Goal: Task Accomplishment & Management: Manage account settings

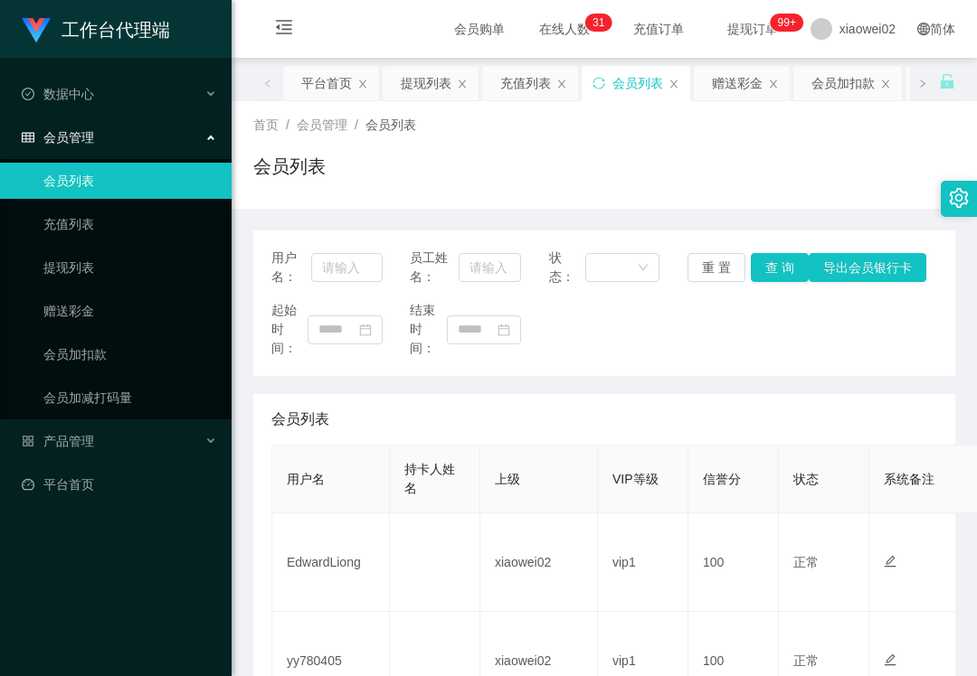
scroll to position [241, 0]
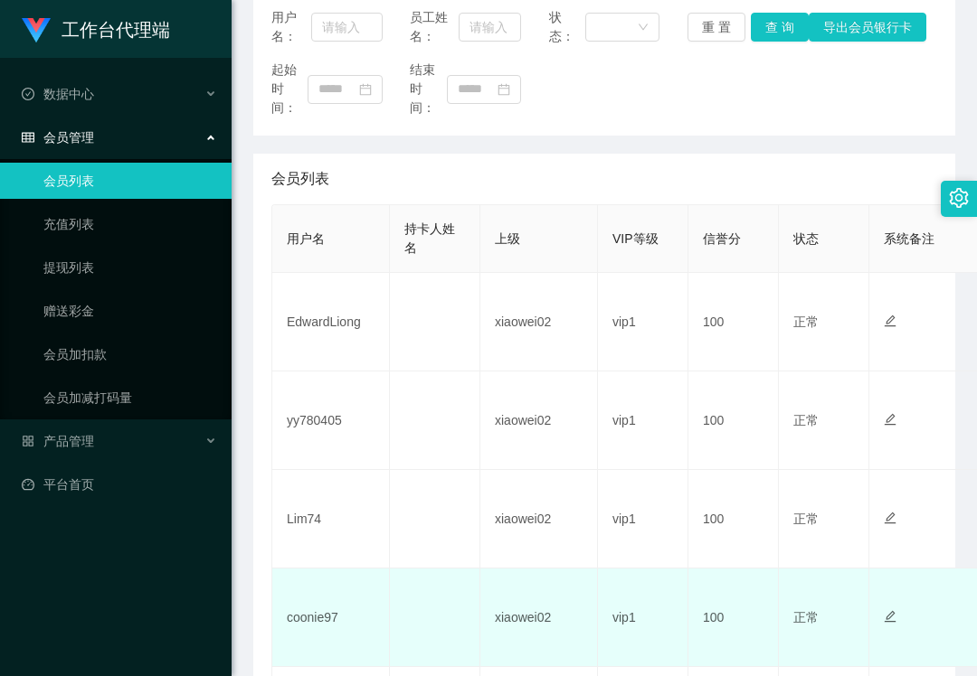
click at [308, 609] on td "coonie97" at bounding box center [331, 618] width 118 height 99
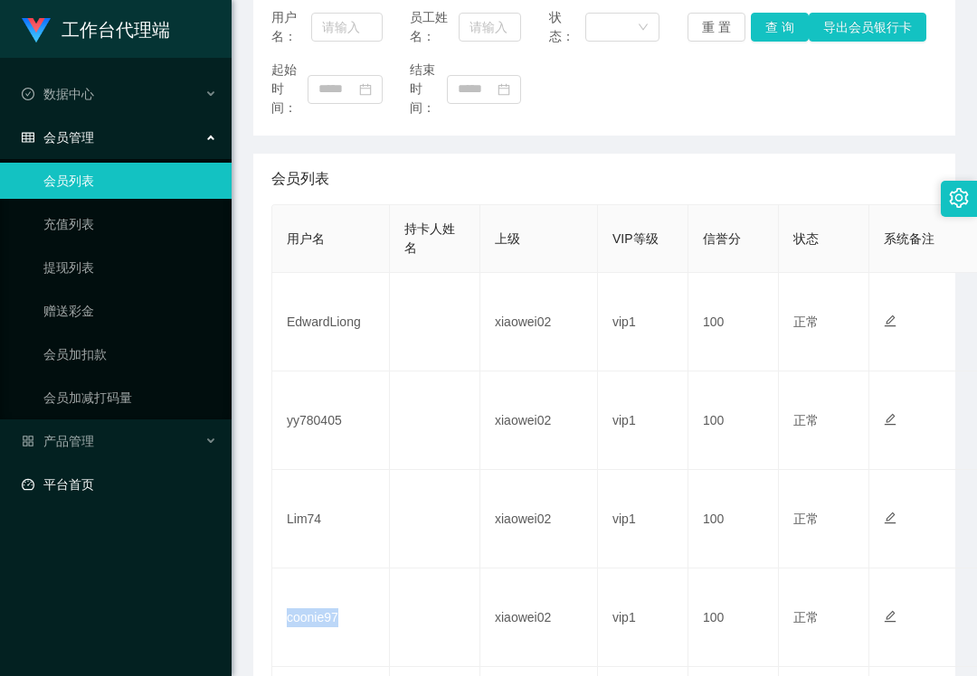
copy td "coonie97"
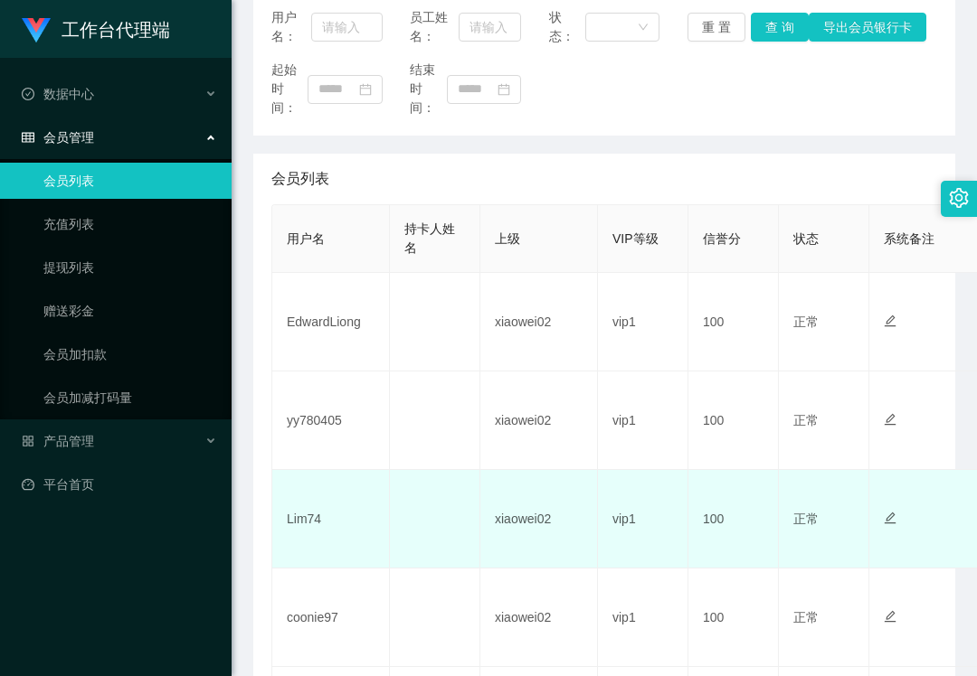
click at [294, 524] on td "Lim74" at bounding box center [331, 519] width 118 height 99
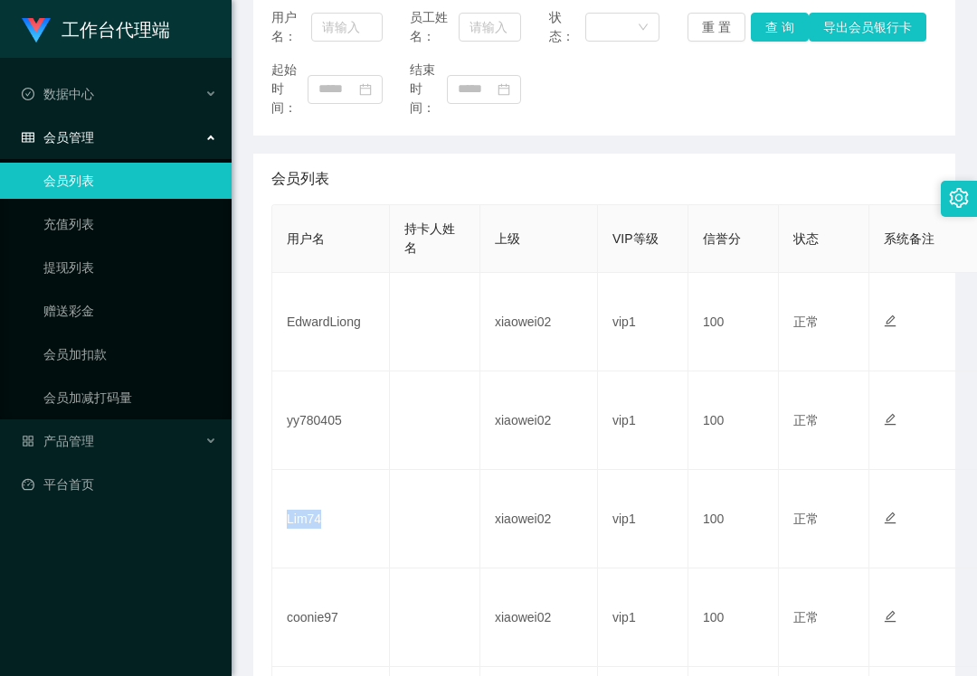
copy td "Lim74"
drag, startPoint x: 213, startPoint y: 630, endPoint x: 250, endPoint y: 606, distance: 44.4
click at [213, 630] on div "工作台代理端 数据中心 会员管理 会员列表 充值列表 提现列表 赠送彩金 会员加扣款 会员加减打码量 产品管理 平台首页" at bounding box center [115, 338] width 231 height 676
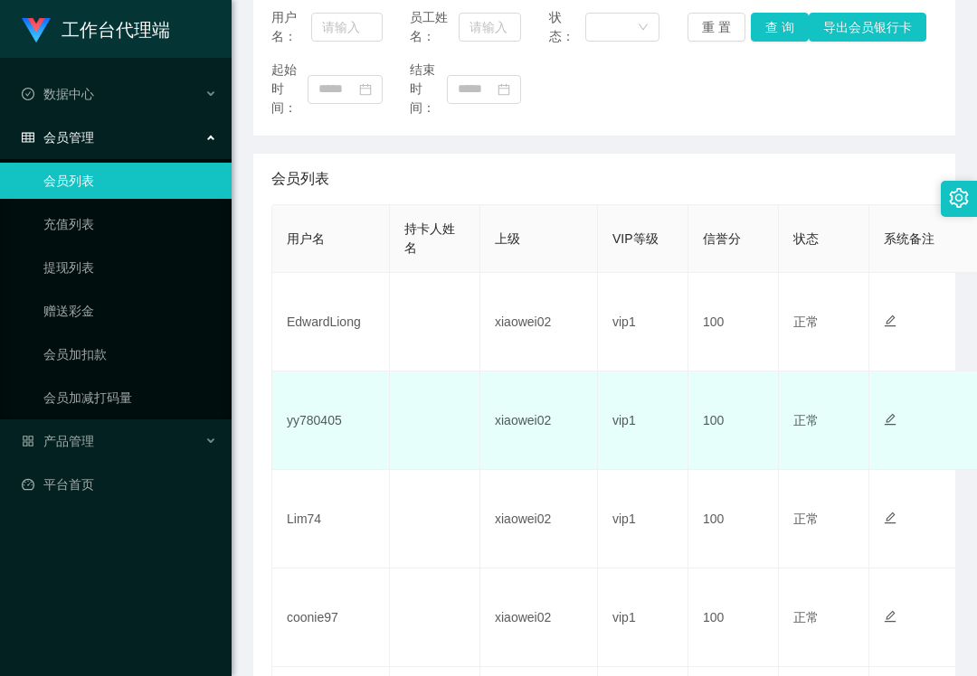
click at [316, 427] on td "yy780405" at bounding box center [331, 421] width 118 height 99
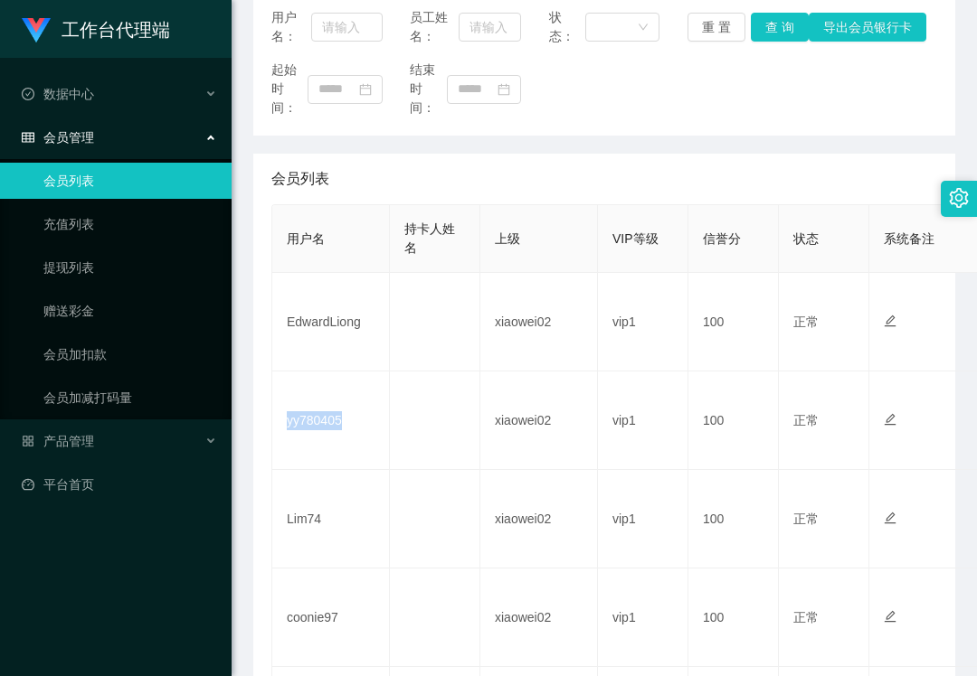
copy td "yy780405"
click at [109, 628] on div "工作台代理端 数据中心 会员管理 会员列表 充值列表 提现列表 赠送彩金 会员加扣款 会员加减打码量 产品管理 平台首页" at bounding box center [115, 338] width 231 height 676
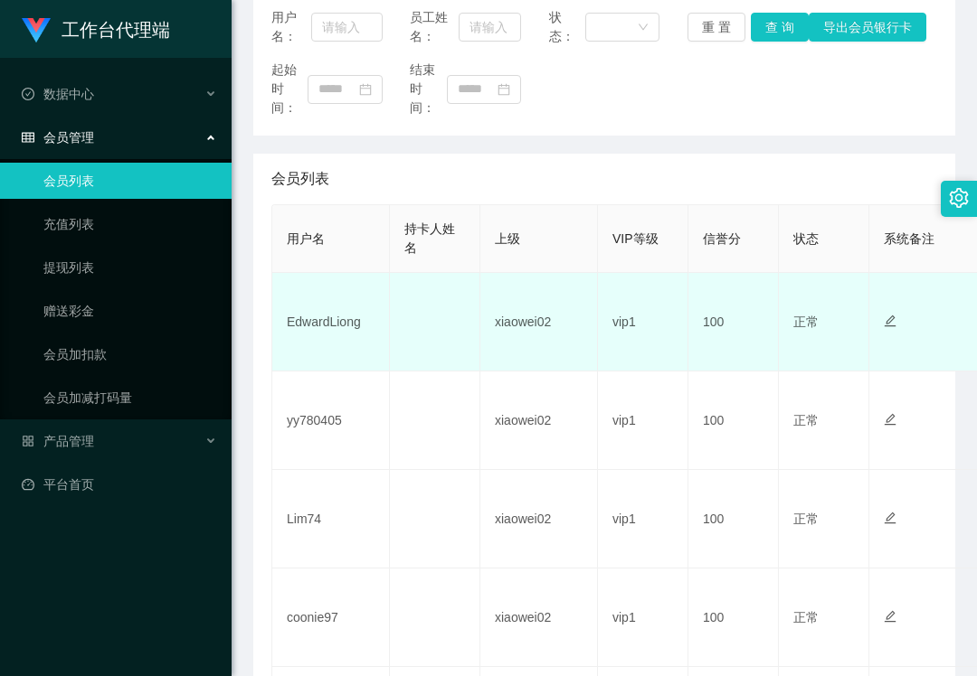
click at [302, 327] on td "EdwardLiong" at bounding box center [331, 322] width 118 height 99
copy td "EdwardLiong"
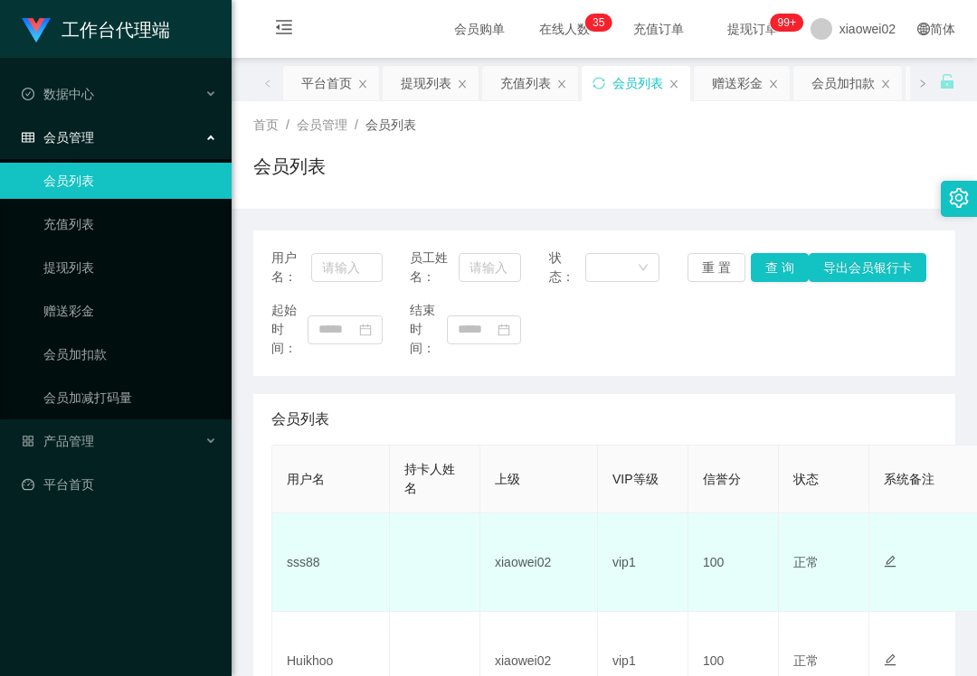
scroll to position [362, 0]
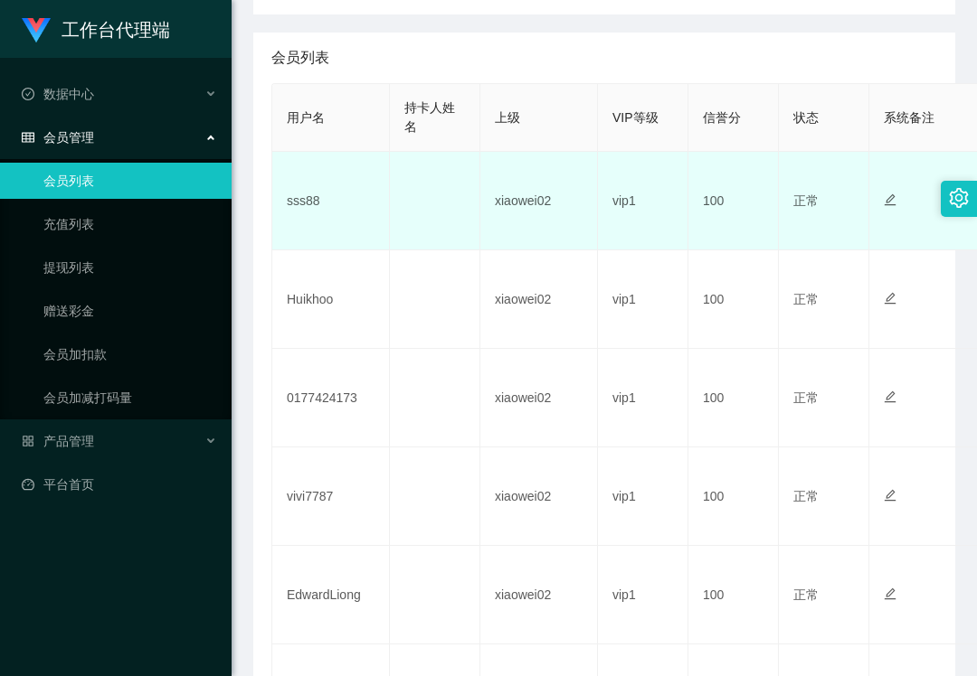
click at [301, 206] on td "sss88" at bounding box center [331, 201] width 118 height 99
copy td "sss88"
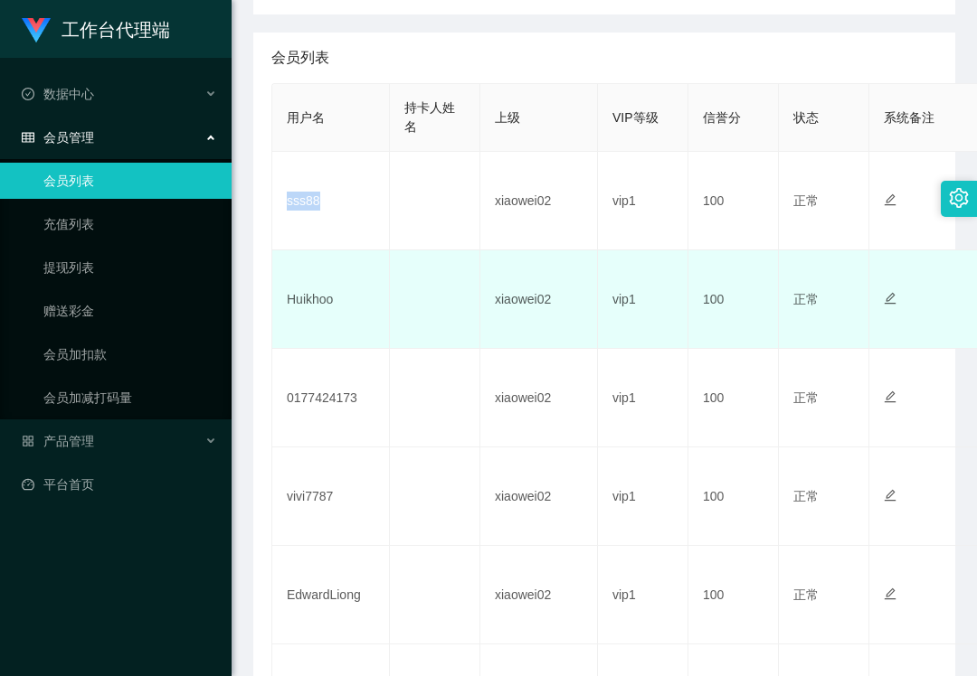
click at [326, 304] on td "Huikhoo" at bounding box center [331, 299] width 118 height 99
copy td "Huikhoo"
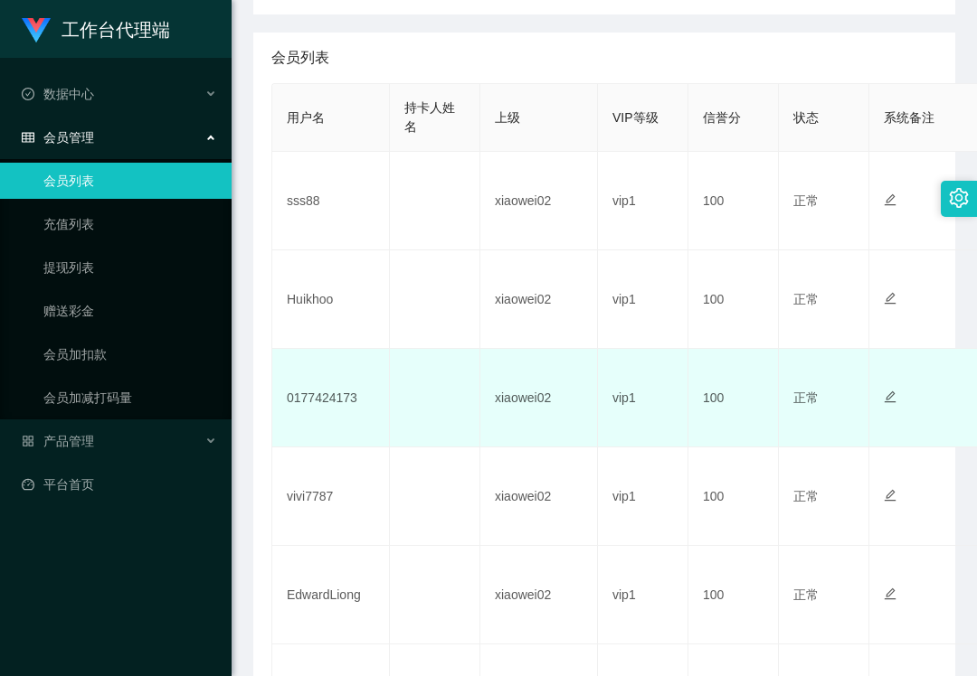
click at [336, 400] on td "0177424173" at bounding box center [331, 398] width 118 height 99
click at [337, 400] on td "0177424173" at bounding box center [331, 398] width 118 height 99
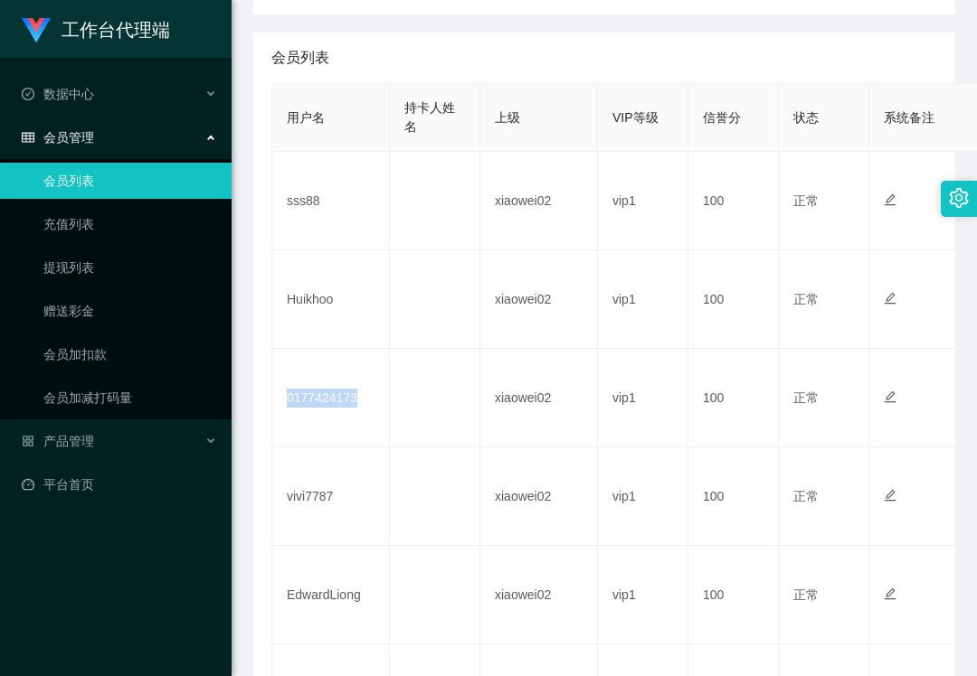
copy td "0177424173"
drag, startPoint x: 183, startPoint y: 656, endPoint x: 199, endPoint y: 606, distance: 52.3
click at [183, 656] on div "工作台代理端 数据中心 会员管理 会员列表 充值列表 提现列表 赠送彩金 会员加扣款 会员加减打码量 产品管理 平台首页" at bounding box center [115, 338] width 231 height 676
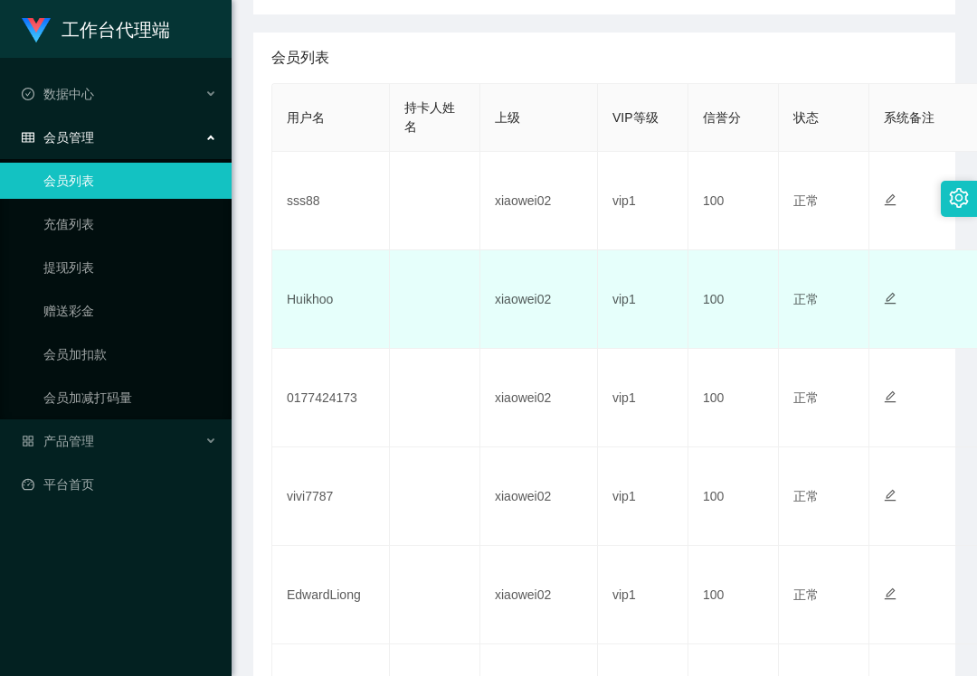
click at [313, 294] on td "Huikhoo" at bounding box center [331, 299] width 118 height 99
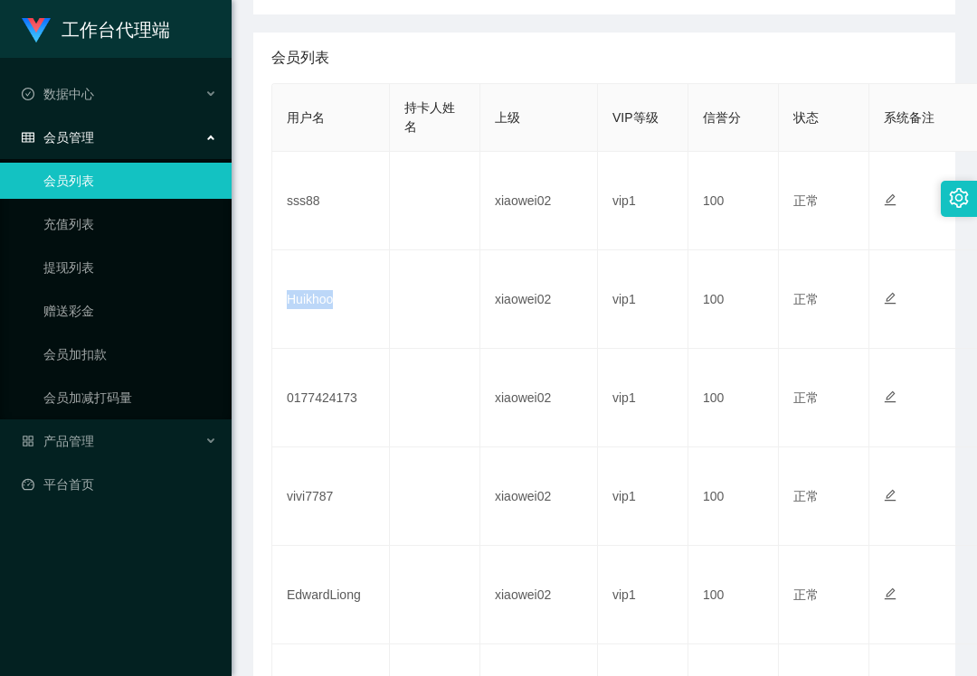
copy td "Huikhoo"
click at [116, 423] on div "产品管理" at bounding box center [115, 441] width 231 height 36
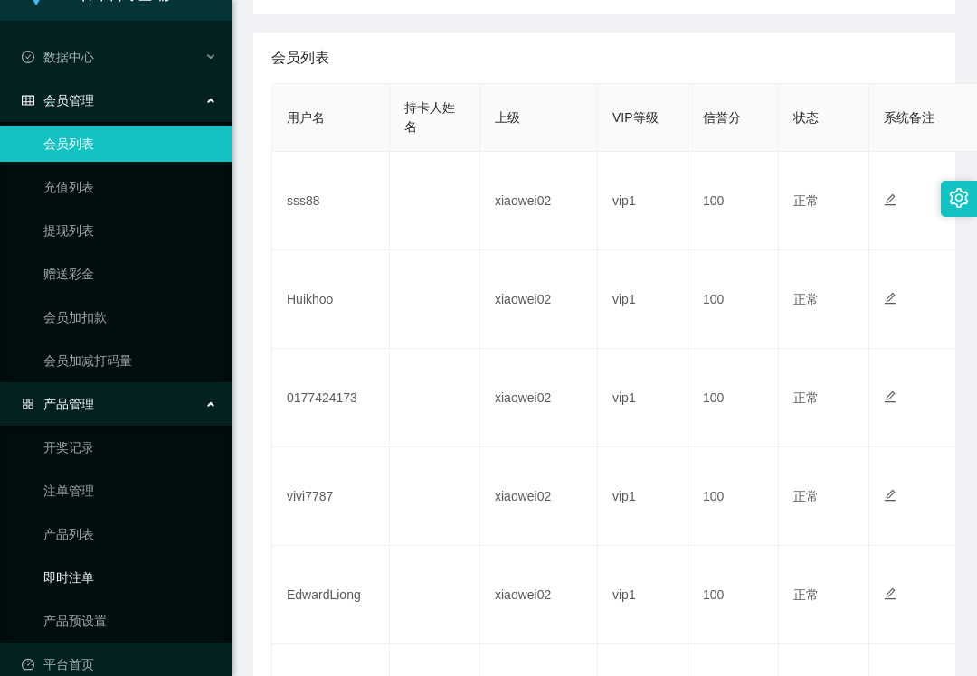
scroll to position [58, 0]
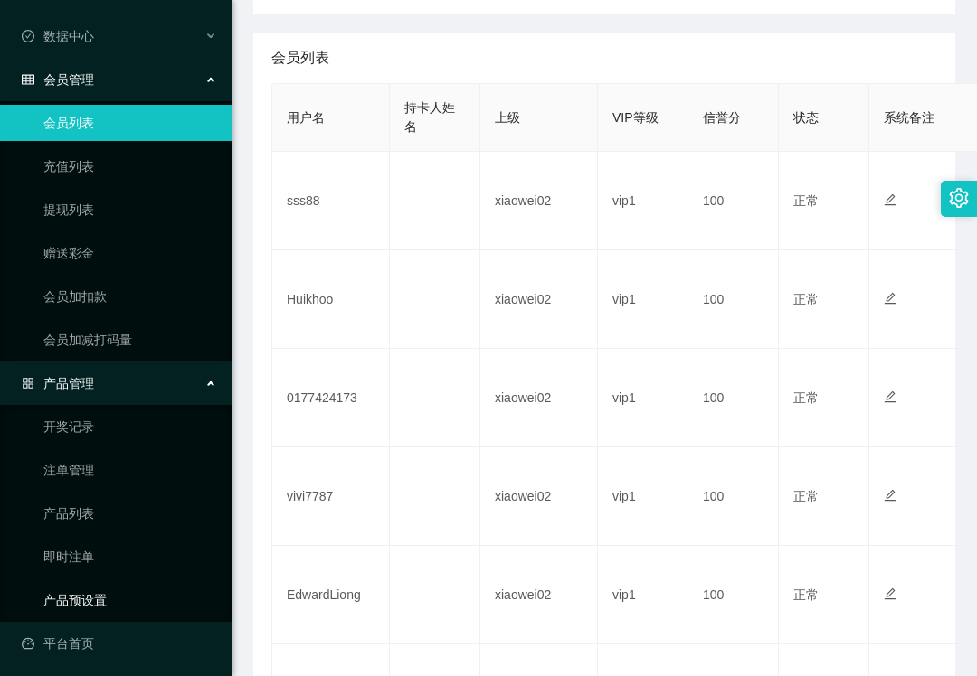
click at [91, 582] on link "产品预设置" at bounding box center [130, 600] width 174 height 36
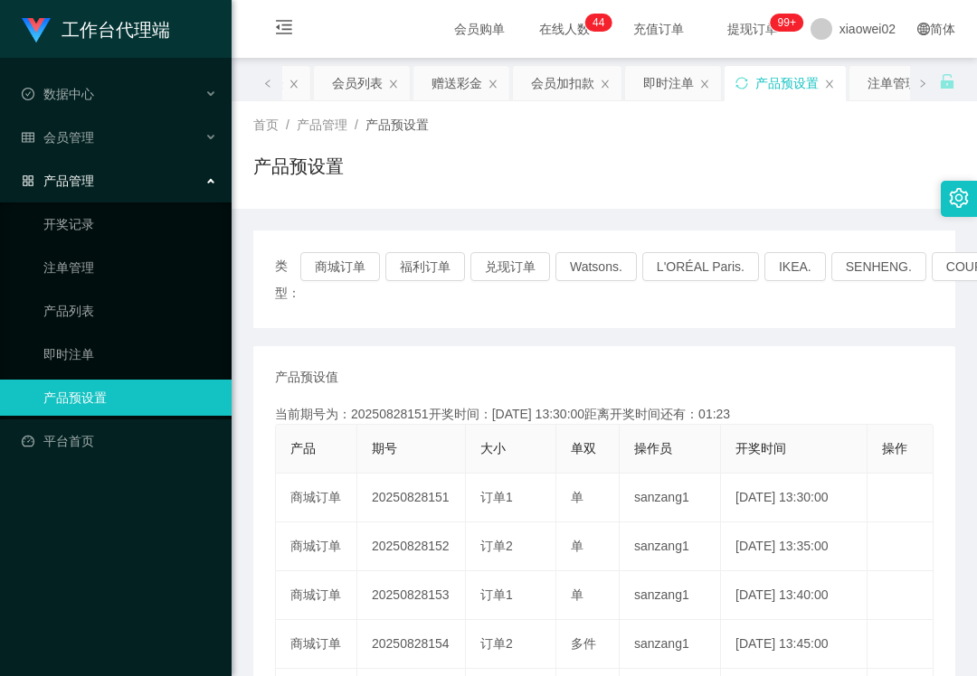
drag, startPoint x: 119, startPoint y: 156, endPoint x: 137, endPoint y: 127, distance: 34.9
click at [119, 163] on div "产品管理" at bounding box center [115, 181] width 231 height 36
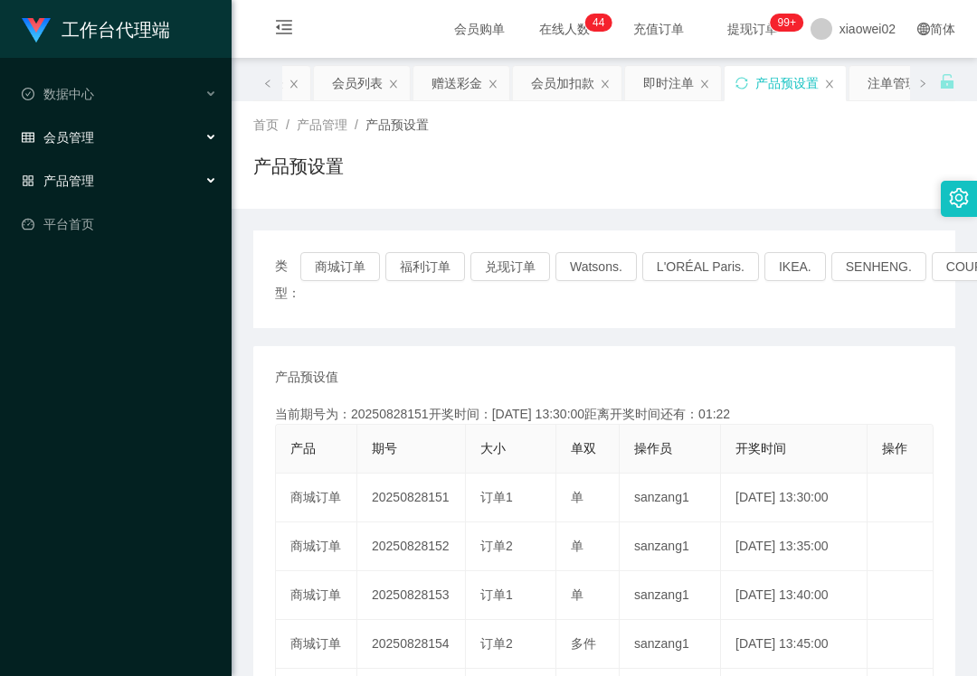
click at [137, 125] on div "会员管理" at bounding box center [115, 137] width 231 height 36
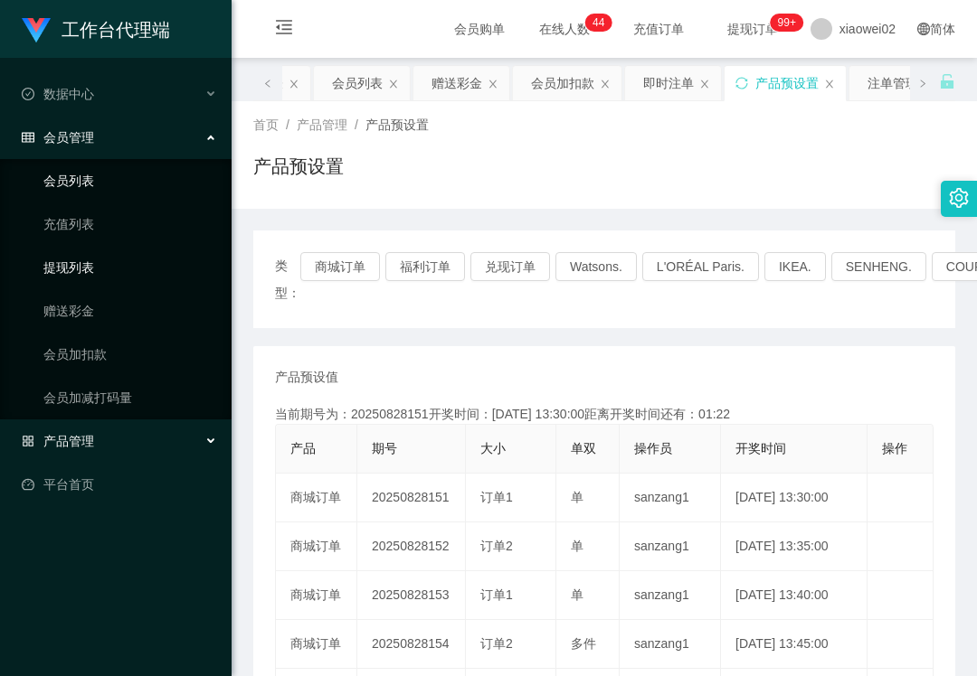
drag, startPoint x: 107, startPoint y: 260, endPoint x: 118, endPoint y: 161, distance: 100.1
click at [107, 260] on link "提现列表" at bounding box center [130, 268] width 174 height 36
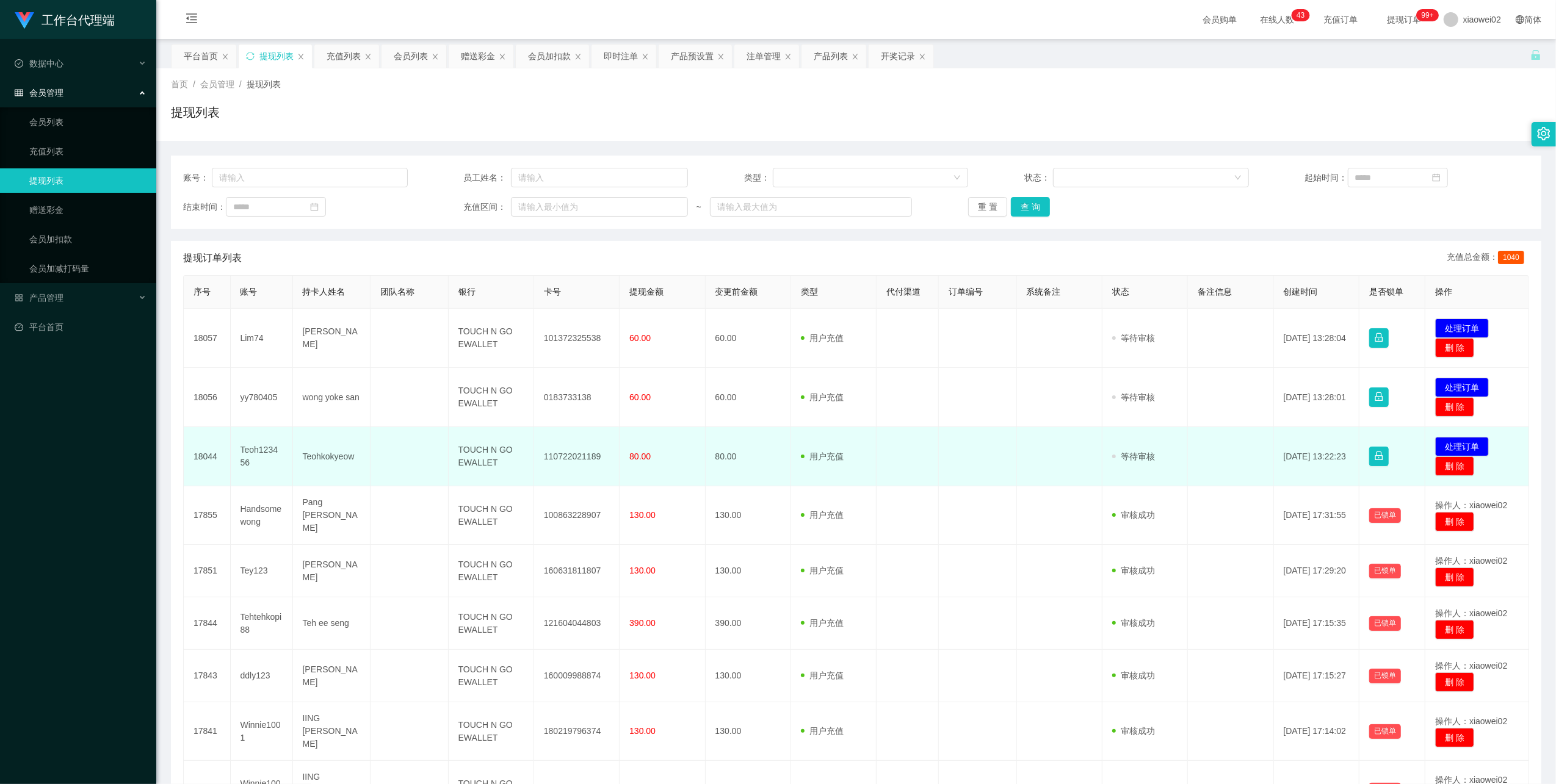
click at [271, 451] on td "Teoh123456" at bounding box center [262, 457] width 62 height 59
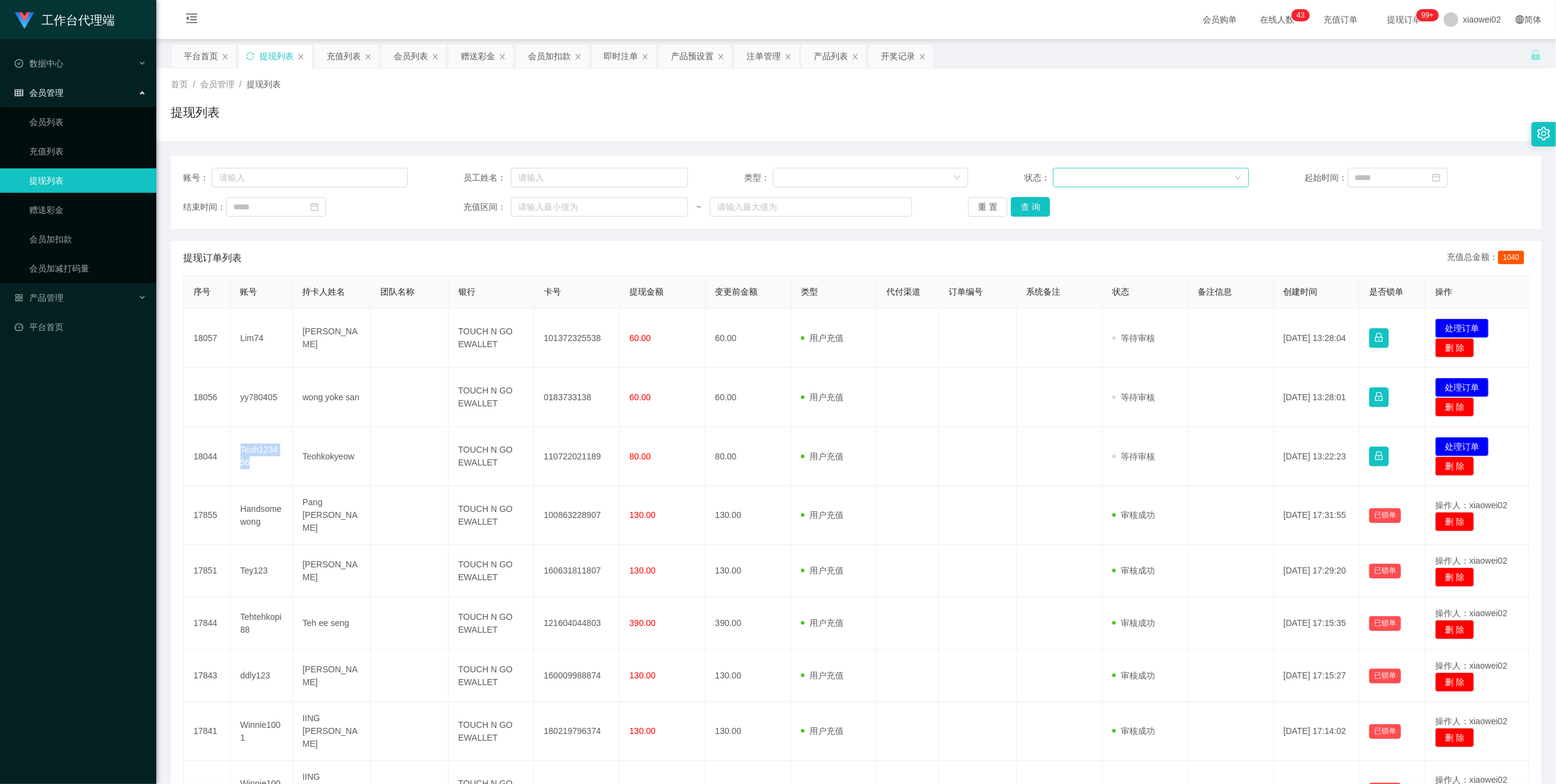
copy td "Teoh123456"
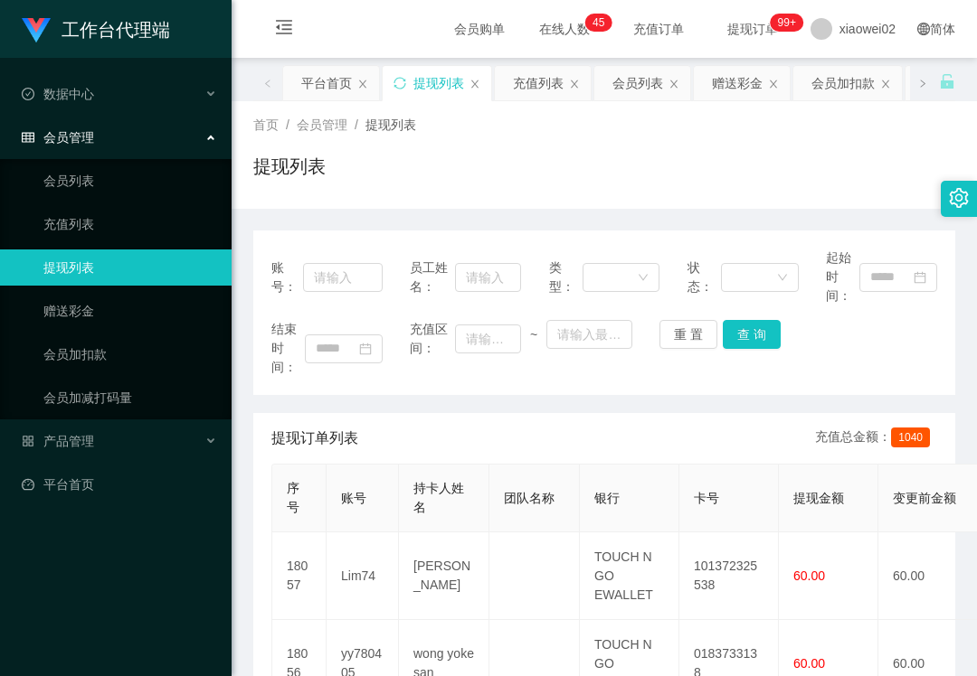
drag, startPoint x: 178, startPoint y: 594, endPoint x: 193, endPoint y: 565, distance: 32.4
click at [182, 591] on div "工作台代理端 数据中心 会员管理 会员列表 充值列表 提现列表 赠送彩金 会员加扣款 会员加减打码量 产品管理 平台首页" at bounding box center [115, 338] width 231 height 676
click at [392, 178] on div "提现列表" at bounding box center [604, 174] width 702 height 42
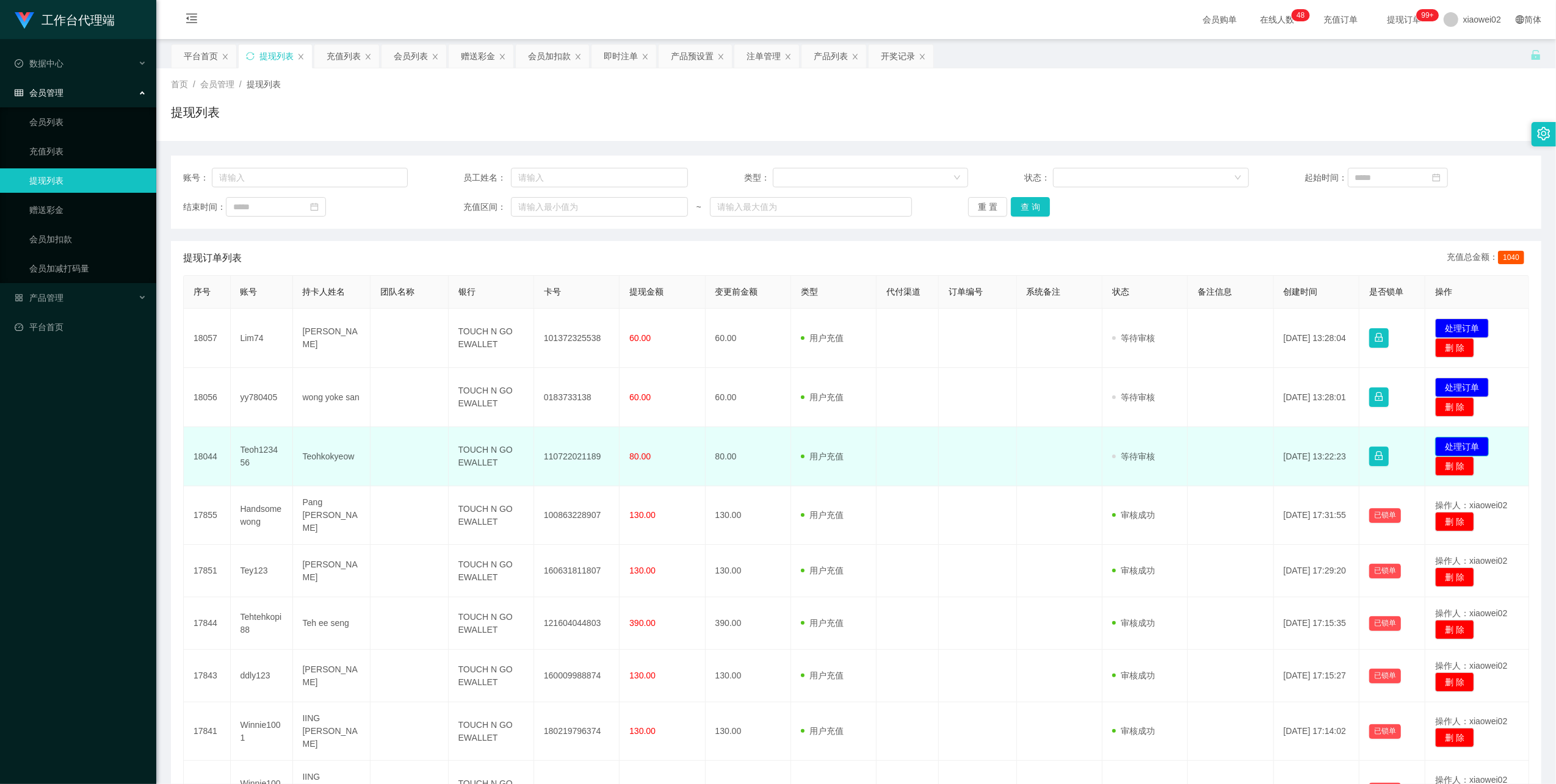
click at [659, 445] on button "处理订单" at bounding box center [1462, 446] width 54 height 20
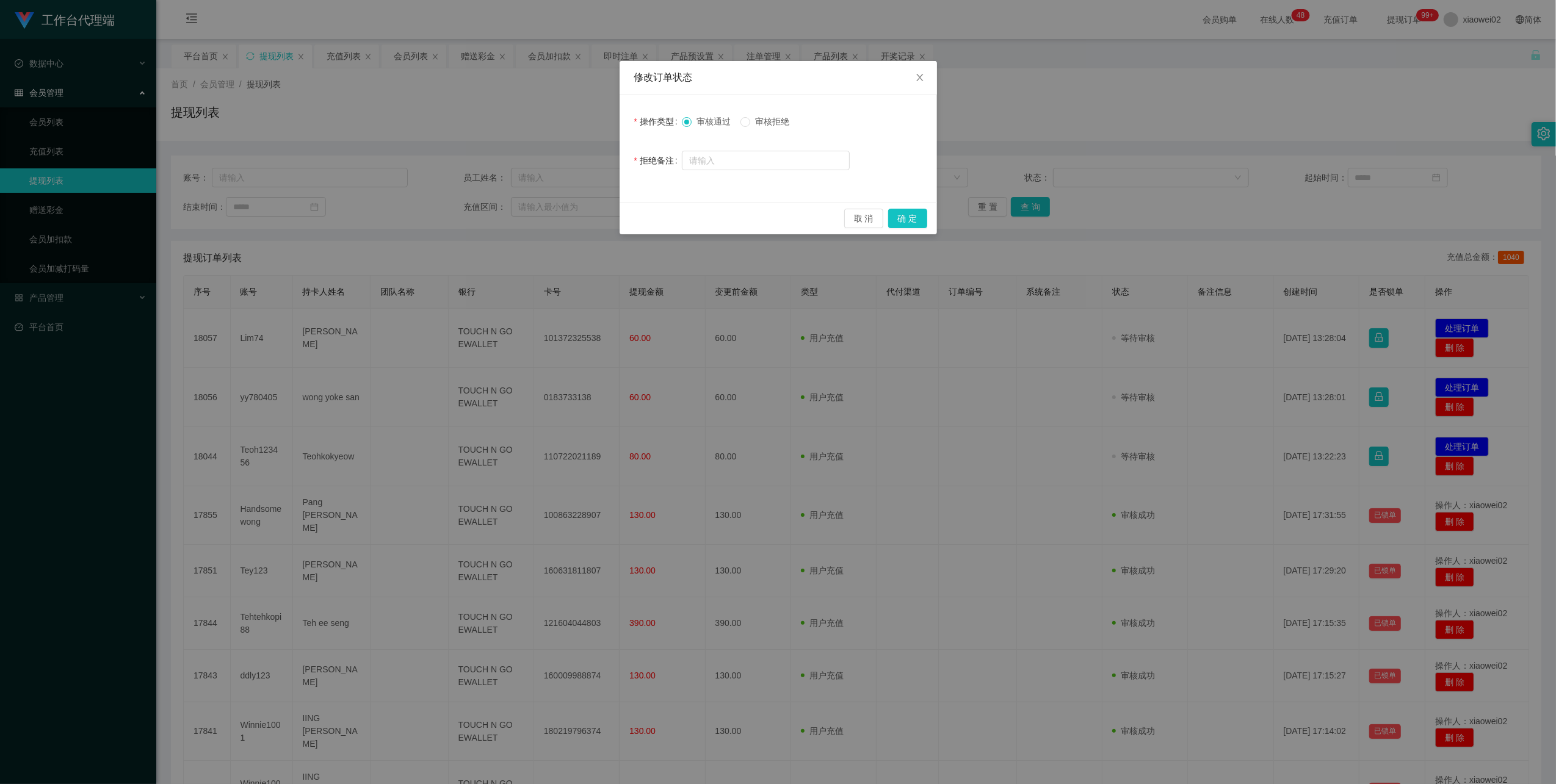
click at [659, 125] on span "审核拒绝" at bounding box center [772, 121] width 44 height 9
click at [659, 220] on button "确 定" at bounding box center [908, 218] width 39 height 20
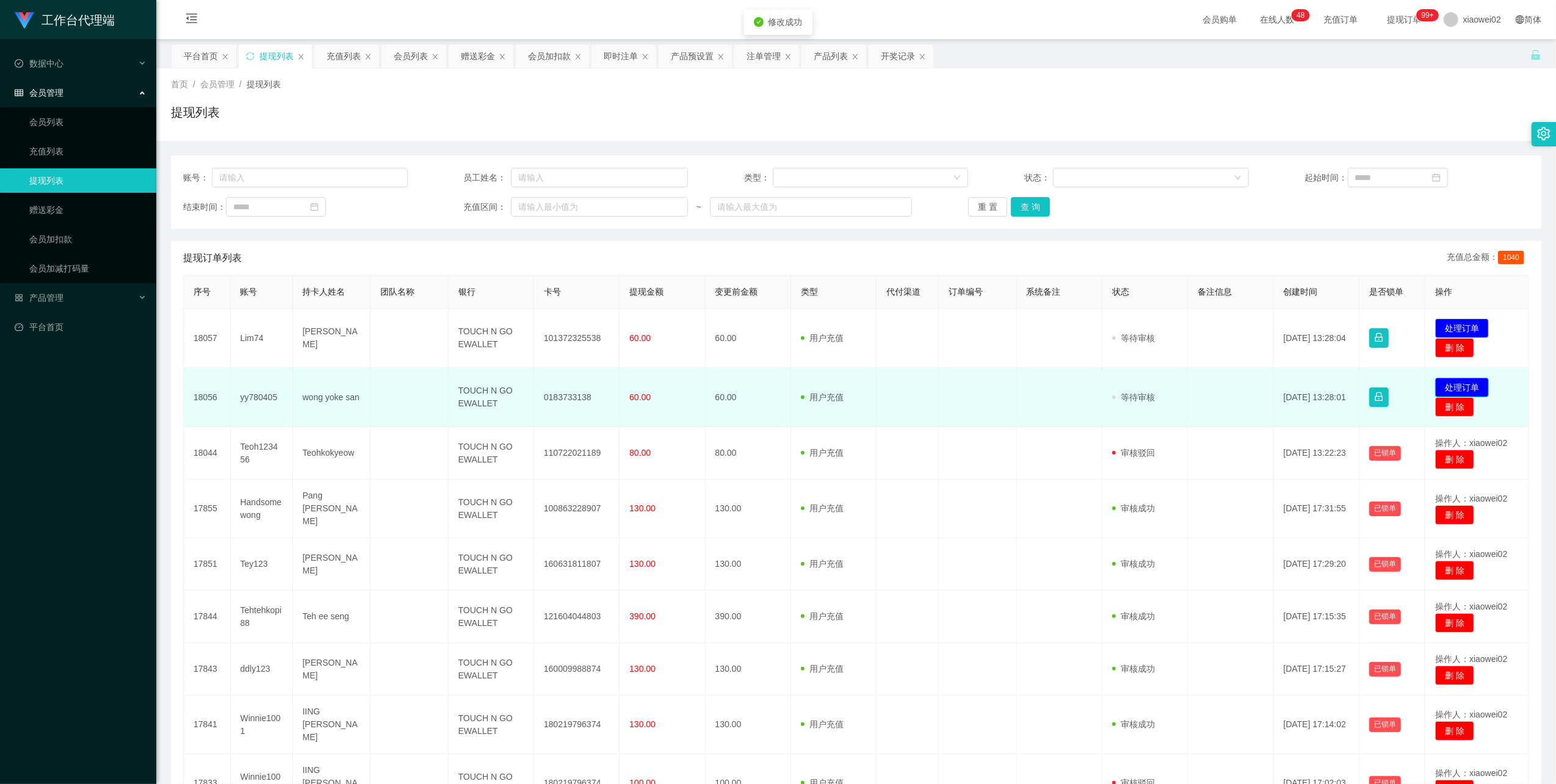
click at [659, 381] on button "处理订单" at bounding box center [1462, 387] width 54 height 20
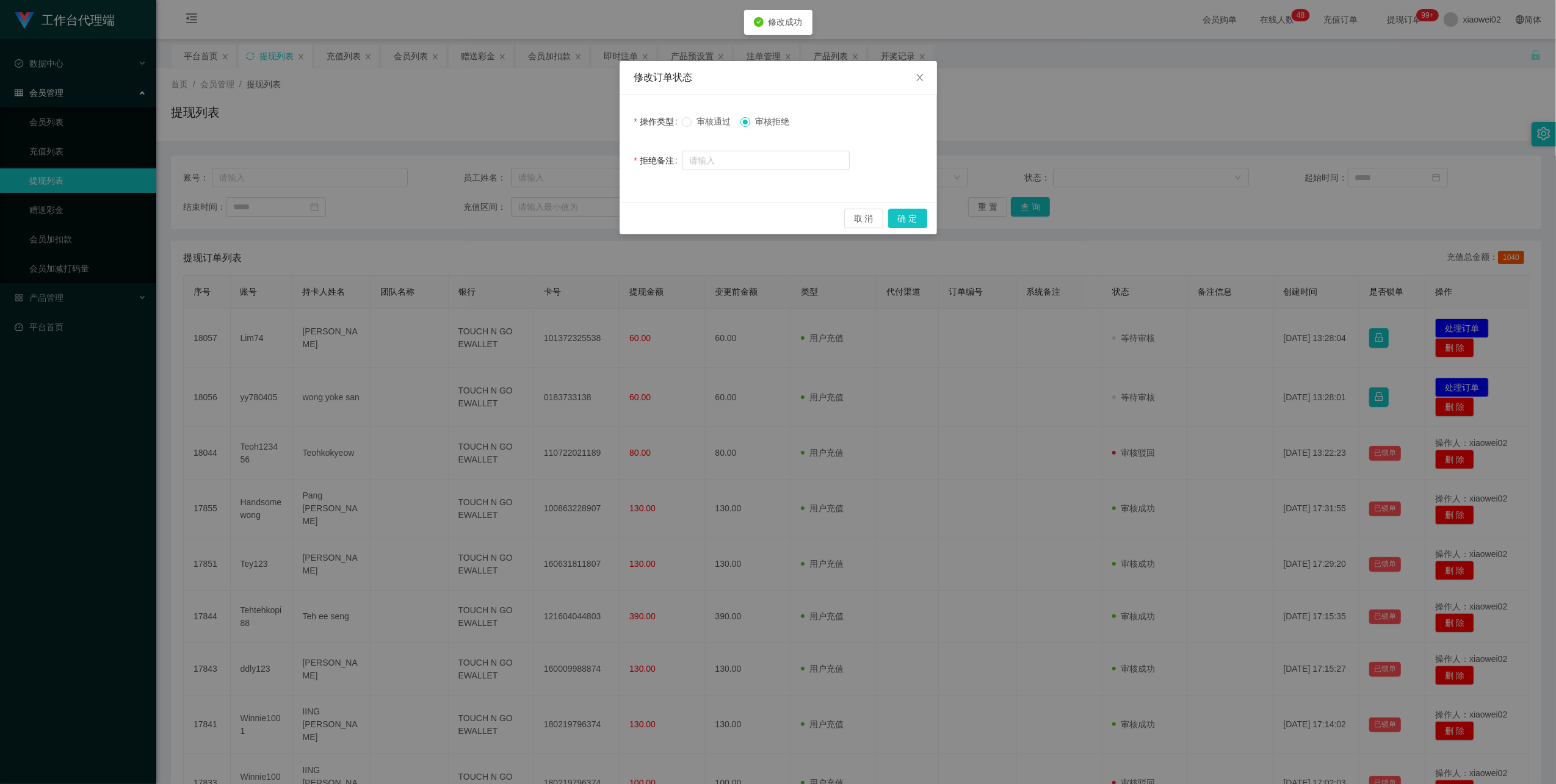
click at [659, 128] on label "审核通过" at bounding box center [709, 121] width 54 height 13
click at [659, 220] on button "确 定" at bounding box center [908, 218] width 39 height 20
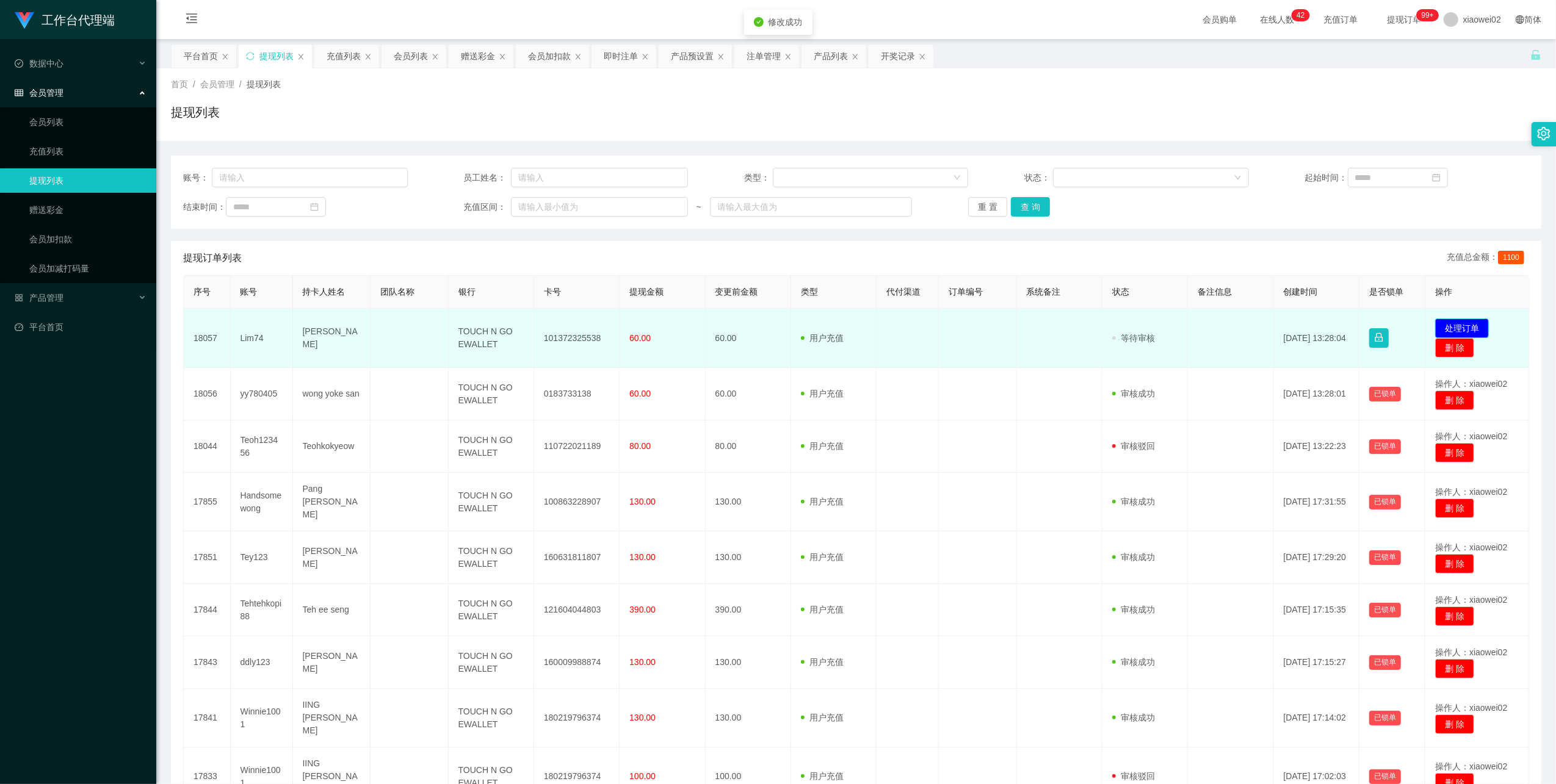
click at [659, 326] on button "处理订单" at bounding box center [1462, 328] width 54 height 20
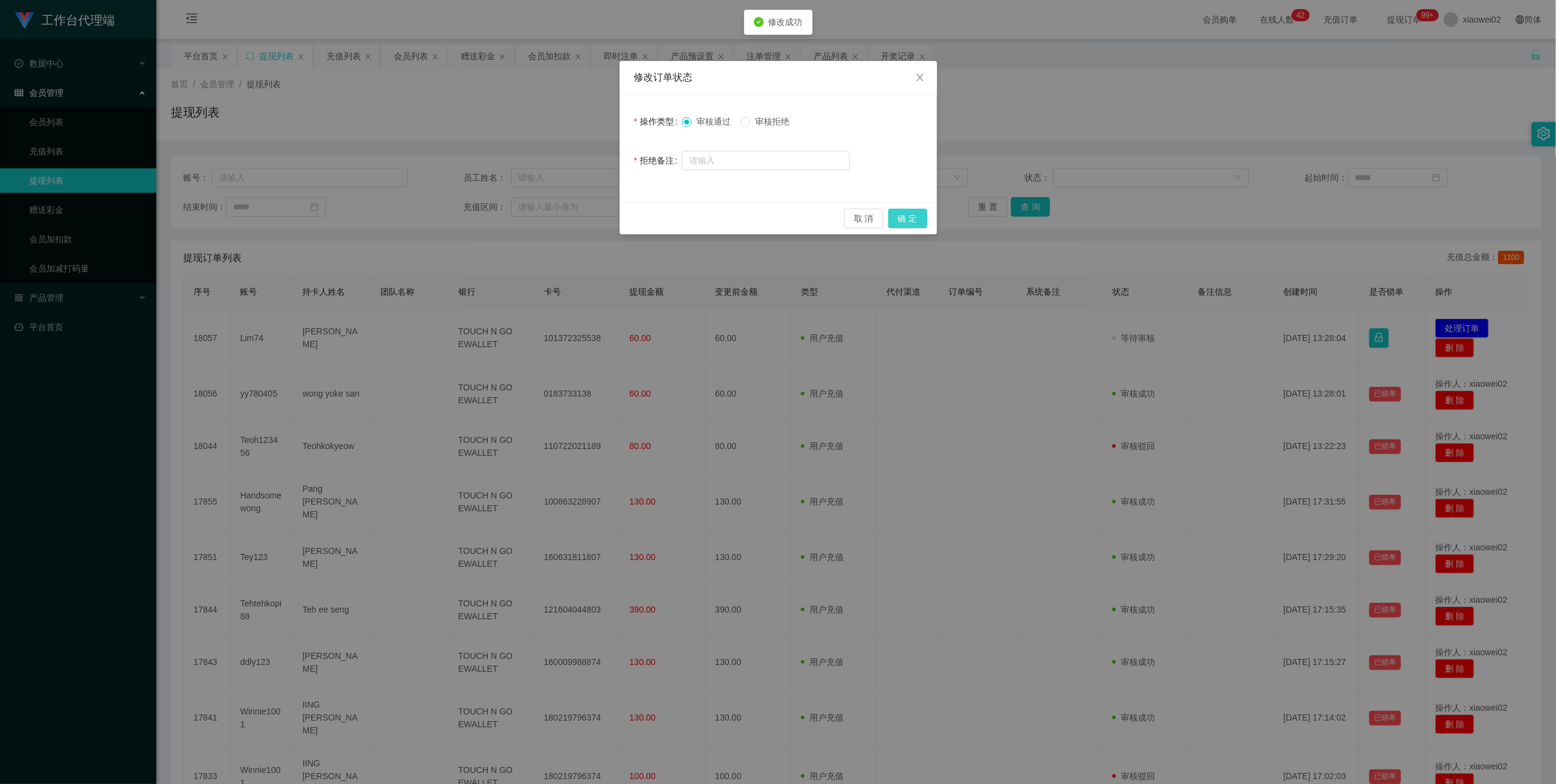
click at [659, 220] on button "确 定" at bounding box center [908, 218] width 39 height 20
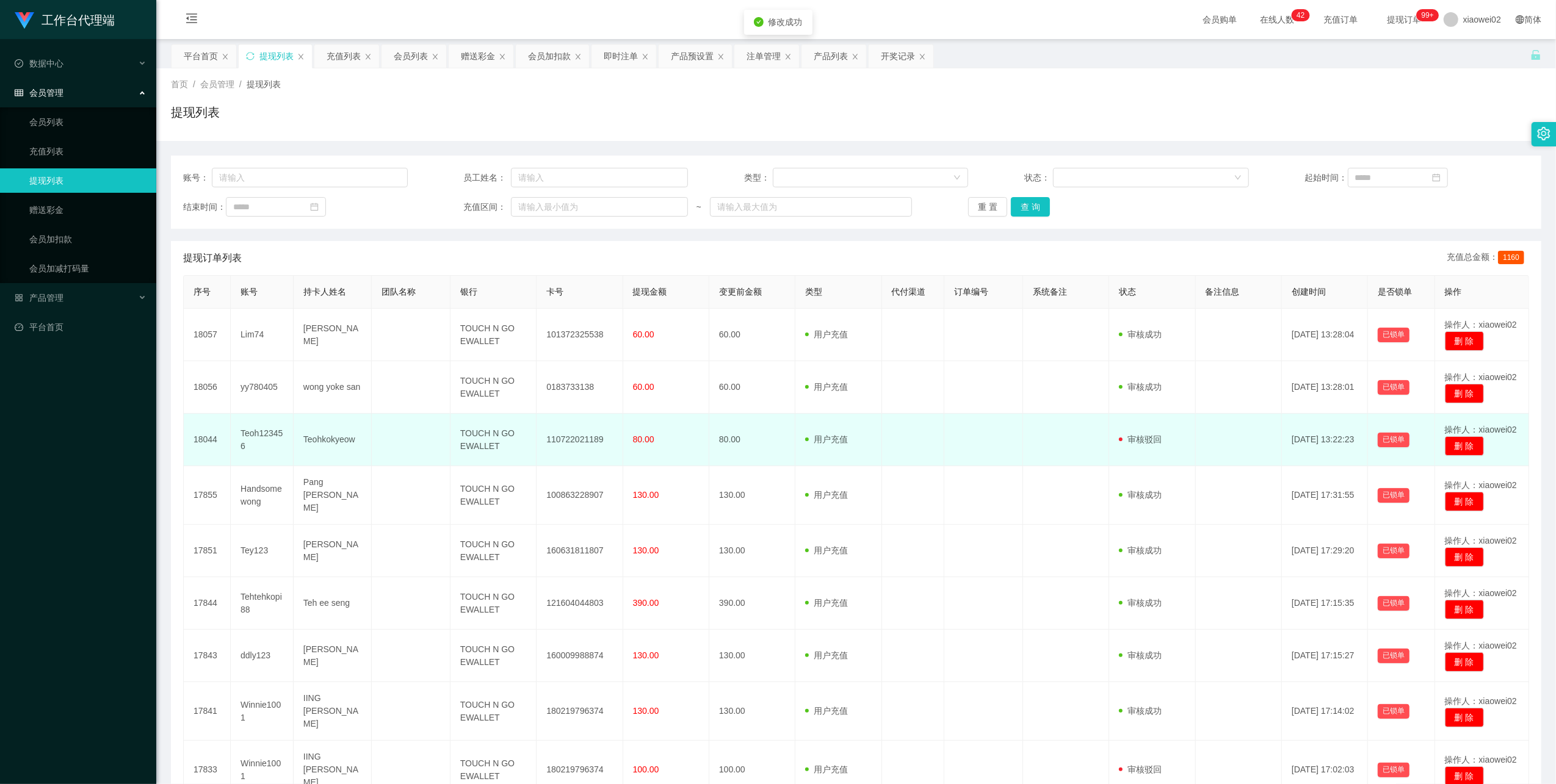
click at [235, 432] on td "Teoh123456" at bounding box center [262, 440] width 63 height 53
click at [252, 432] on td "Teoh123456" at bounding box center [262, 440] width 63 height 53
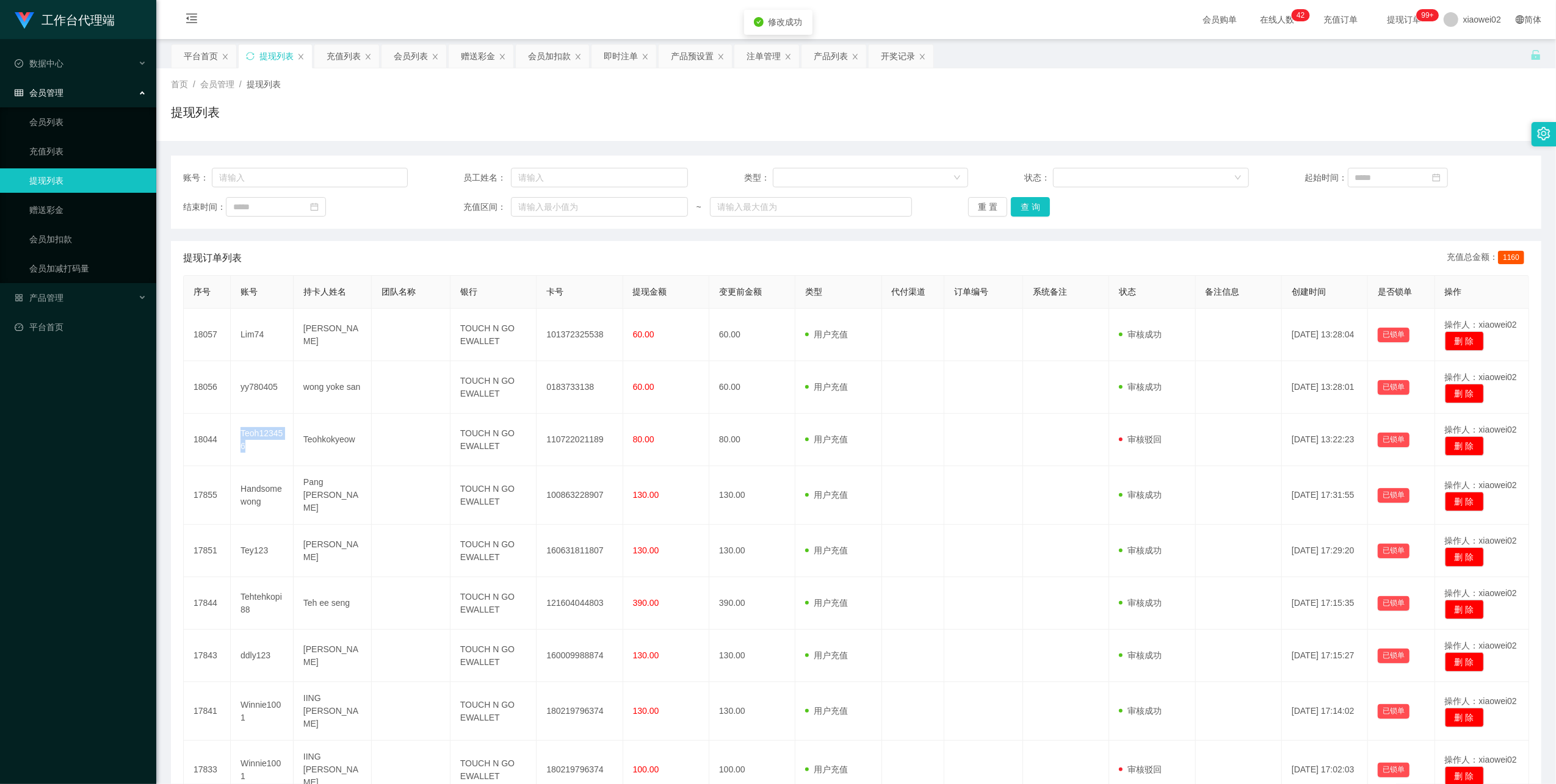
copy td "Teoh123456"
click at [94, 233] on link "会员加扣款" at bounding box center [88, 239] width 117 height 24
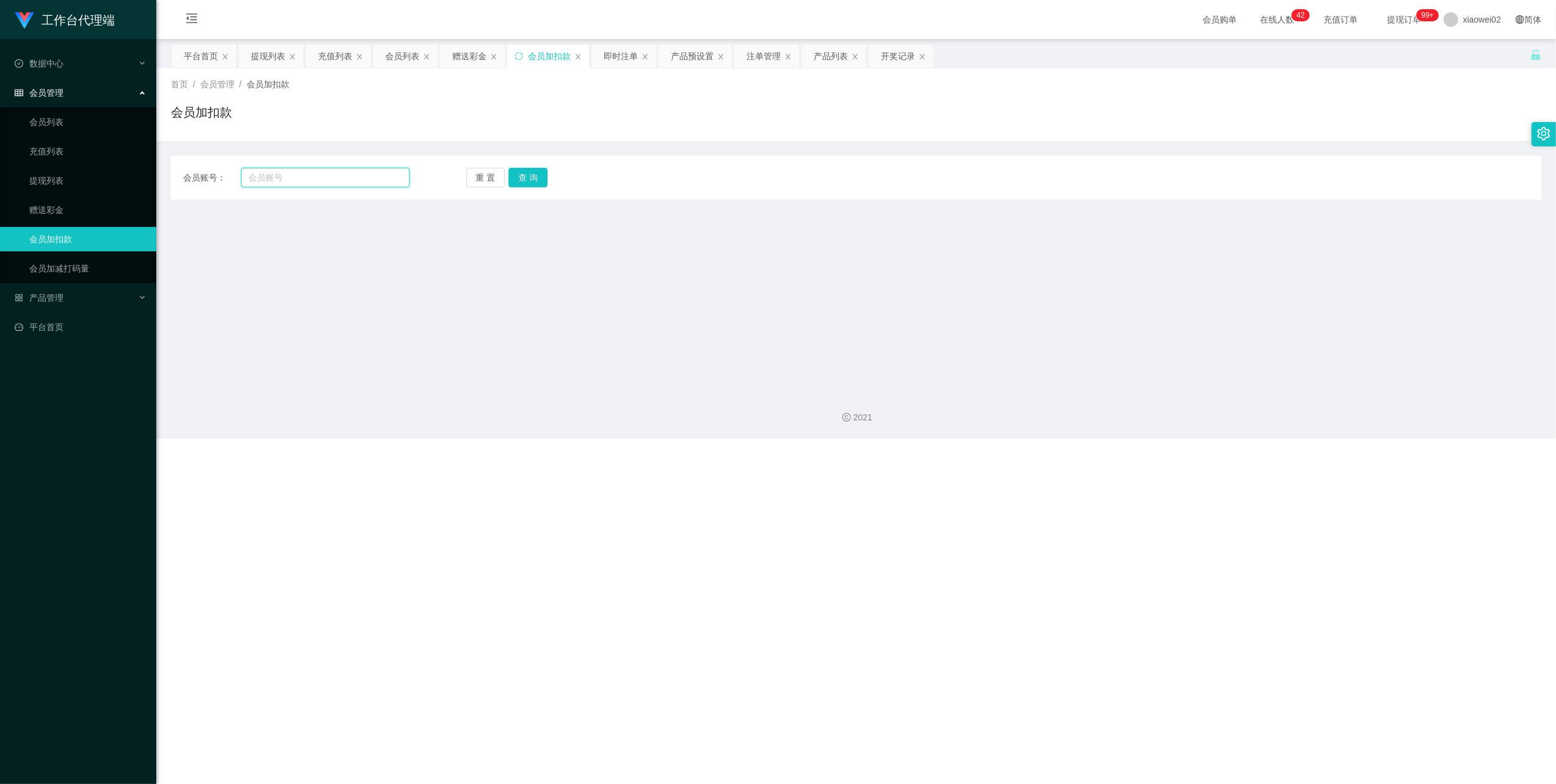
click at [311, 179] on input "text" at bounding box center [325, 177] width 169 height 20
paste input "Teoh123456"
type input "Teoh123456"
click at [529, 179] on button "查 询" at bounding box center [528, 177] width 39 height 20
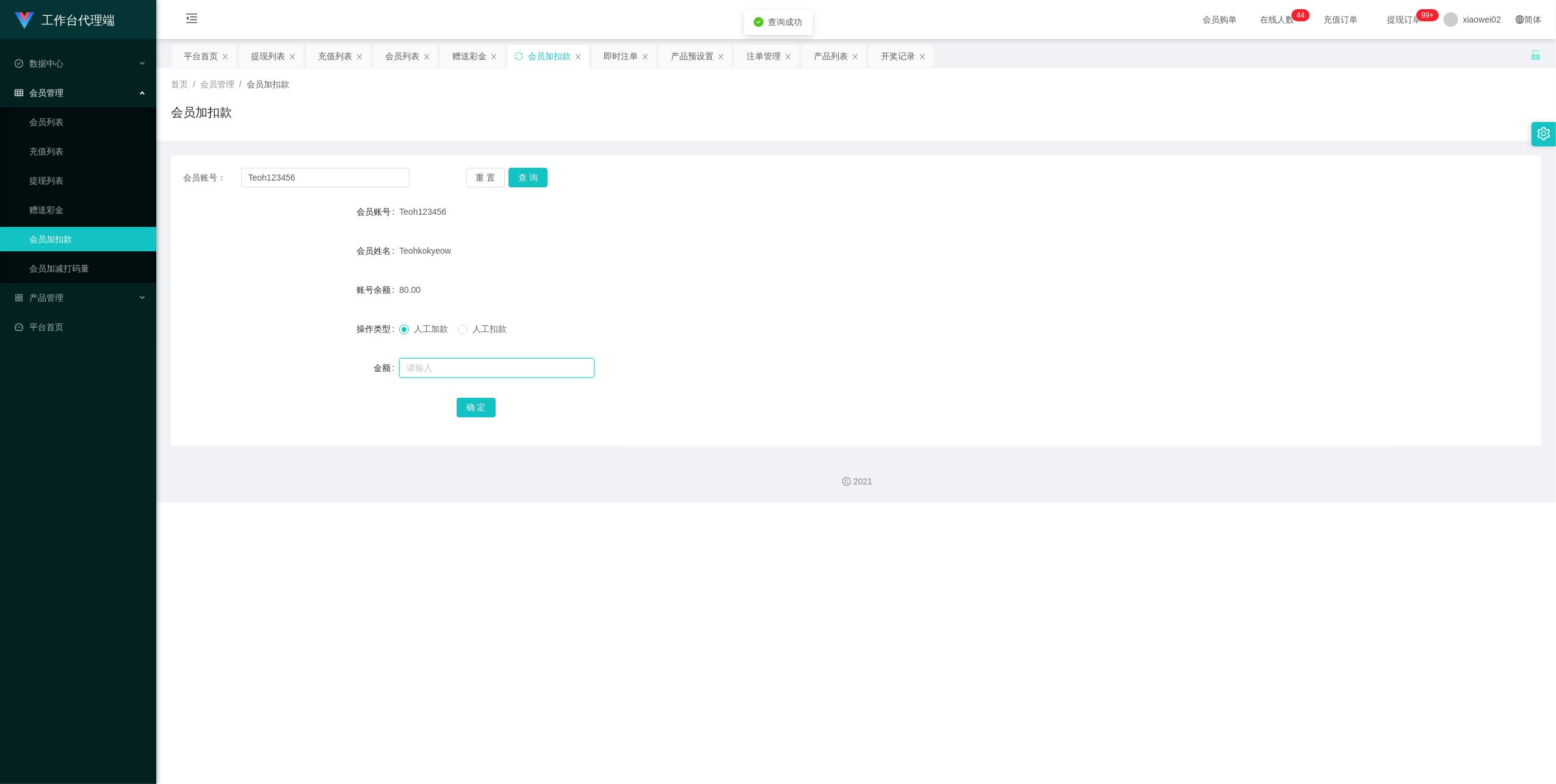
click at [442, 362] on input "text" at bounding box center [496, 368] width 195 height 20
type input "80"
click at [474, 323] on div "人工加款 人工扣款" at bounding box center [799, 329] width 800 height 24
drag, startPoint x: 474, startPoint y: 323, endPoint x: 476, endPoint y: 333, distance: 10.2
click at [475, 333] on span "人工扣款" at bounding box center [489, 329] width 44 height 9
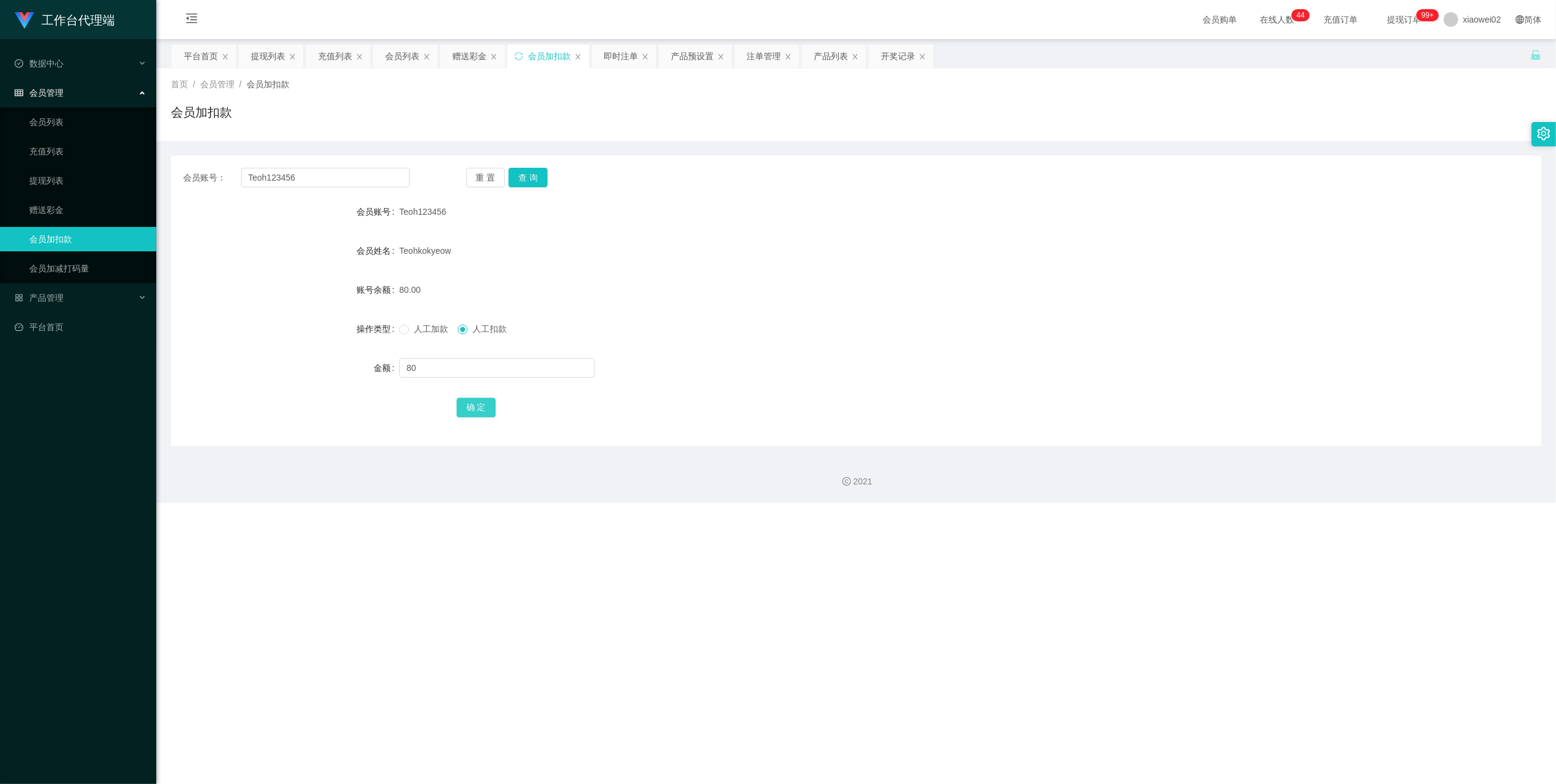
drag, startPoint x: 480, startPoint y: 424, endPoint x: 479, endPoint y: 416, distance: 8.1
click at [480, 424] on div "会员账号： Teoh123456 重 置 查 询 会员账号 Teoh123456 会员姓名 Teohkokyeow 账号余额 80.00 操作类型 人工加款 …" at bounding box center [856, 301] width 1370 height 290
click at [479, 406] on button "确 定" at bounding box center [476, 408] width 39 height 20
click at [35, 201] on link "赠送彩金" at bounding box center [88, 210] width 117 height 24
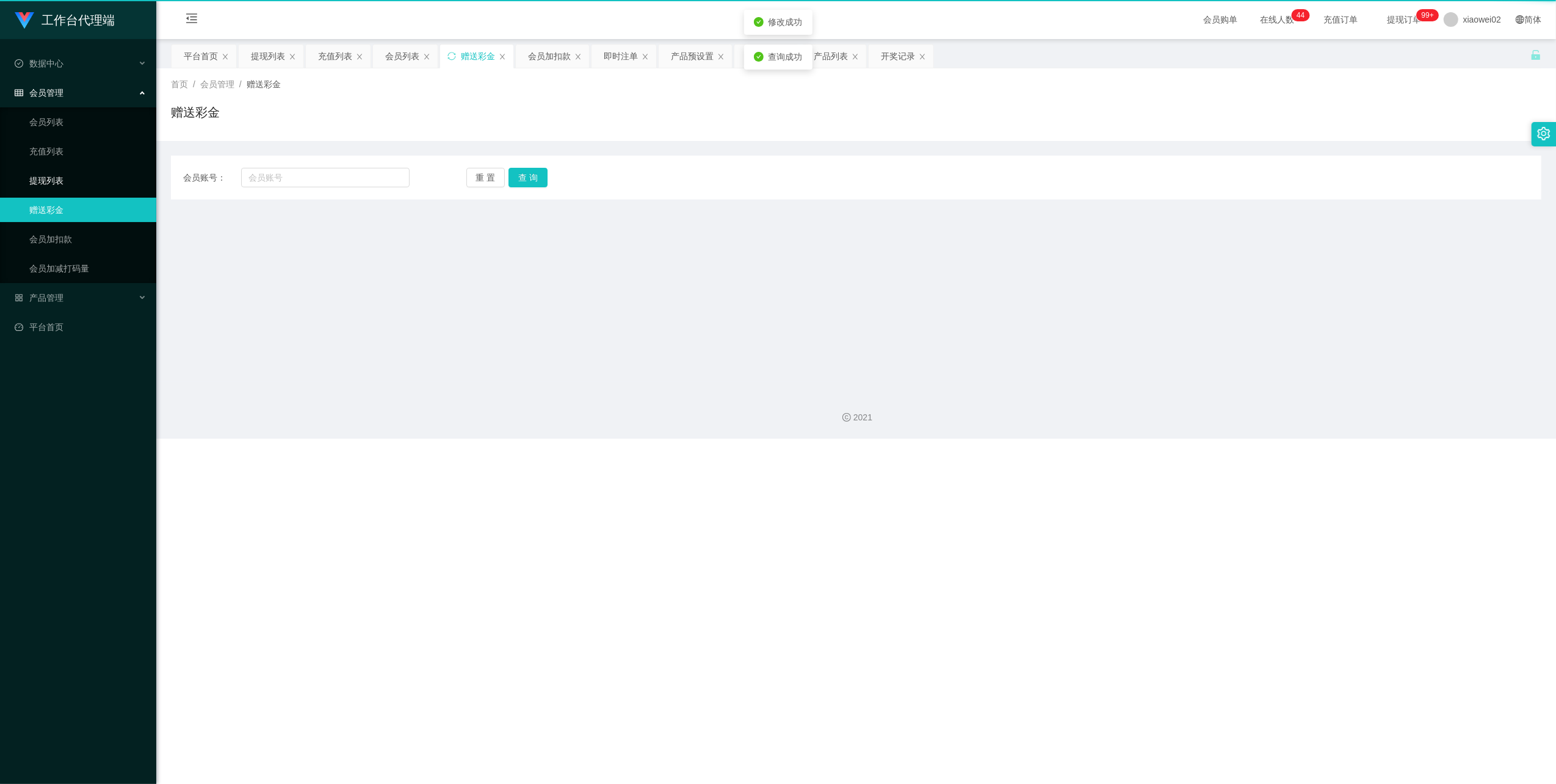
click at [61, 179] on link "提现列表" at bounding box center [88, 181] width 117 height 24
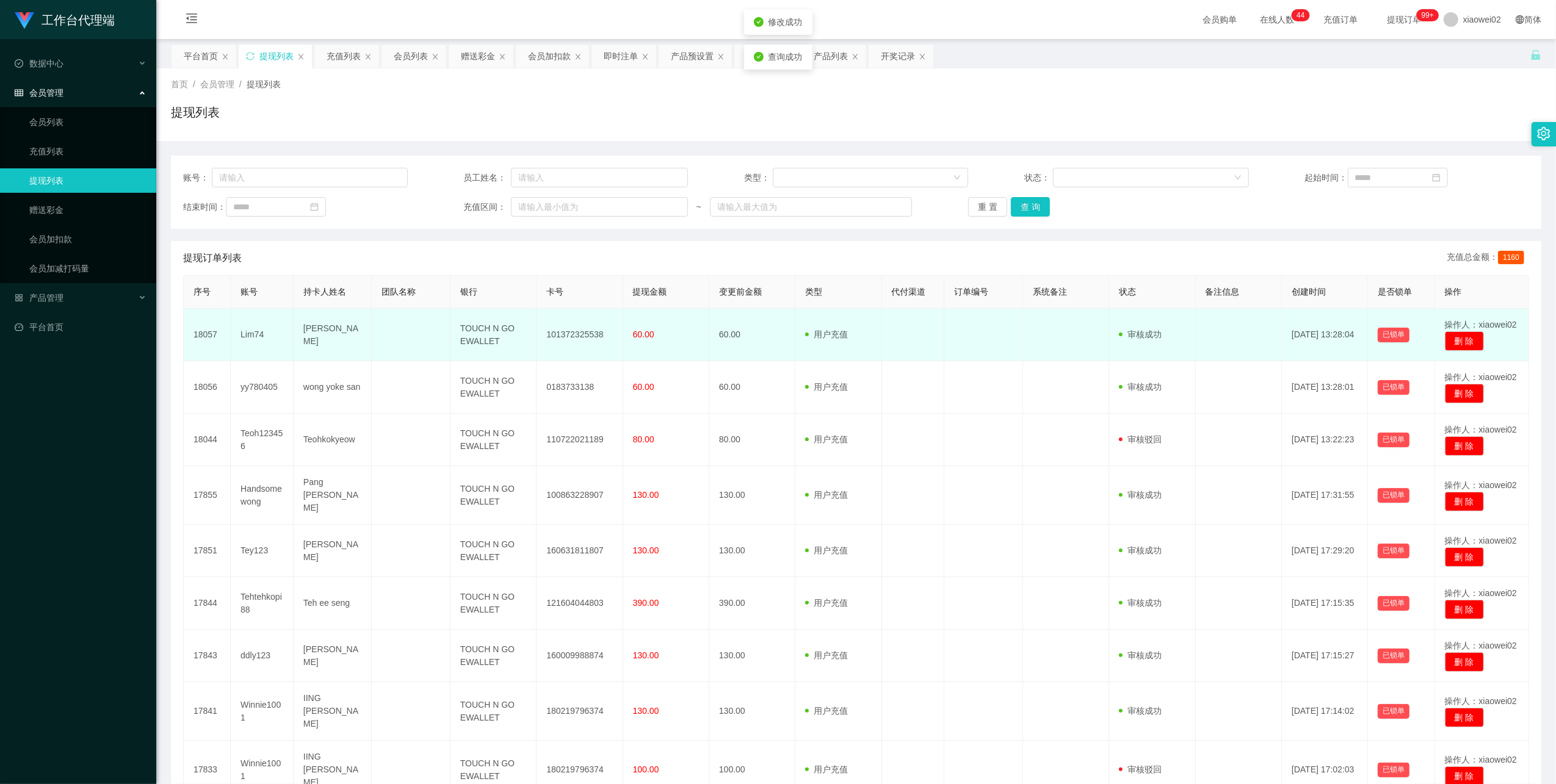
click at [577, 335] on td "101372325538" at bounding box center [580, 335] width 86 height 53
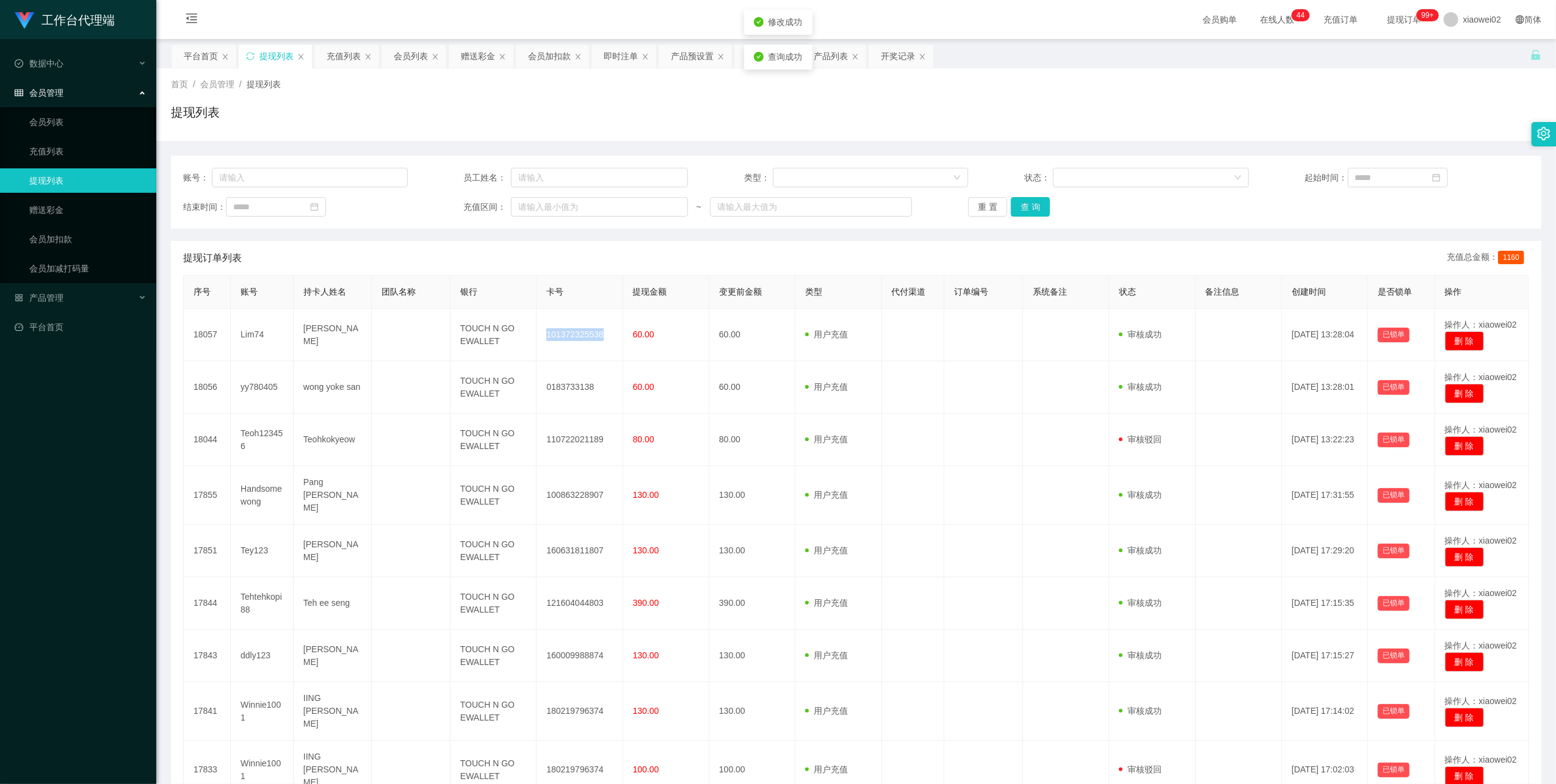
copy td "101372325538"
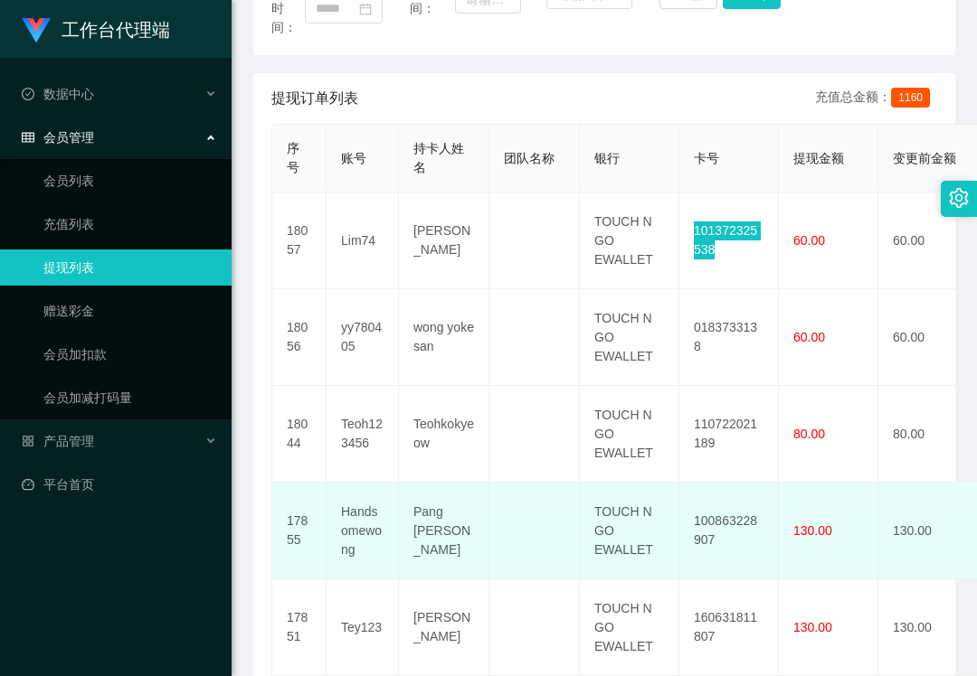
scroll to position [362, 0]
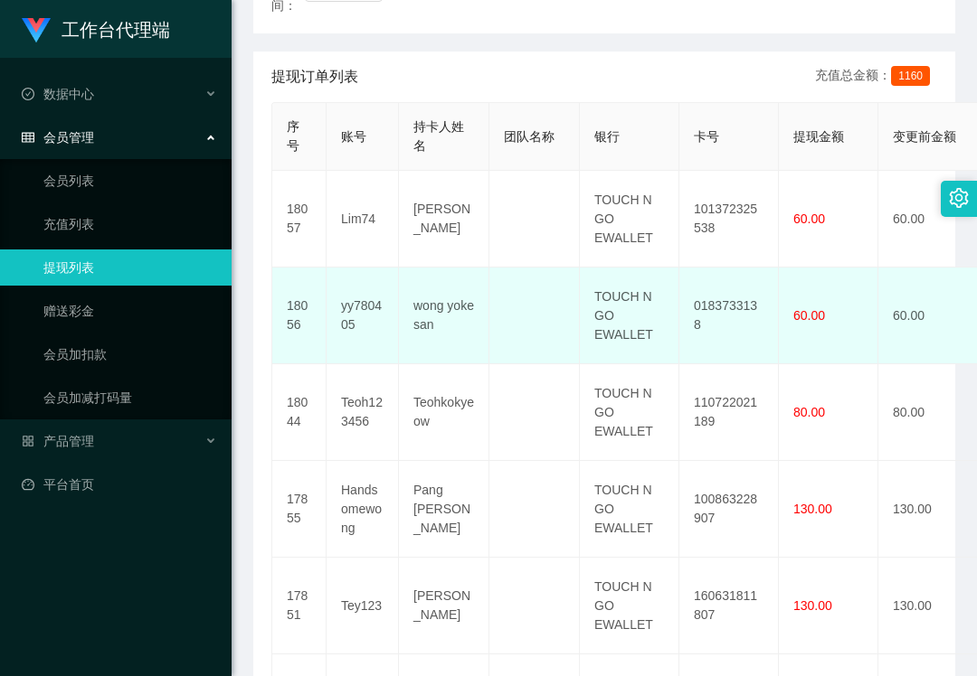
click at [738, 319] on td "0183733138" at bounding box center [728, 316] width 99 height 97
click at [739, 319] on td "0183733138" at bounding box center [728, 316] width 99 height 97
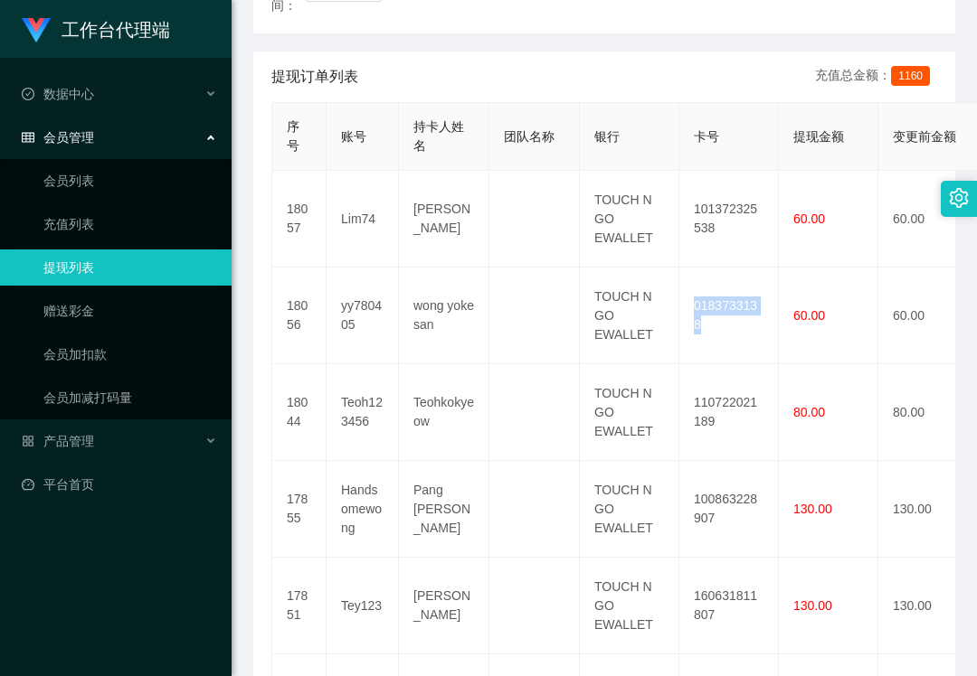
copy td "0183733138"
click at [81, 434] on span "产品管理" at bounding box center [58, 441] width 72 height 14
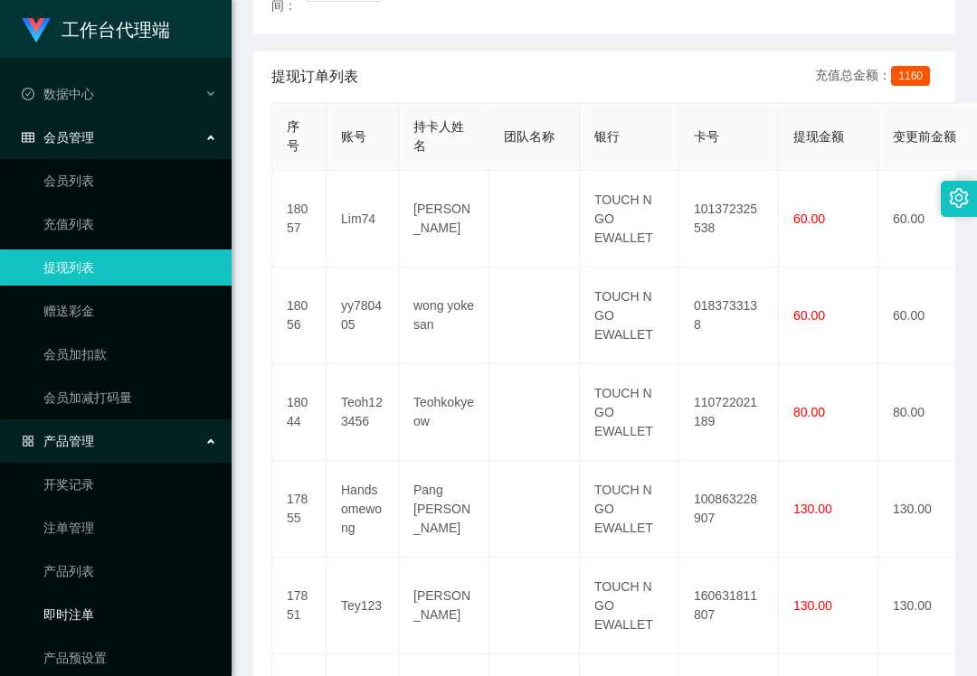
scroll to position [58, 0]
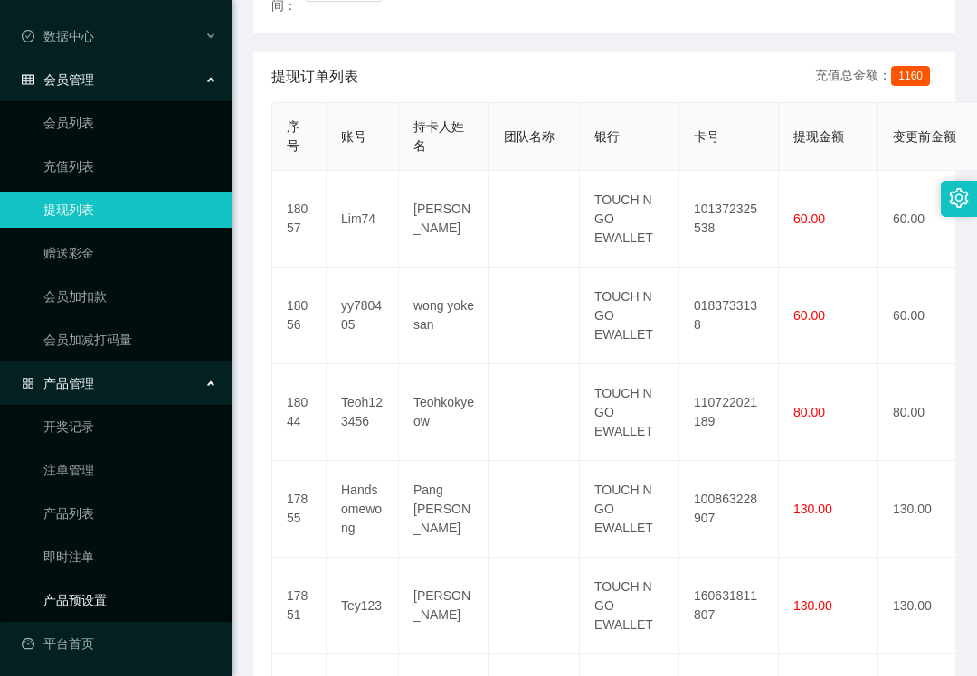
click at [81, 601] on link "产品预设置" at bounding box center [130, 600] width 174 height 36
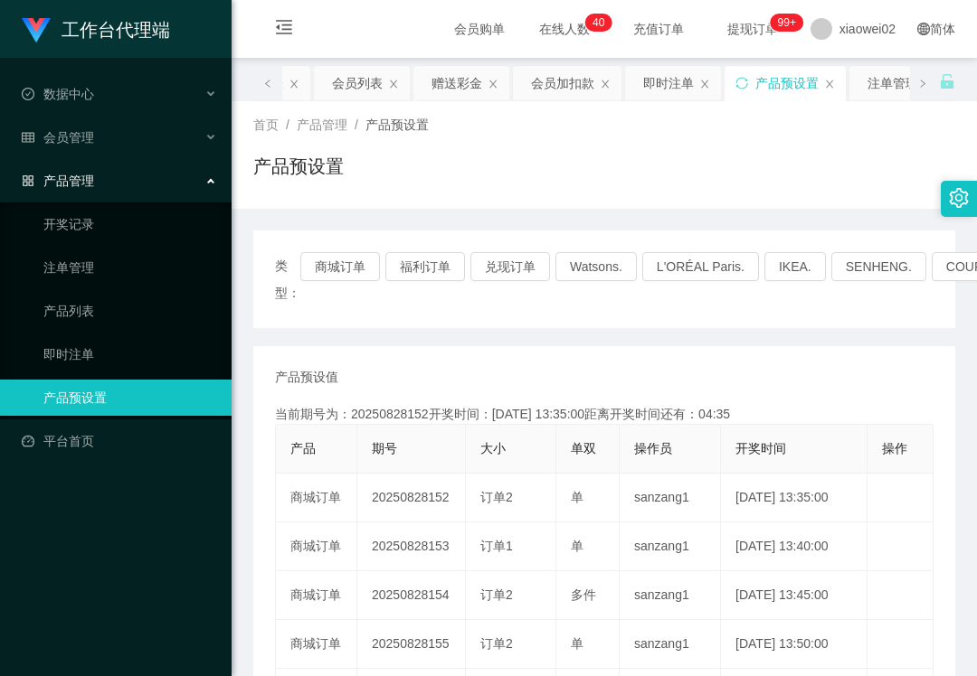
click at [259, 214] on div "类型： 商城订单 福利订单 兑现订单 Watsons. L'ORÉAL Paris. IKEA. [GEOGRAPHIC_DATA]. COURTS. 产品预…" at bounding box center [604, 625] width 702 height 833
click at [124, 136] on div "会员管理" at bounding box center [115, 137] width 231 height 36
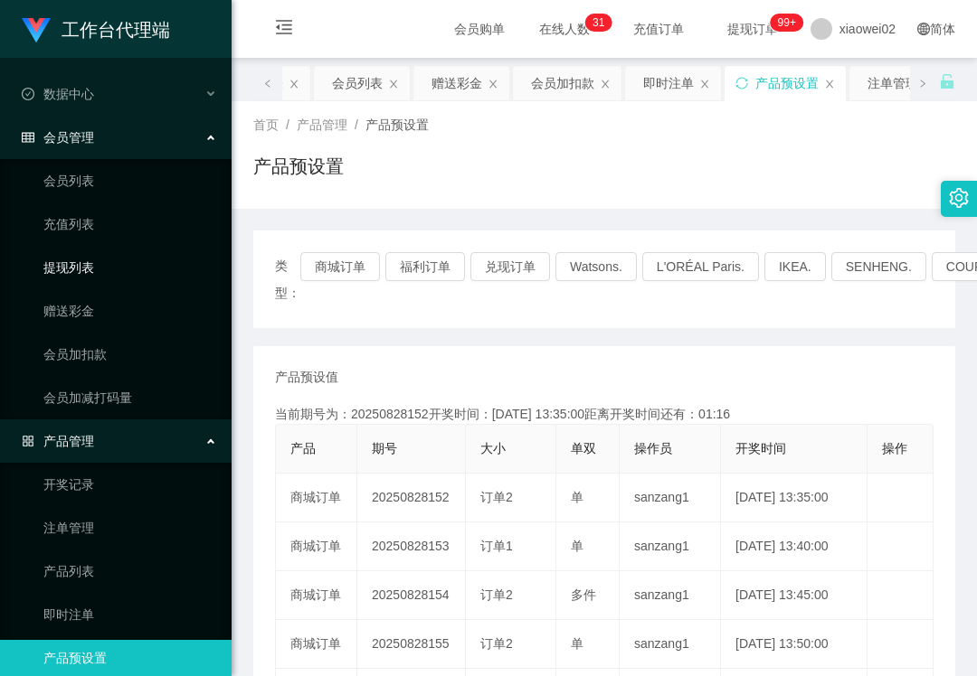
click at [105, 261] on link "提现列表" at bounding box center [130, 268] width 174 height 36
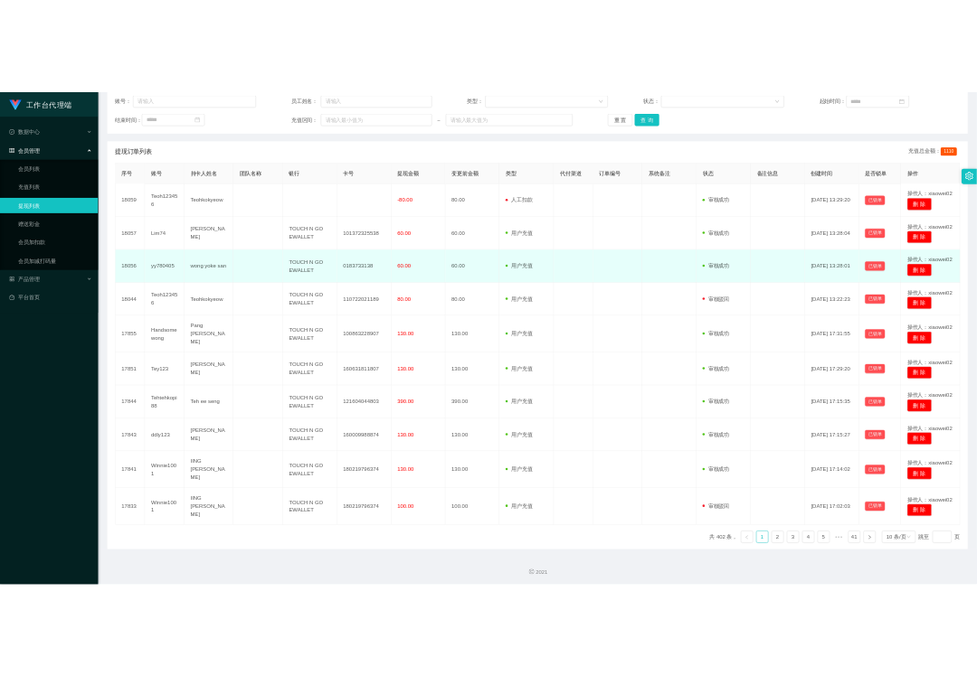
scroll to position [219, 0]
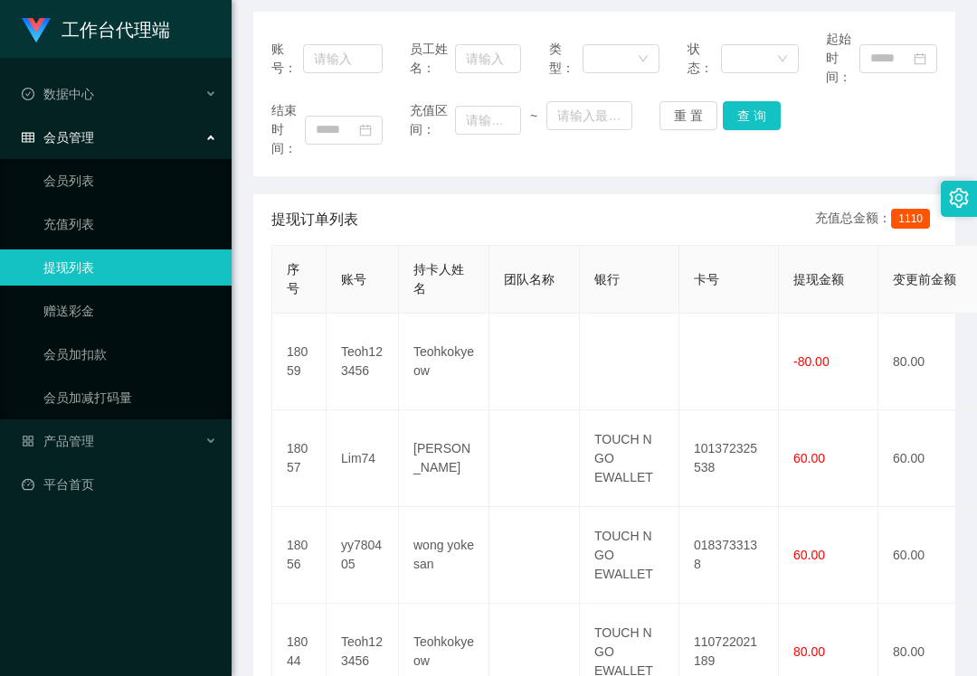
drag, startPoint x: 489, startPoint y: 184, endPoint x: 479, endPoint y: 181, distance: 10.6
click at [489, 184] on div "账号： 员工姓名： 类型： 状态： 起始时间： 结束时间： 充值区间： ~ 重 置 查 询 提现订单列表 充值总金额： 1110 序号 账号 持卡人姓名 团队…" at bounding box center [604, 675] width 702 height 1327
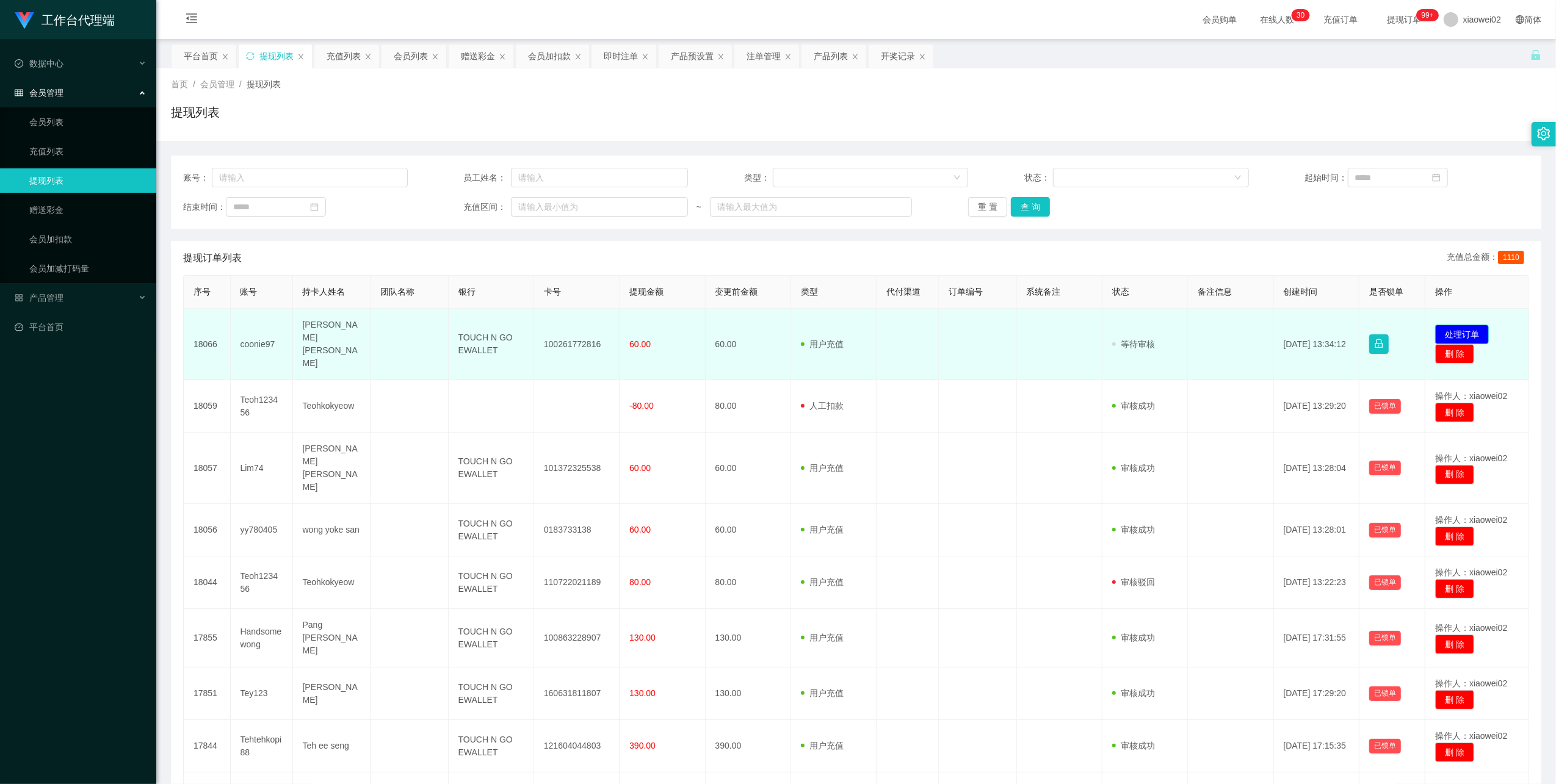
click at [659, 326] on button "处理订单" at bounding box center [1462, 334] width 54 height 20
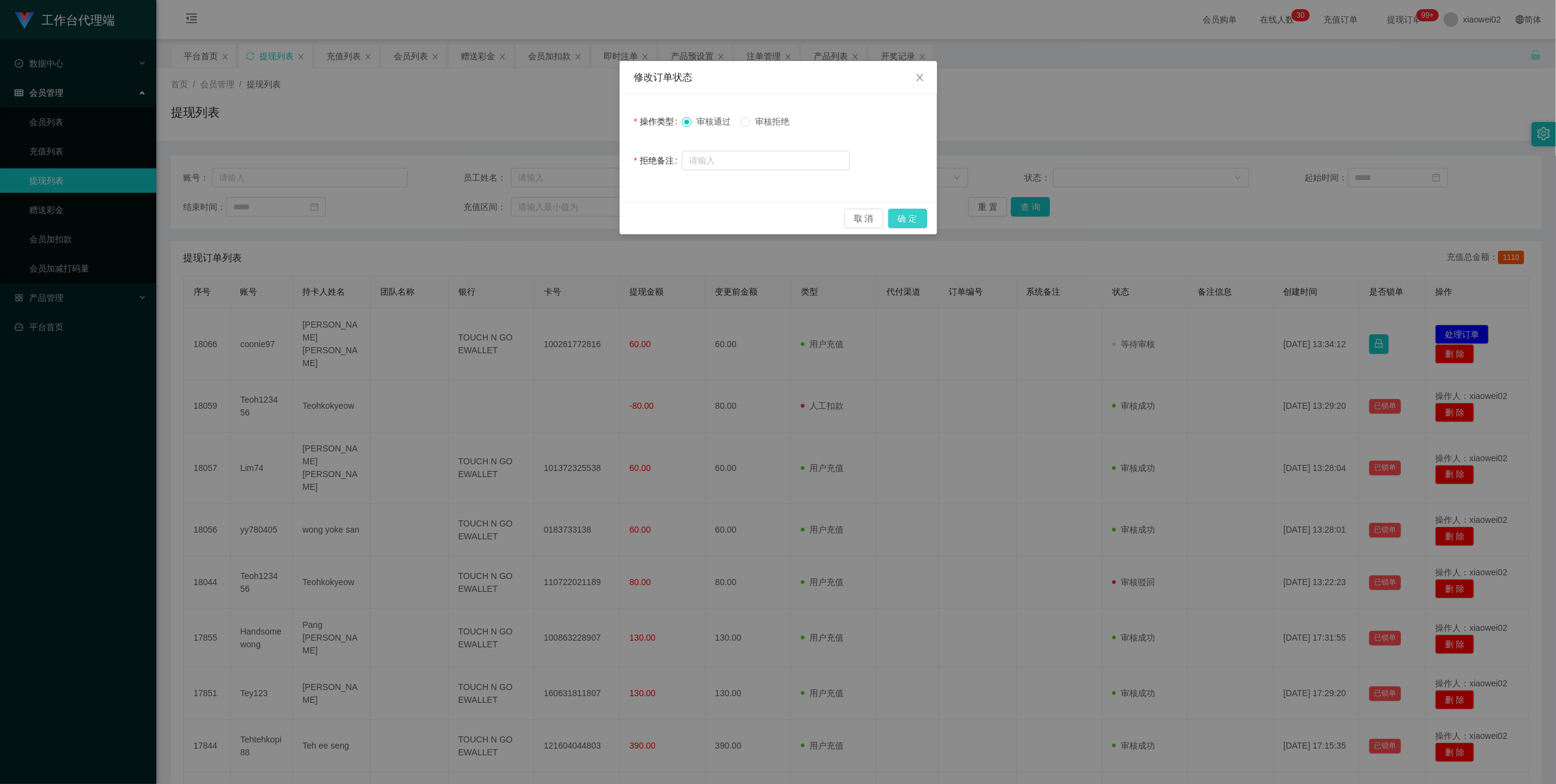
click at [659, 220] on button "确 定" at bounding box center [908, 218] width 39 height 20
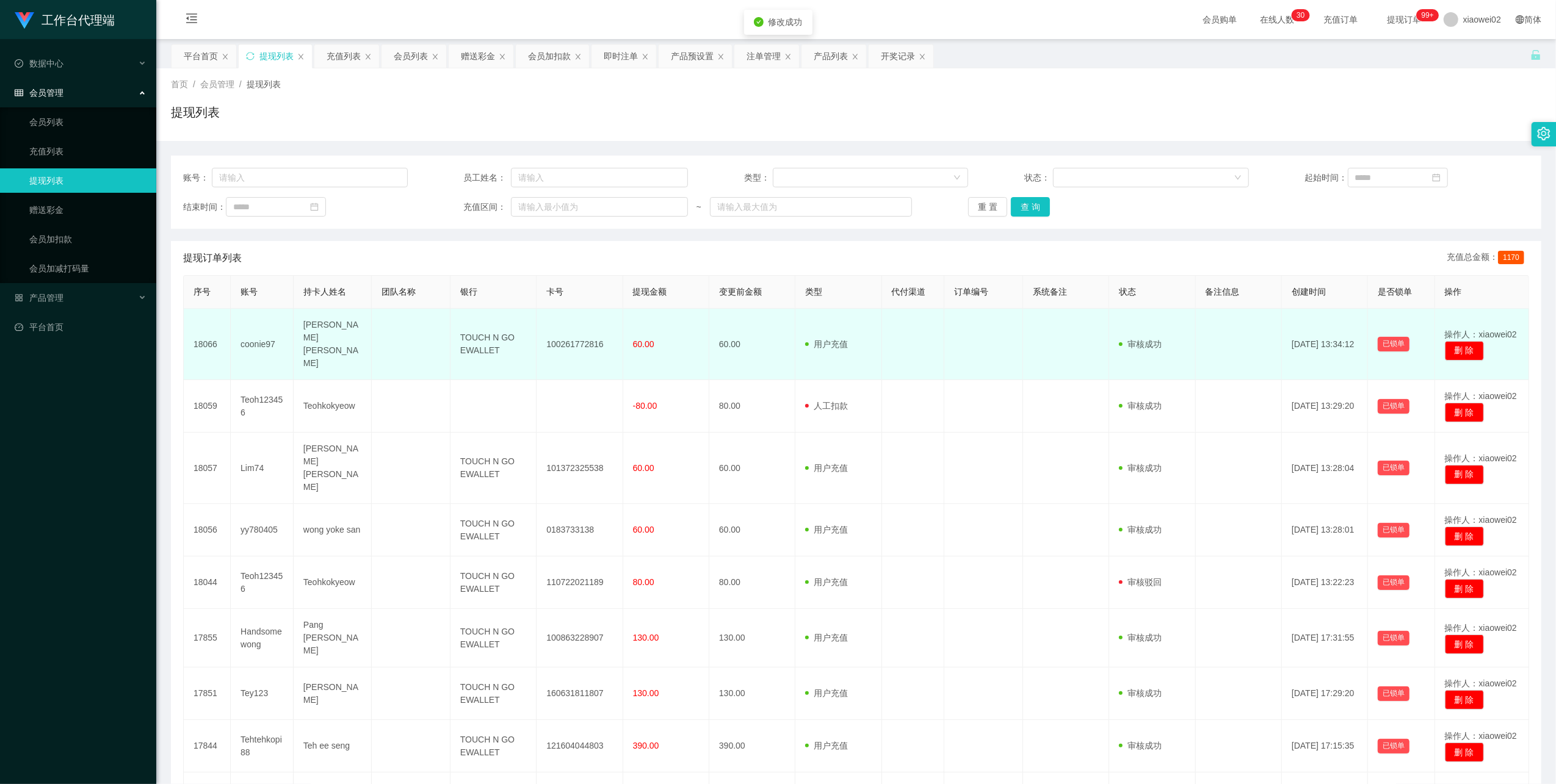
click at [560, 330] on td "100261772816" at bounding box center [580, 345] width 86 height 72
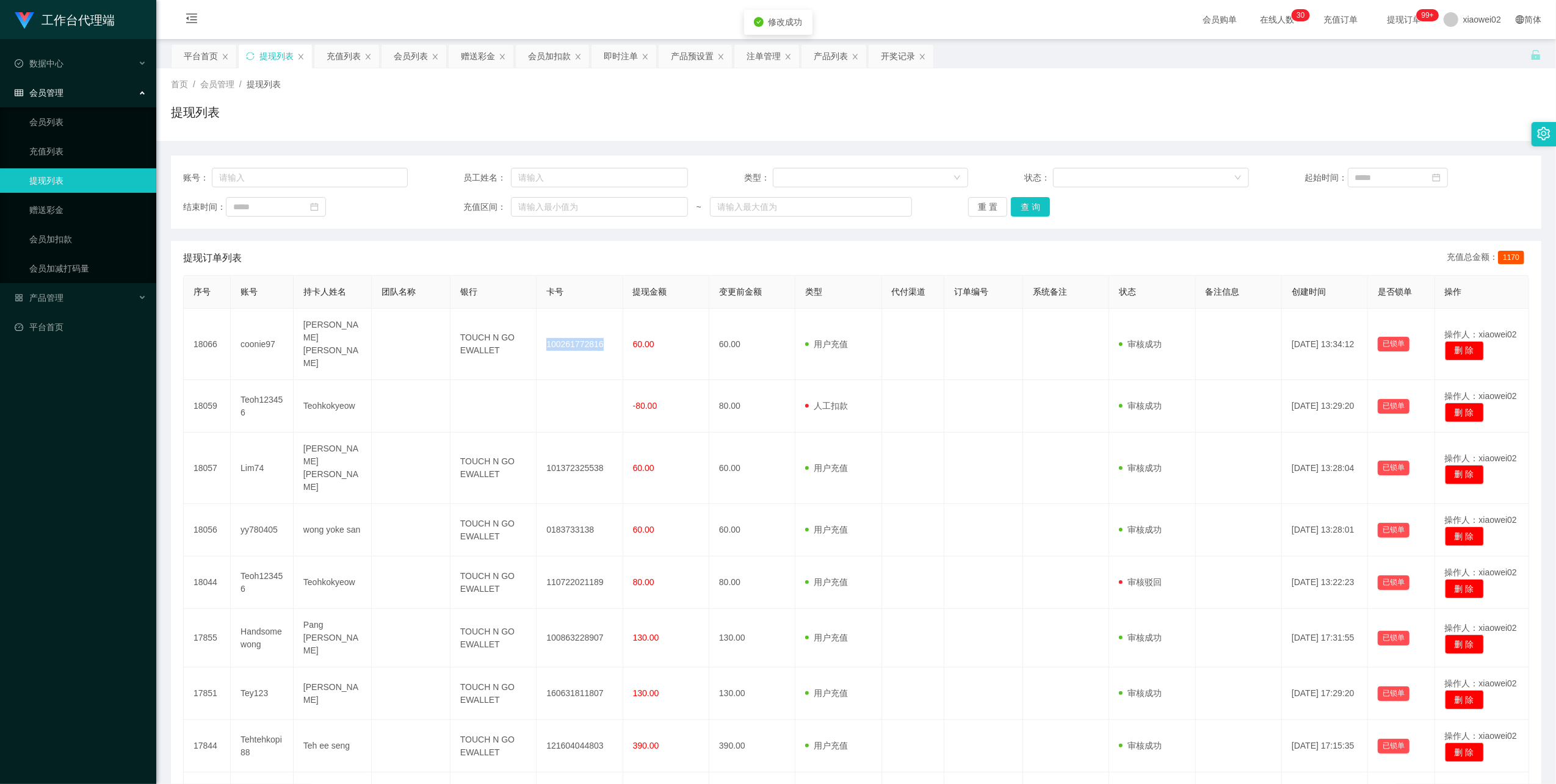
copy td "100261772816"
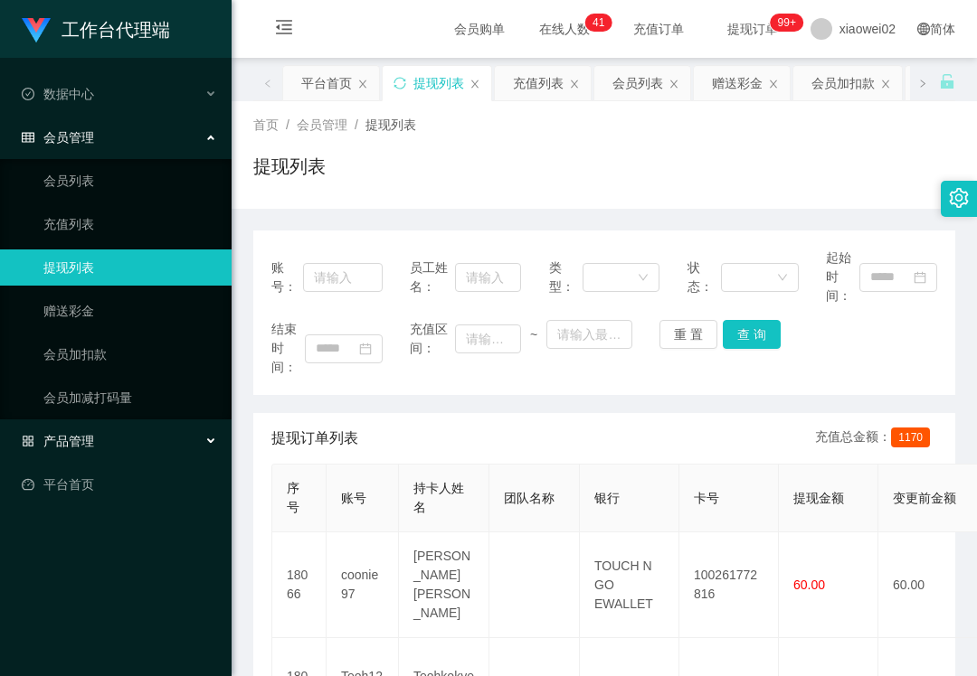
click at [123, 452] on div "产品管理" at bounding box center [115, 441] width 231 height 36
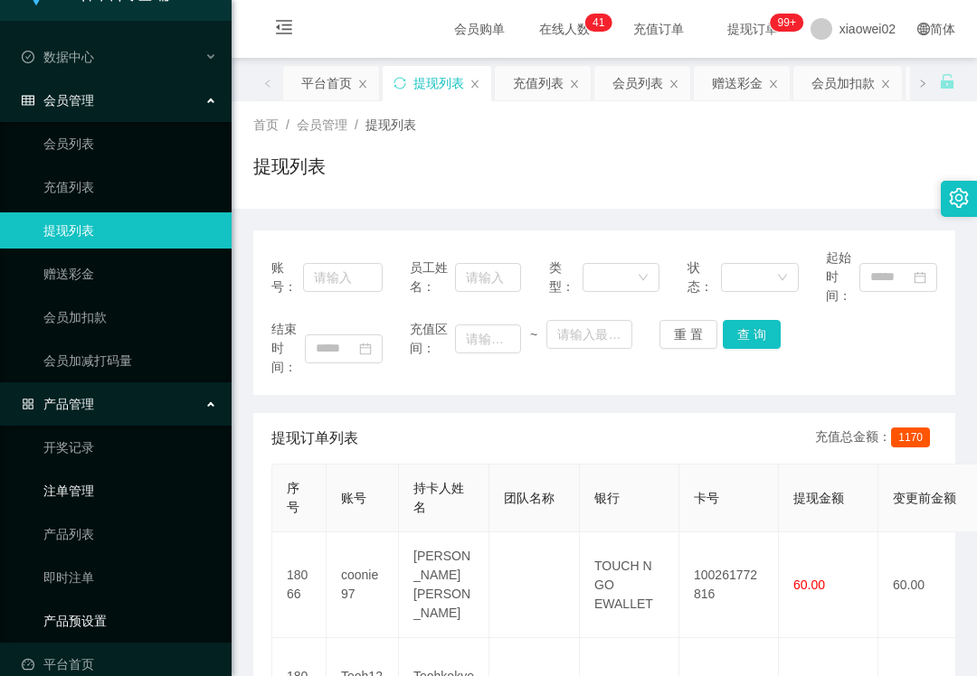
scroll to position [58, 0]
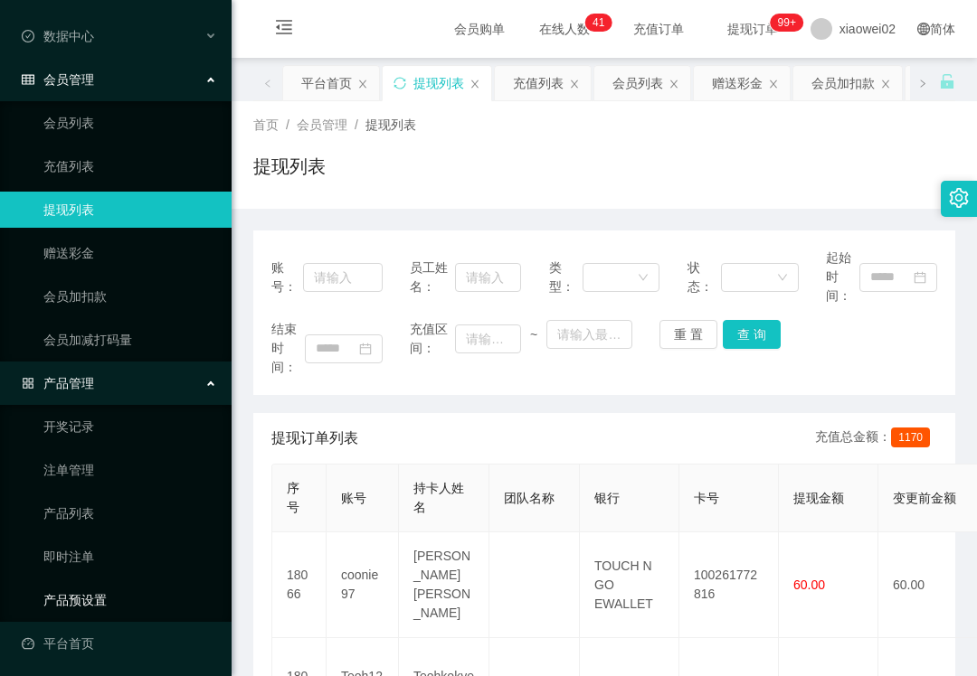
click at [99, 595] on link "产品预设置" at bounding box center [130, 600] width 174 height 36
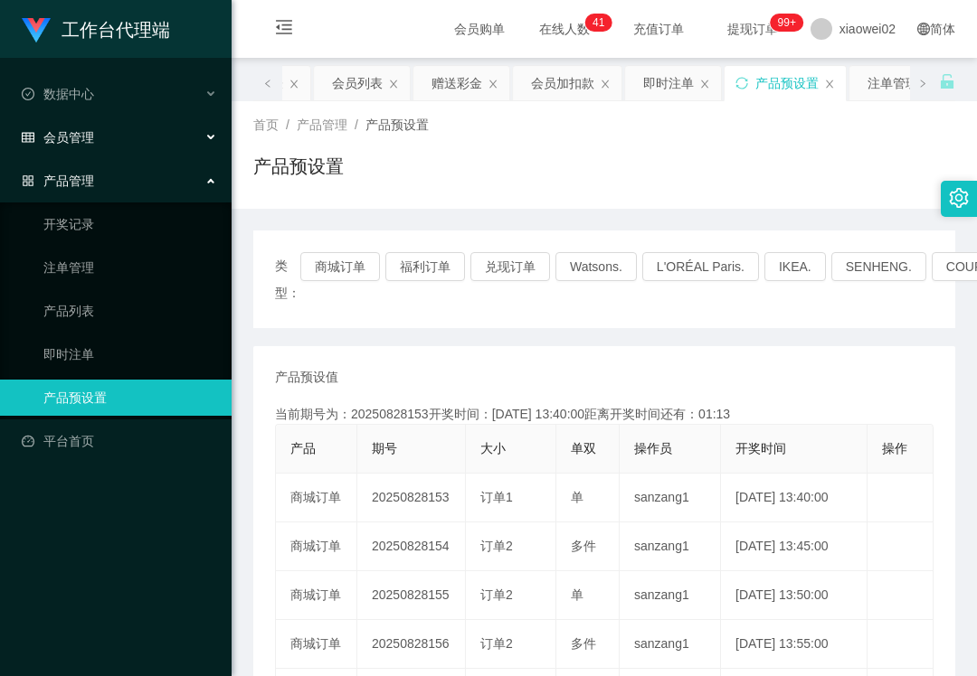
click at [124, 148] on div "会员管理" at bounding box center [115, 137] width 231 height 36
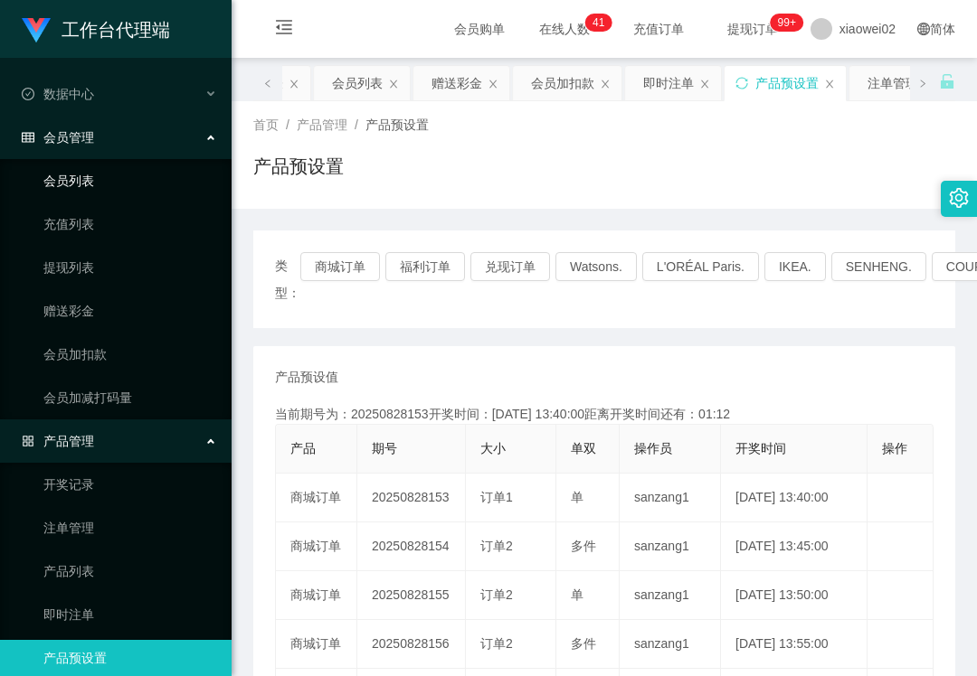
click at [125, 178] on link "会员列表" at bounding box center [130, 181] width 174 height 36
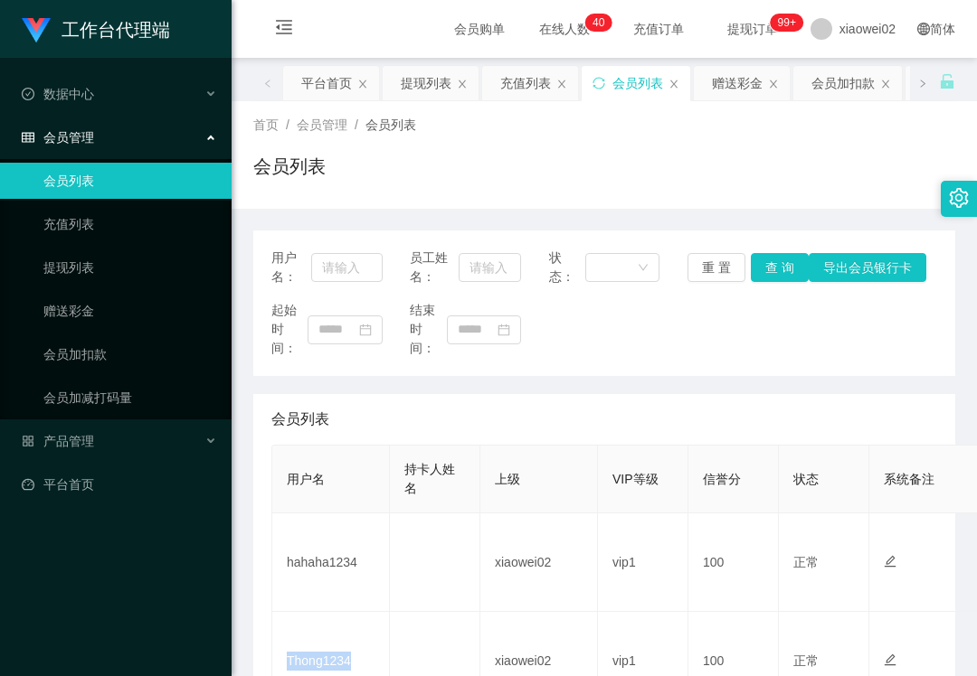
scroll to position [241, 0]
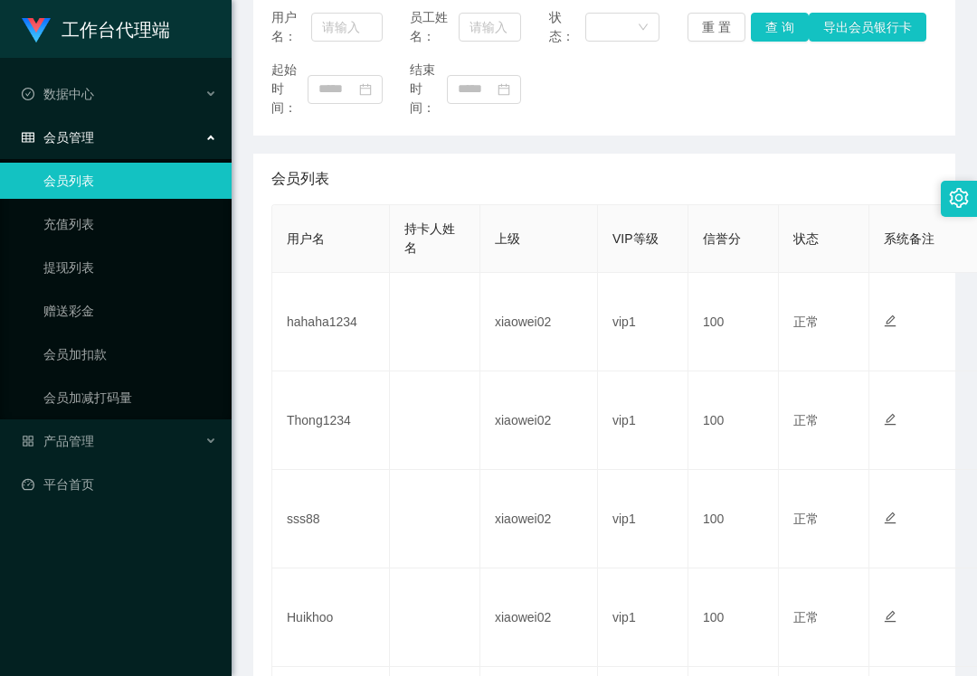
drag, startPoint x: 156, startPoint y: 637, endPoint x: 157, endPoint y: 628, distance: 9.1
click at [156, 637] on div "工作台代理端 数据中心 会员管理 会员列表 充值列表 提现列表 赠送彩金 会员加扣款 会员加减打码量 产品管理 平台首页" at bounding box center [115, 338] width 231 height 676
click at [120, 620] on div "工作台代理端 数据中心 会员管理 会员列表 充值列表 提现列表 赠送彩金 会员加扣款 会员加减打码量 产品管理 平台首页" at bounding box center [115, 338] width 231 height 676
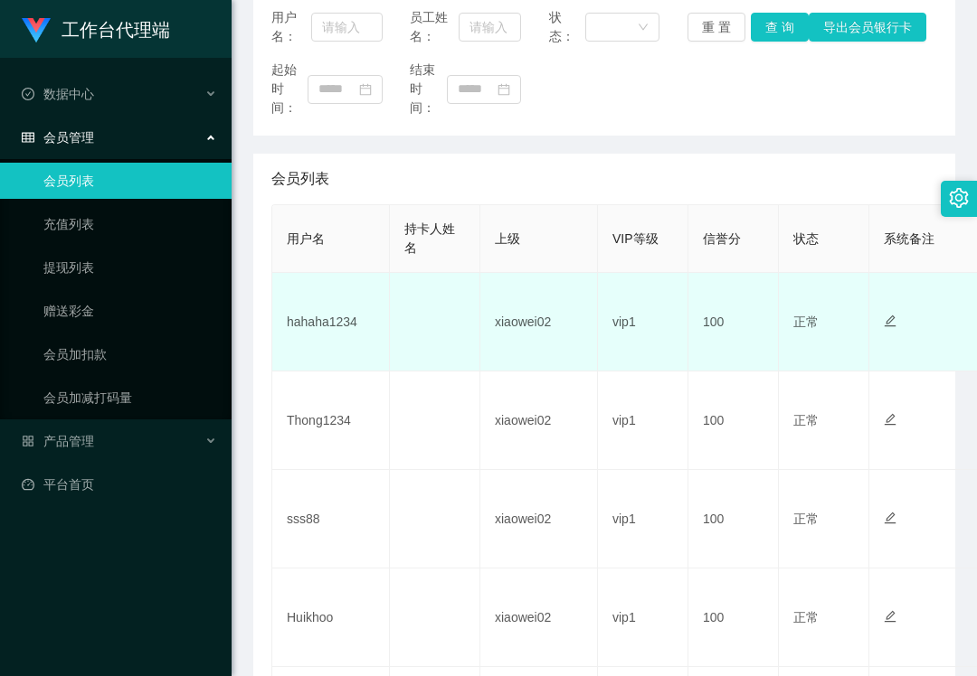
click at [335, 320] on td "hahaha1234" at bounding box center [331, 322] width 118 height 99
copy td "hahaha1234"
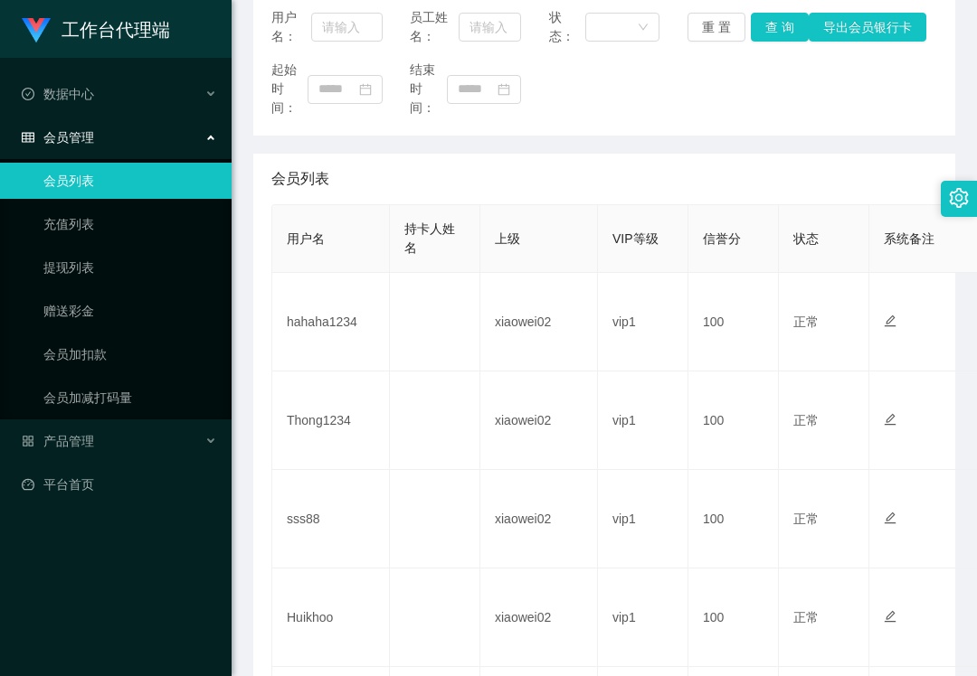
click at [687, 160] on div "会员列表" at bounding box center [604, 179] width 666 height 51
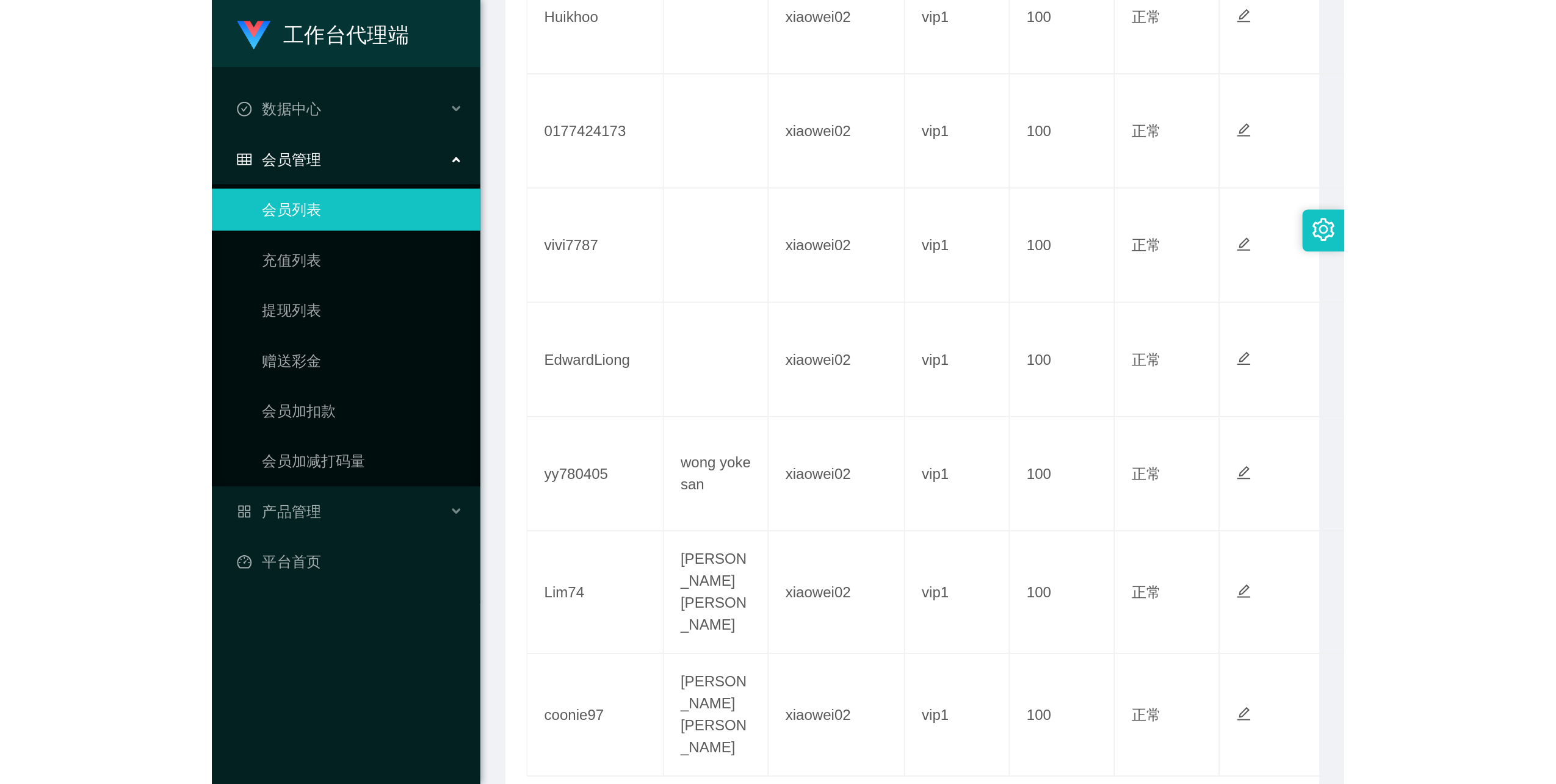
scroll to position [59, 0]
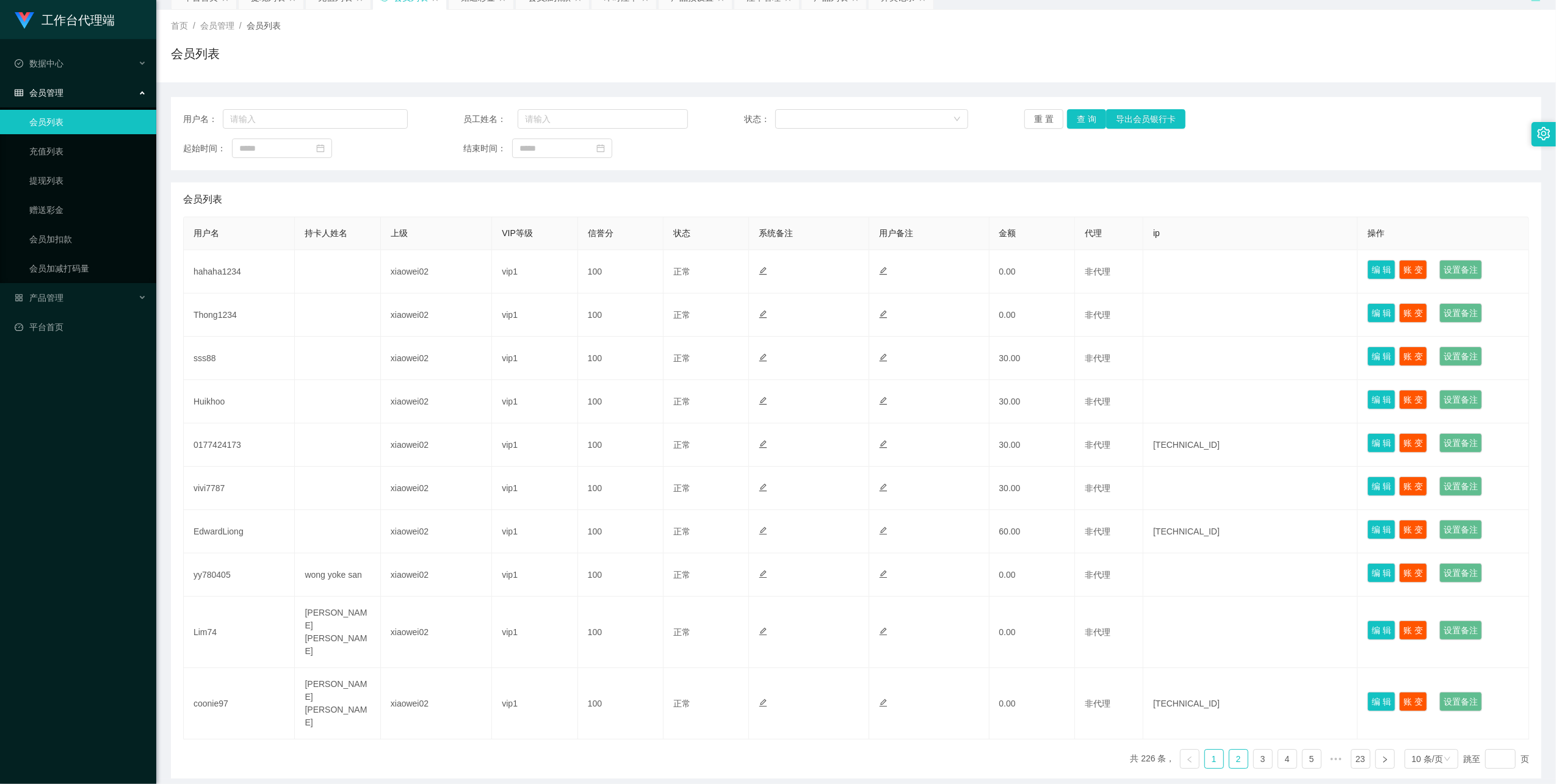
drag, startPoint x: 1235, startPoint y: 704, endPoint x: 1231, endPoint y: 696, distance: 8.9
click at [659, 455] on link "2" at bounding box center [1238, 758] width 18 height 18
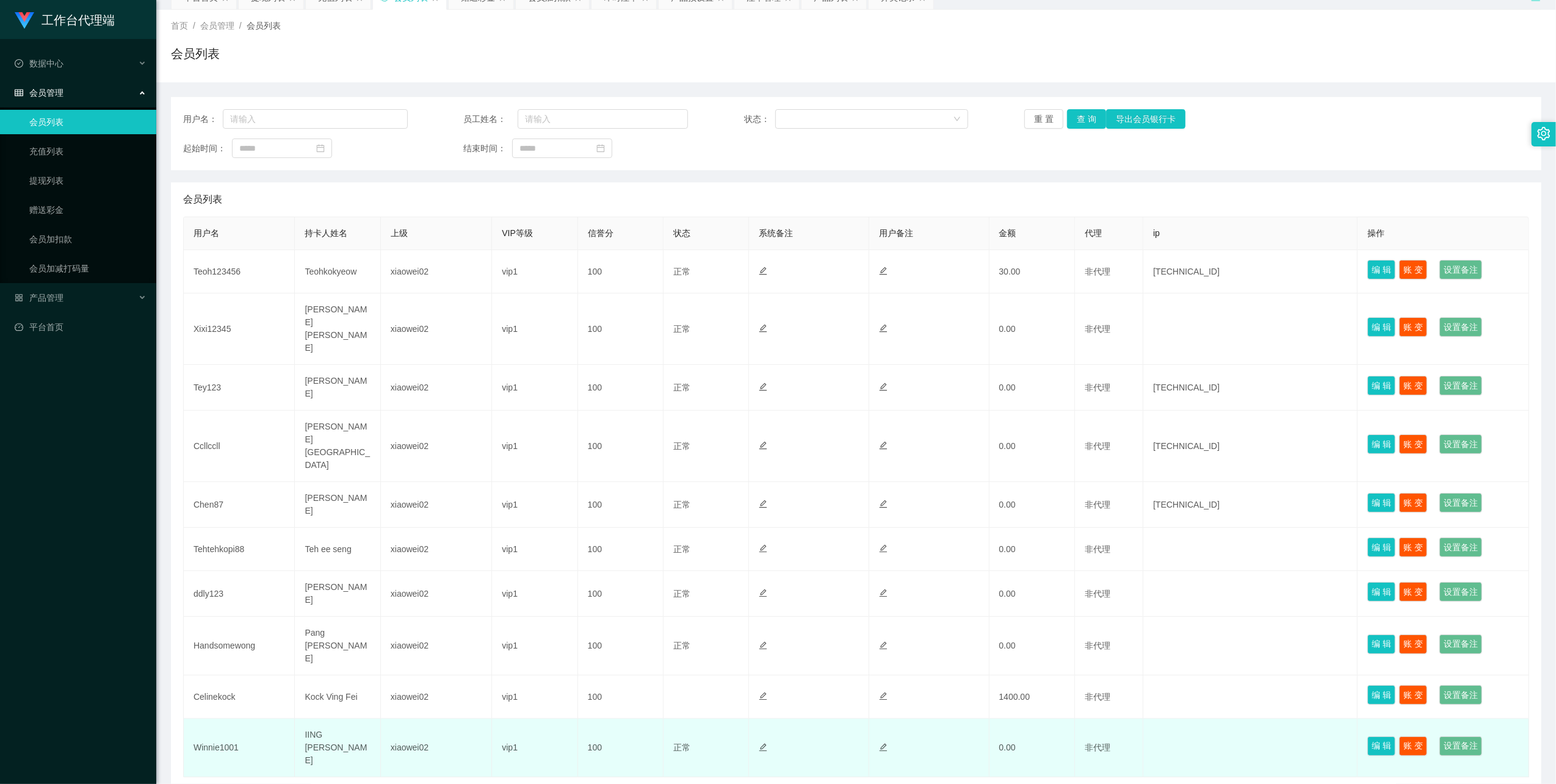
scroll to position [61, 0]
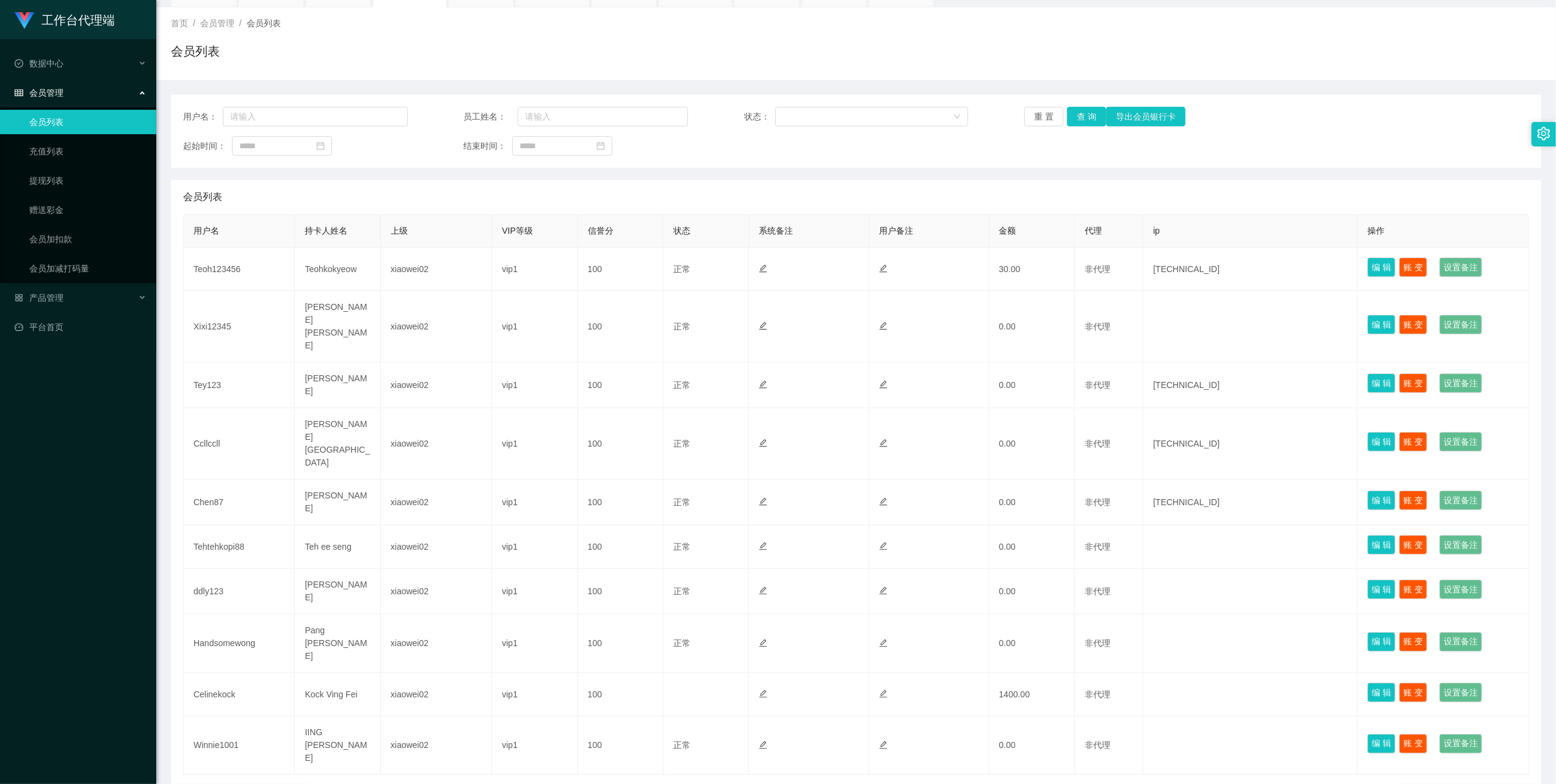
click at [659, 455] on link "3" at bounding box center [1262, 794] width 18 height 18
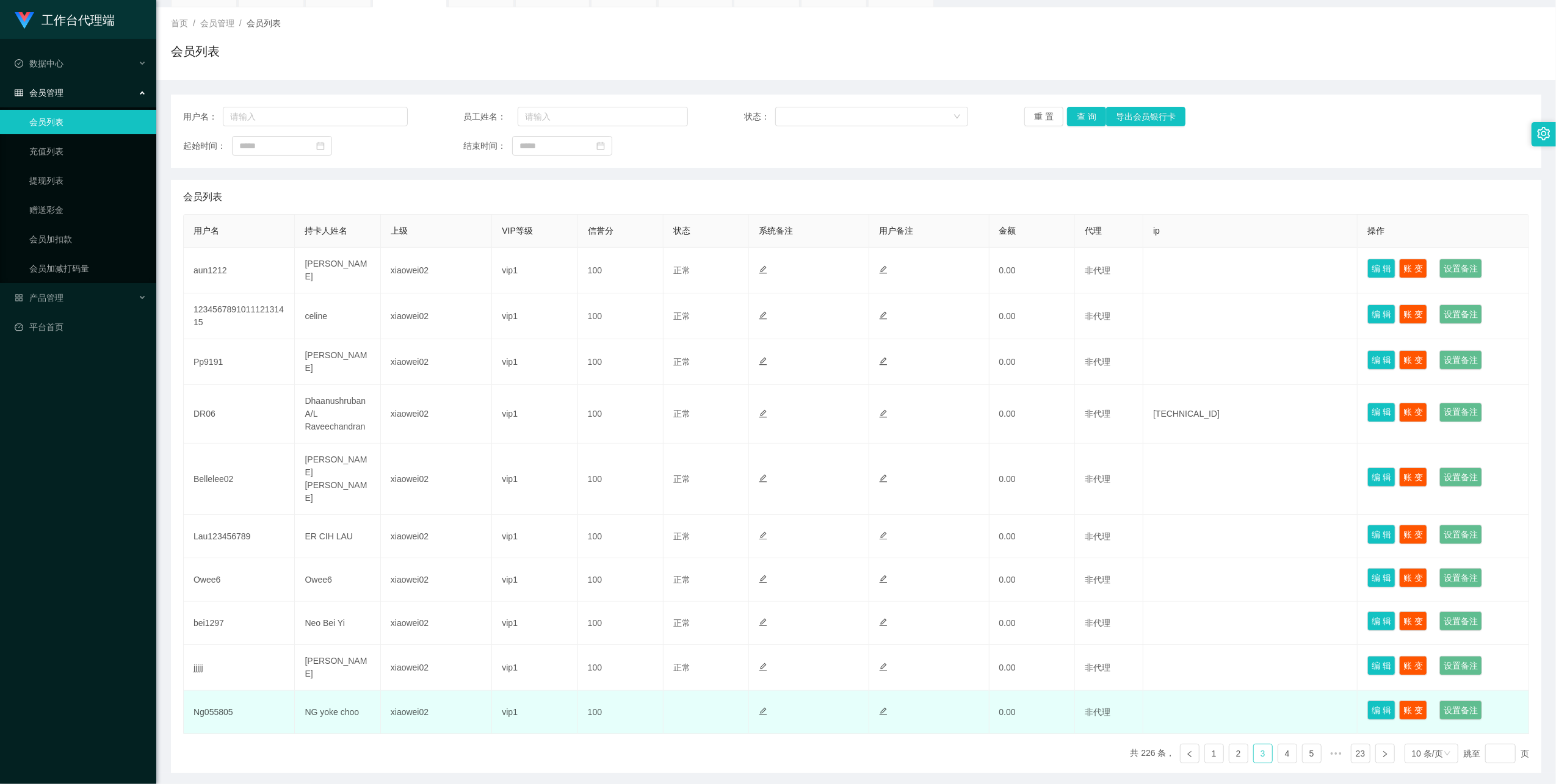
scroll to position [74, 0]
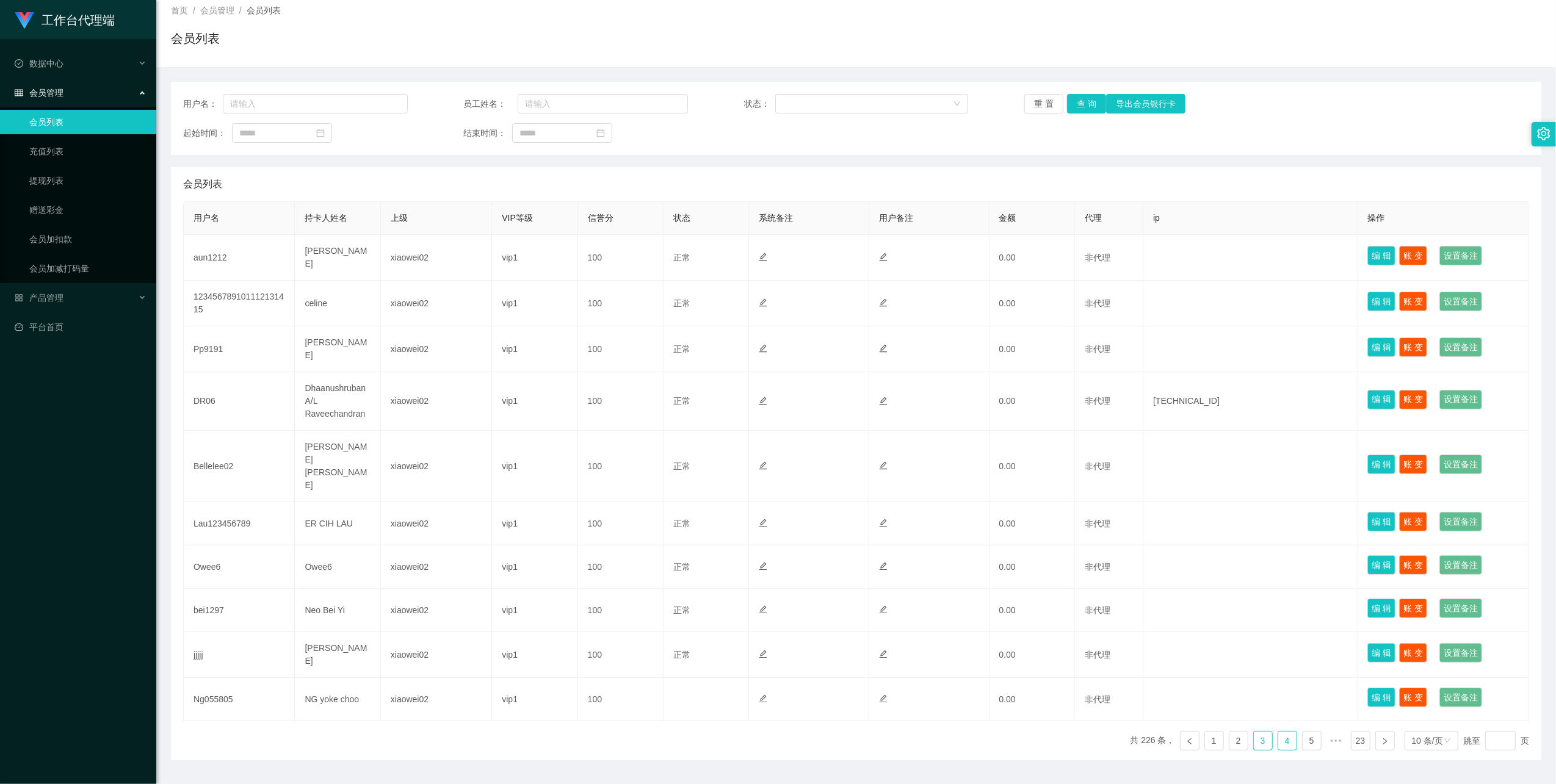
click at [659, 455] on link "4" at bounding box center [1287, 740] width 18 height 18
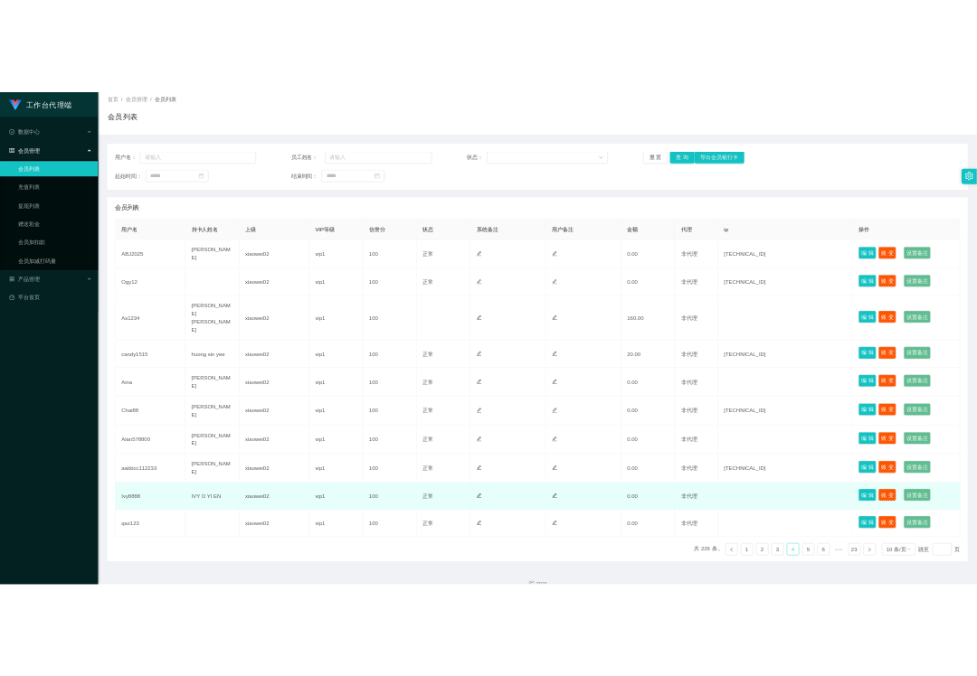
scroll to position [94, 0]
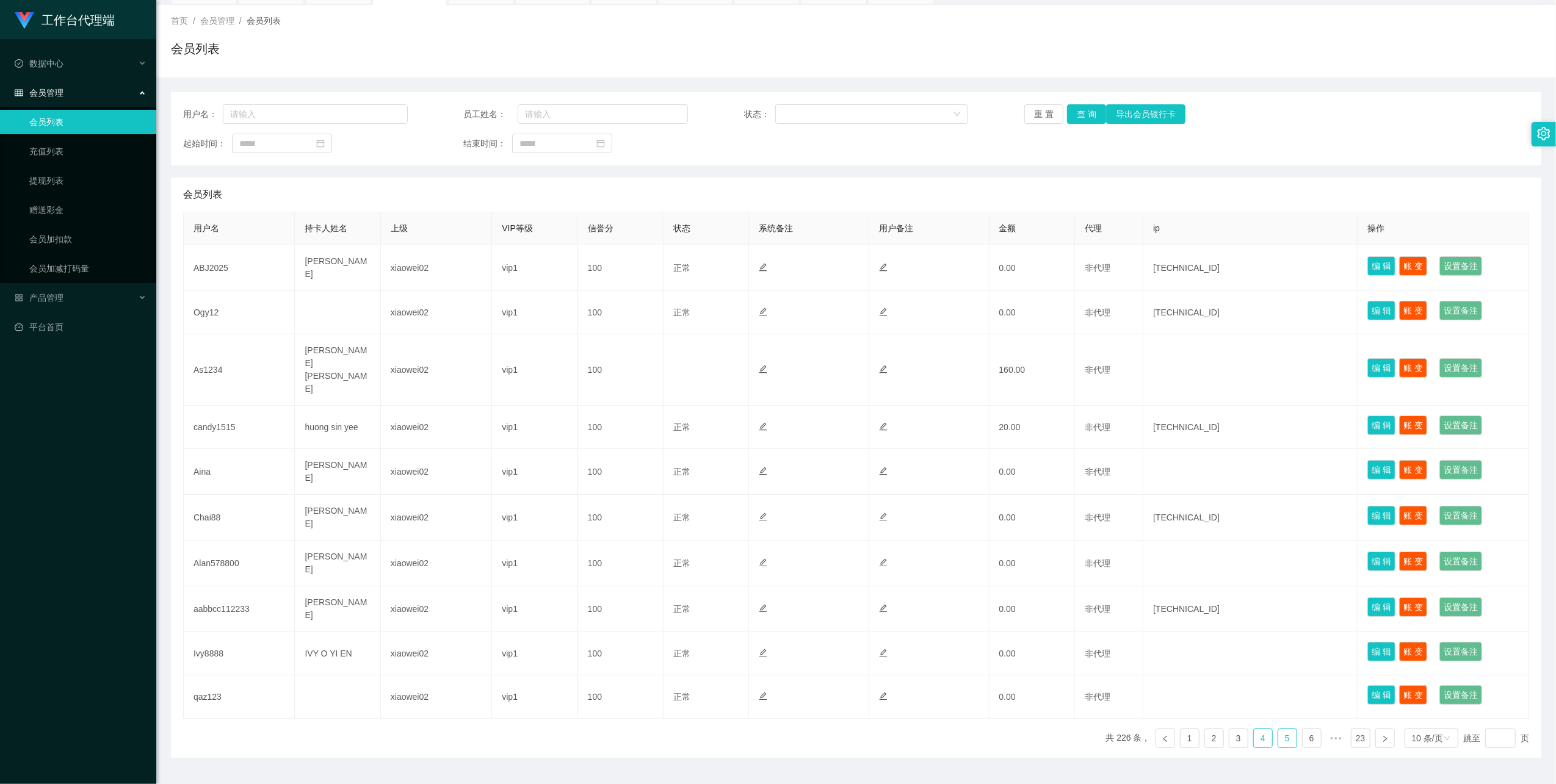
click at [659, 455] on link "5" at bounding box center [1287, 738] width 18 height 18
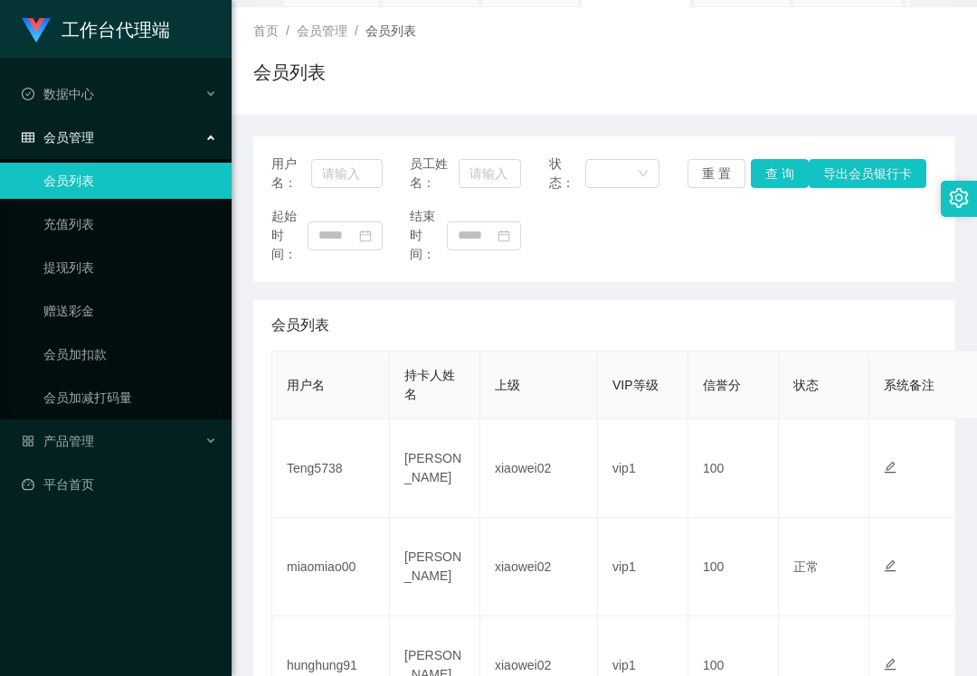
click at [105, 287] on ul "会员列表 充值列表 提现列表 赠送彩金 会员加扣款 会员加减打码量" at bounding box center [115, 289] width 231 height 260
click at [88, 434] on span "产品管理" at bounding box center [58, 441] width 72 height 14
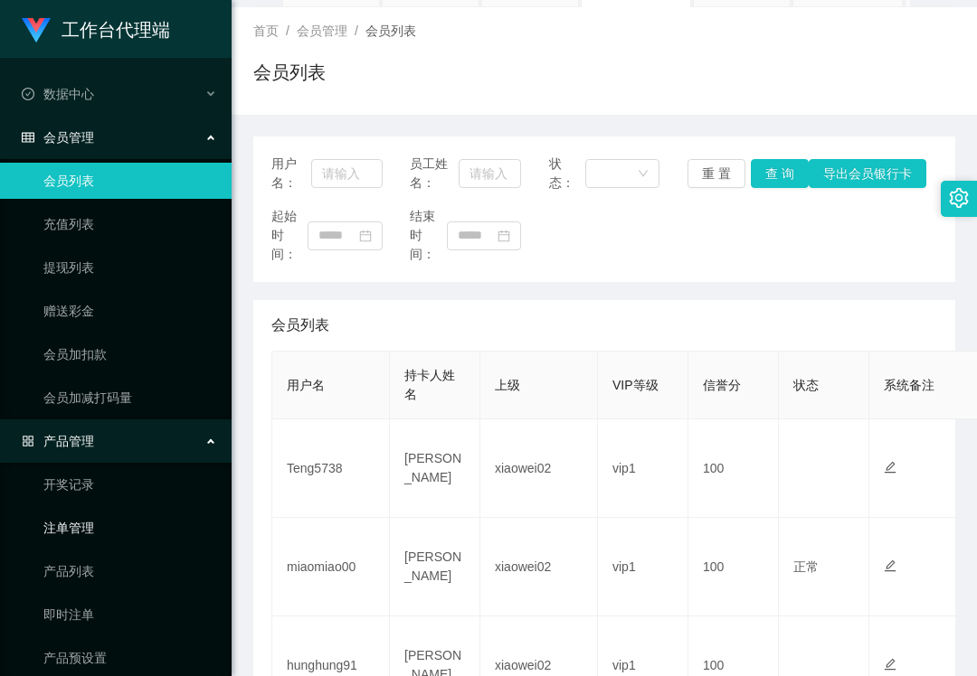
click at [81, 526] on link "注单管理" at bounding box center [130, 528] width 174 height 36
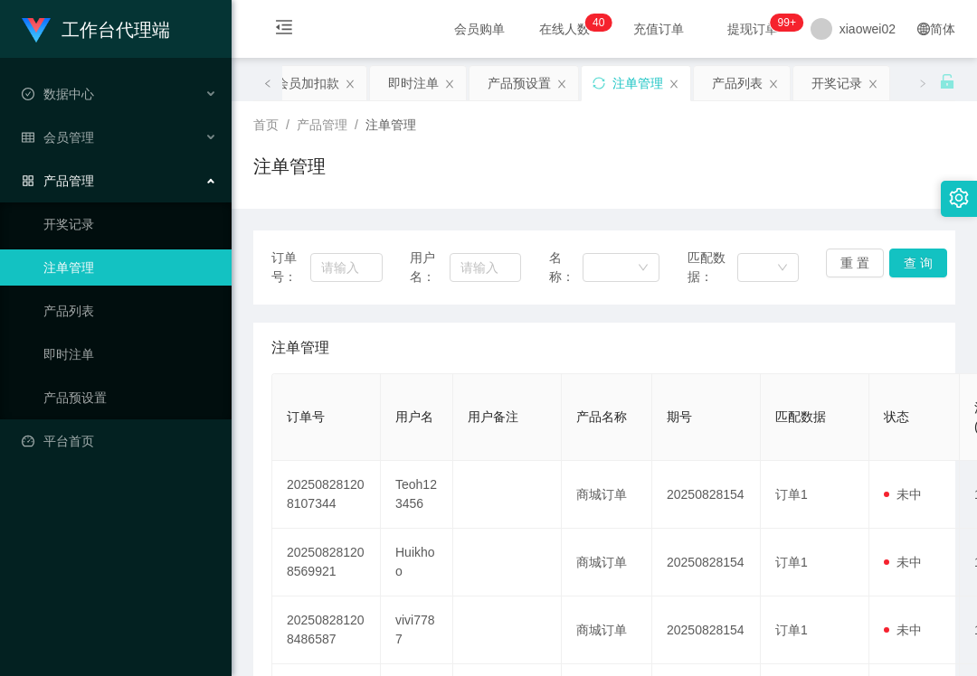
click at [442, 265] on span "用户名：" at bounding box center [430, 268] width 40 height 38
click at [489, 265] on input "text" at bounding box center [484, 267] width 71 height 29
paste input "vivi7787"
type input "vivi7787"
click at [889, 264] on button "查 询" at bounding box center [918, 263] width 58 height 29
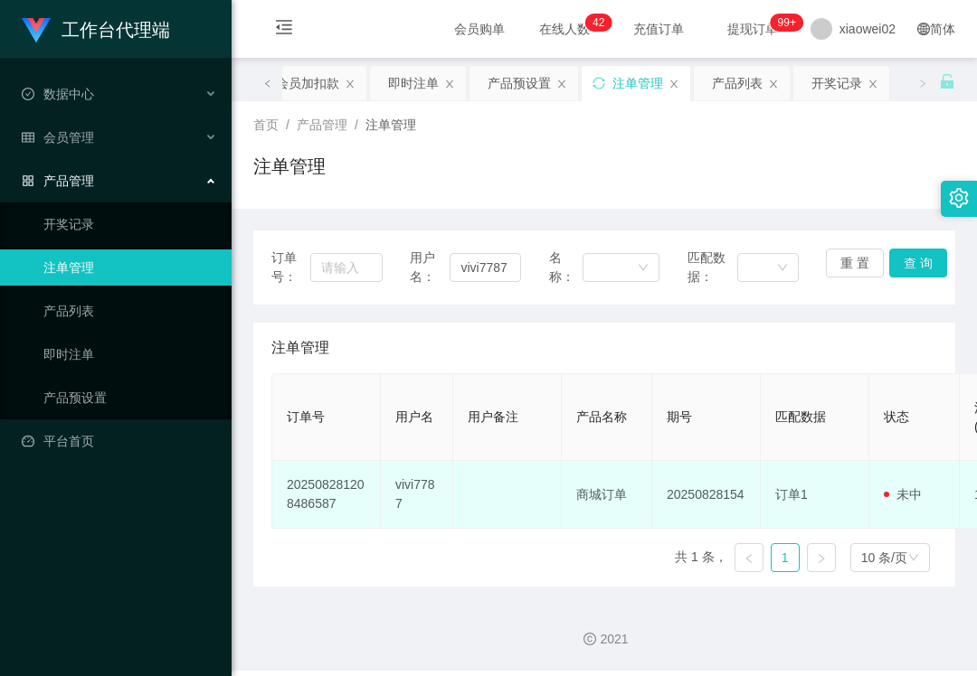
click at [413, 483] on td "vivi7787" at bounding box center [417, 495] width 72 height 68
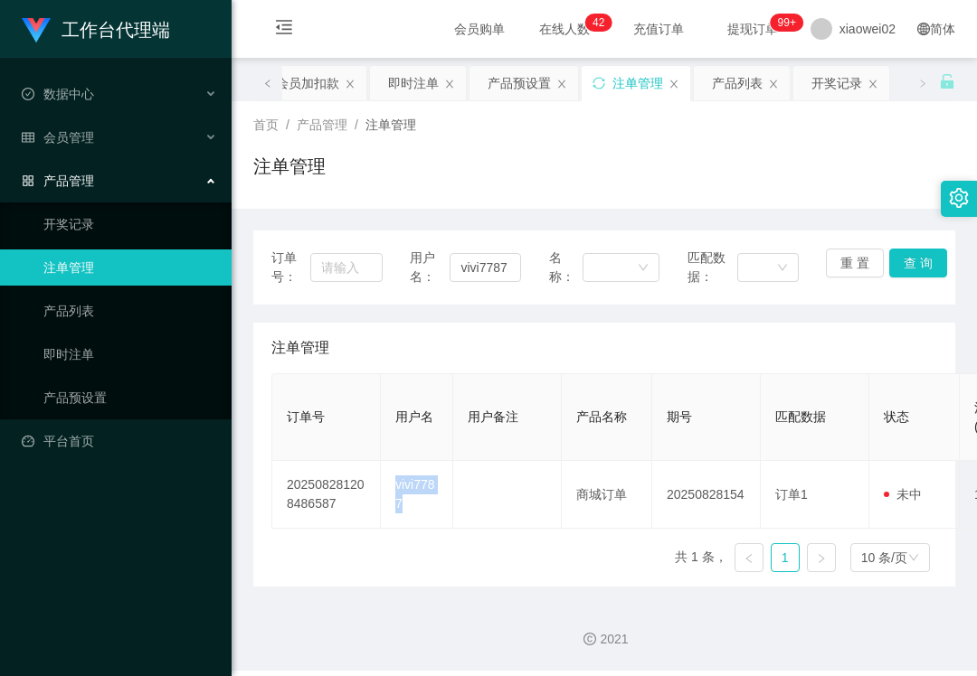
copy td "vivi7787"
click at [134, 166] on div "产品管理" at bounding box center [115, 181] width 231 height 36
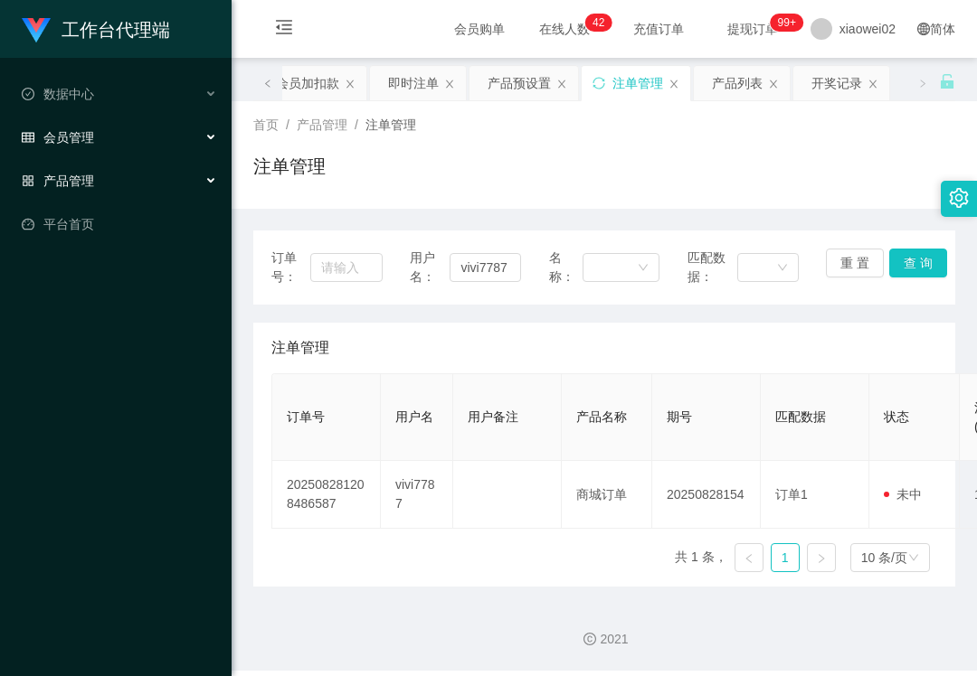
click at [137, 125] on div "会员管理" at bounding box center [115, 137] width 231 height 36
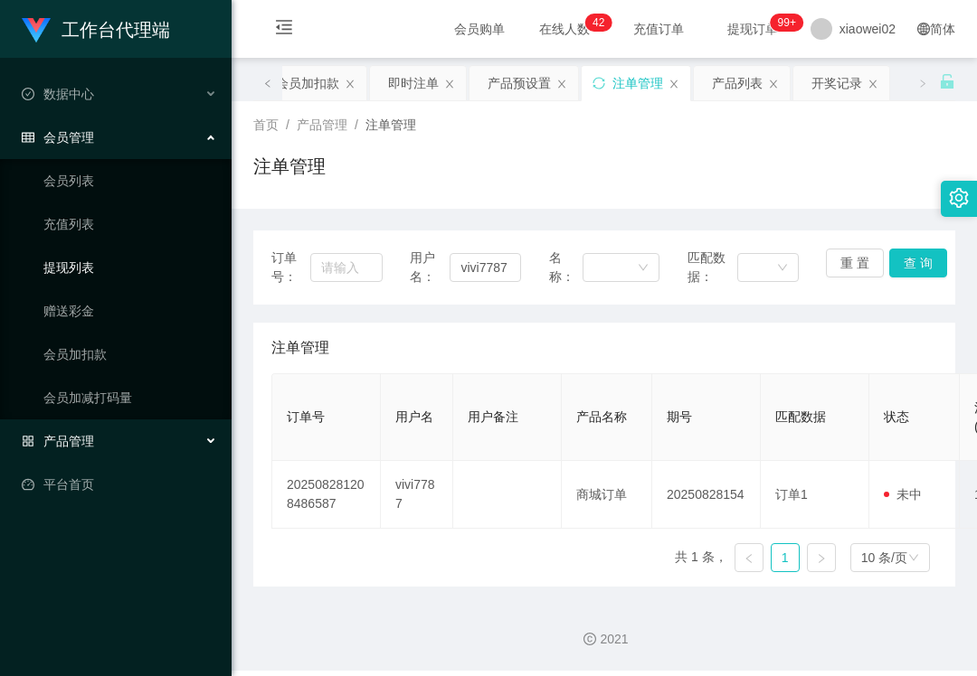
click at [95, 250] on link "提现列表" at bounding box center [130, 268] width 174 height 36
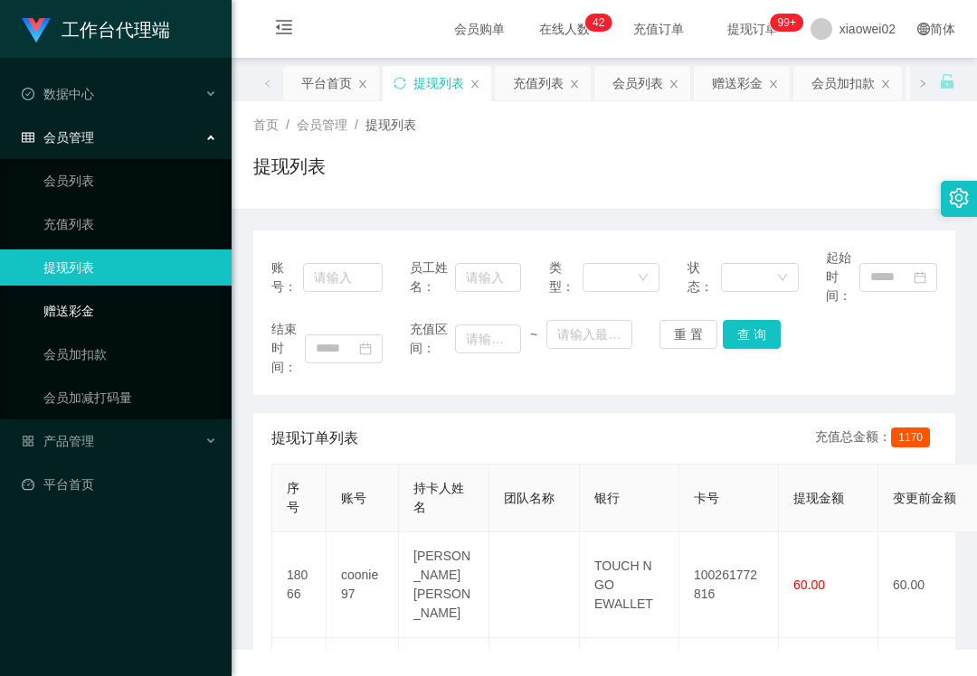
click at [88, 293] on link "赠送彩金" at bounding box center [130, 311] width 174 height 36
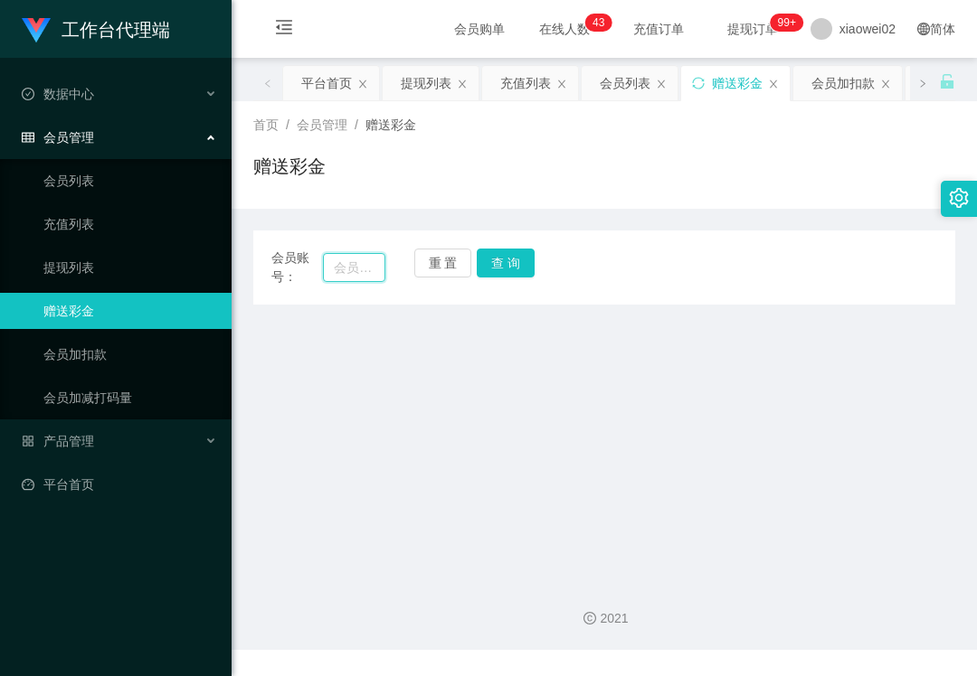
click at [352, 253] on input "text" at bounding box center [354, 267] width 62 height 29
paste input "vivi7787"
type input "vivi7787"
click at [496, 264] on button "查 询" at bounding box center [506, 263] width 58 height 29
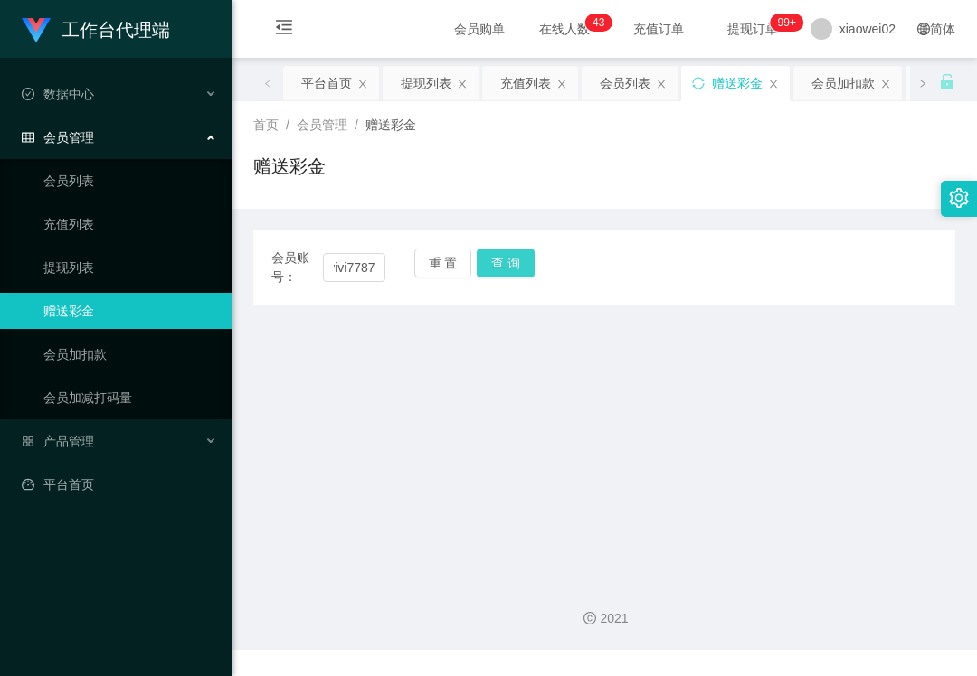
scroll to position [0, 0]
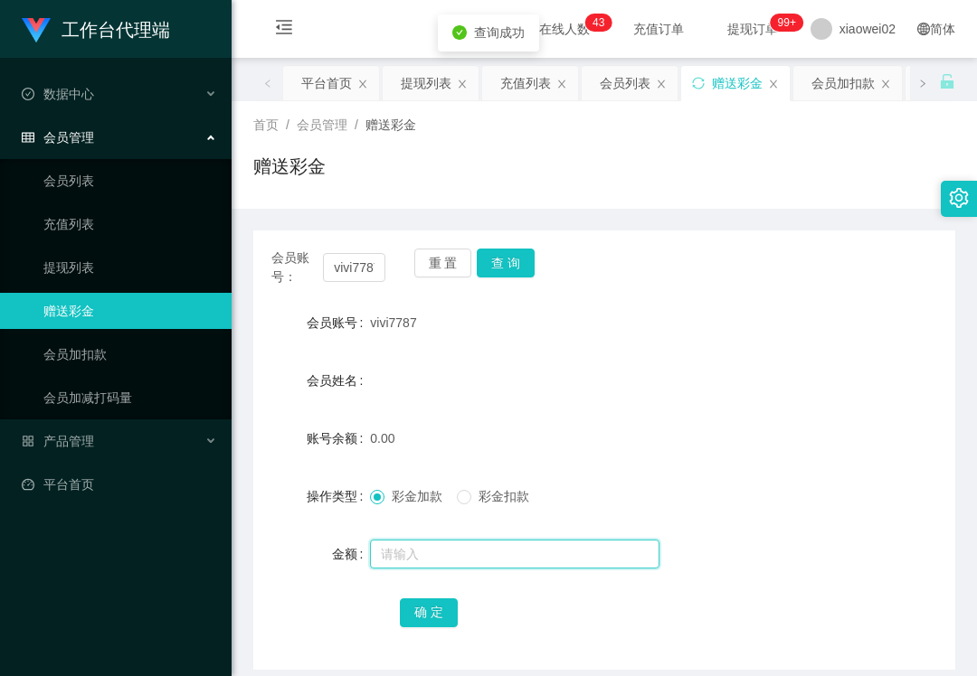
click at [405, 557] on input "text" at bounding box center [514, 554] width 289 height 29
type input "60"
click at [406, 600] on button "确 定" at bounding box center [429, 613] width 58 height 29
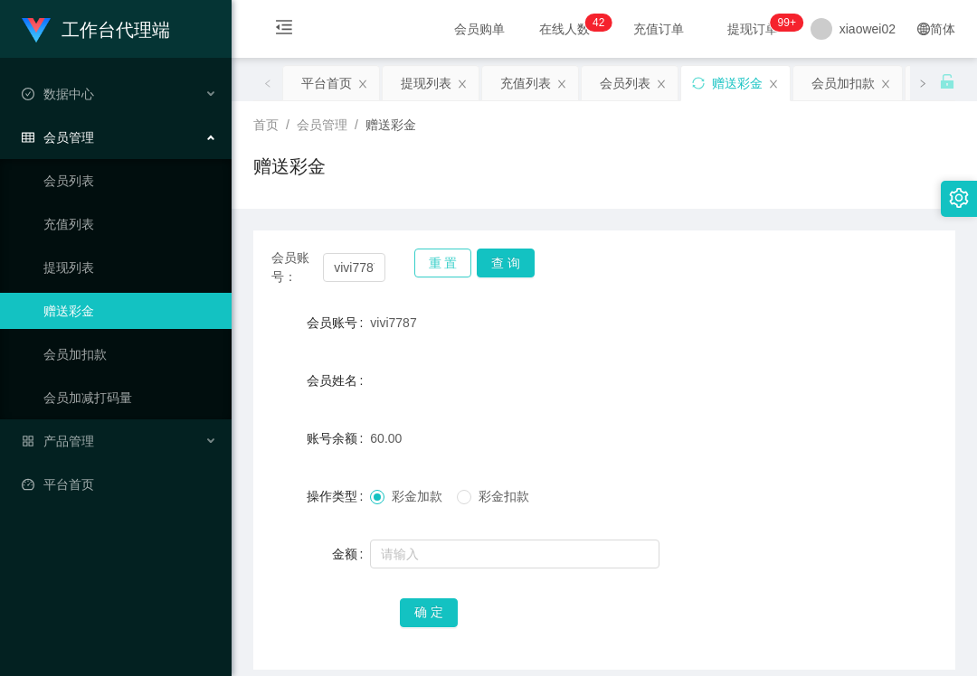
drag, startPoint x: 449, startPoint y: 261, endPoint x: 383, endPoint y: 261, distance: 65.1
click at [449, 261] on button "重 置" at bounding box center [443, 263] width 58 height 29
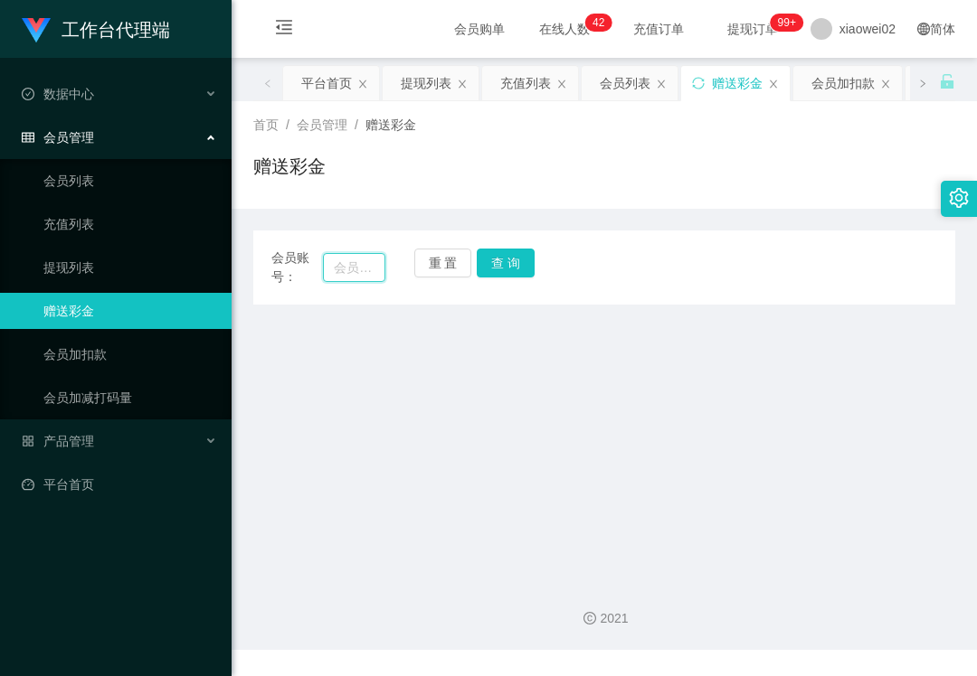
drag, startPoint x: 347, startPoint y: 265, endPoint x: 359, endPoint y: 265, distance: 11.8
click at [347, 265] on input "text" at bounding box center [354, 267] width 62 height 29
paste input "sss88"
type input "sss88"
drag, startPoint x: 494, startPoint y: 265, endPoint x: 494, endPoint y: 282, distance: 17.2
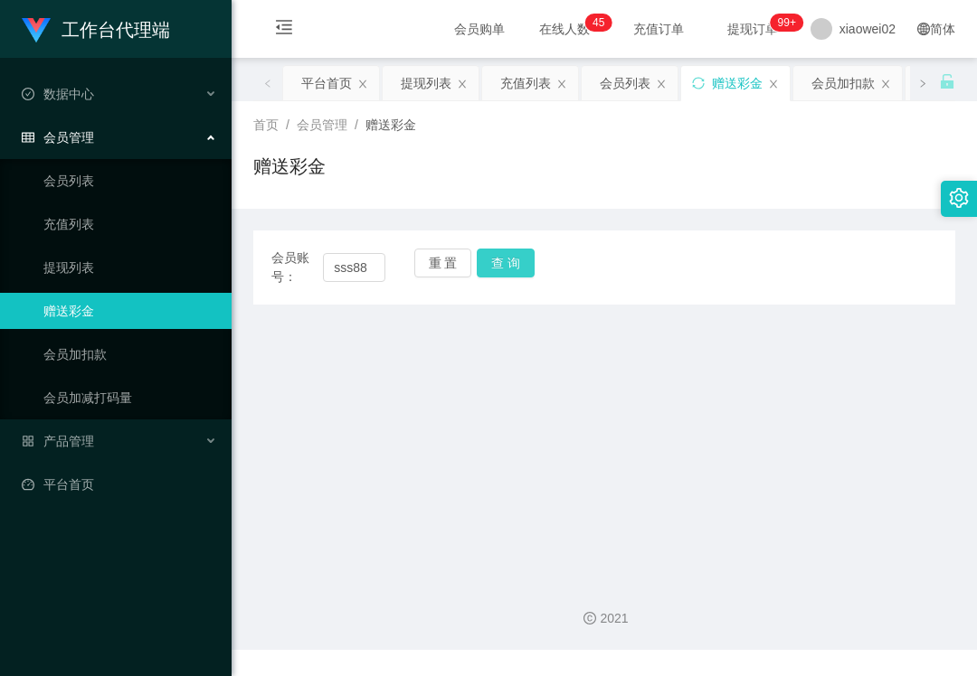
click at [494, 265] on button "查 询" at bounding box center [506, 263] width 58 height 29
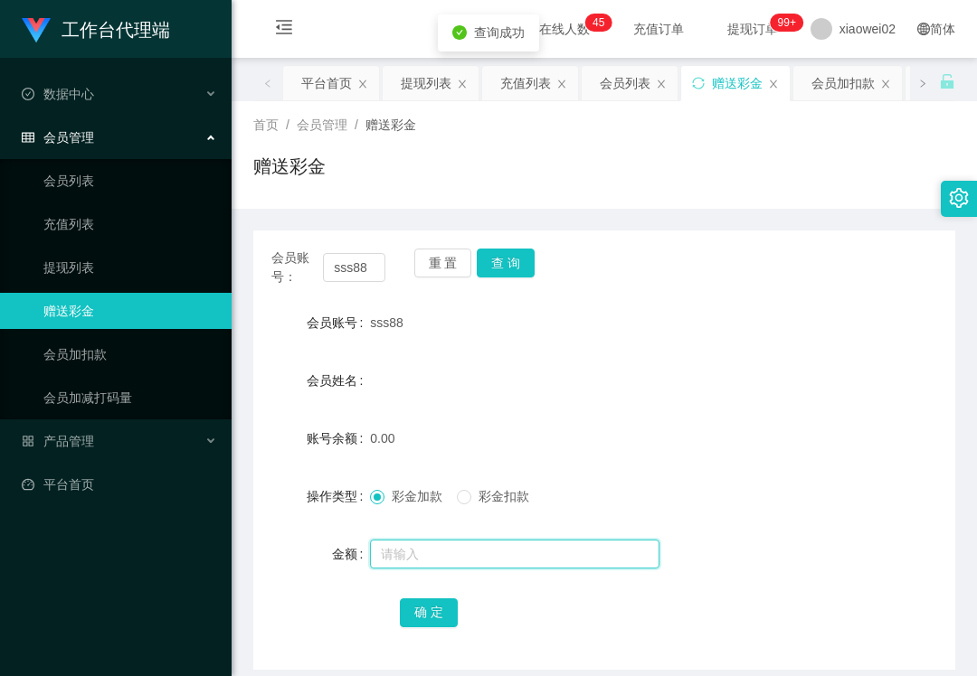
click at [413, 553] on input "text" at bounding box center [514, 554] width 289 height 29
type input "60"
click at [402, 615] on button "确 定" at bounding box center [429, 613] width 58 height 29
click at [638, 291] on div "会员账号： sss88 重 置 查 询 会员账号 sss88 会员姓名 账号余额 60.00 操作类型 彩金加款 彩金扣款 金额 确 定" at bounding box center [604, 450] width 702 height 439
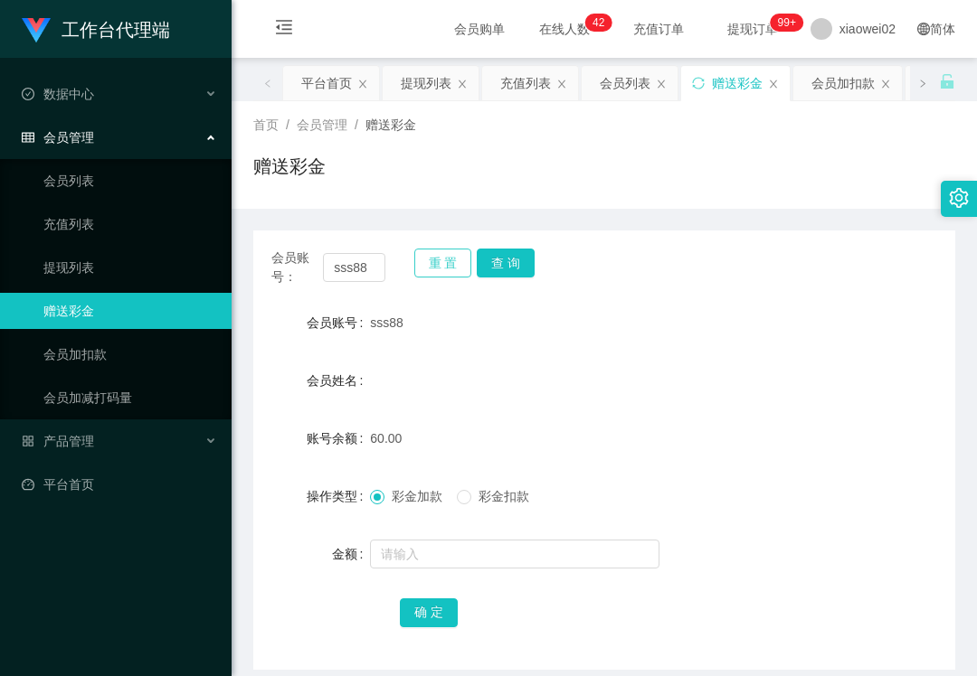
click at [460, 259] on button "重 置" at bounding box center [443, 263] width 58 height 29
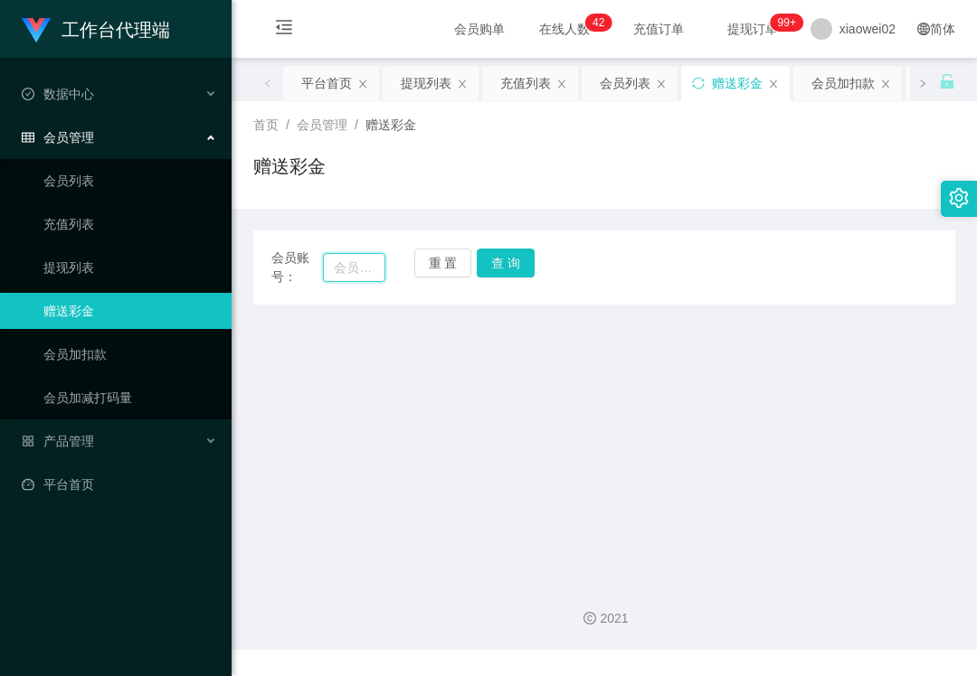
click at [363, 253] on input "text" at bounding box center [354, 267] width 62 height 29
paste input "Huikhoo"
type input "Huikhoo"
click at [511, 262] on button "查 询" at bounding box center [506, 263] width 58 height 29
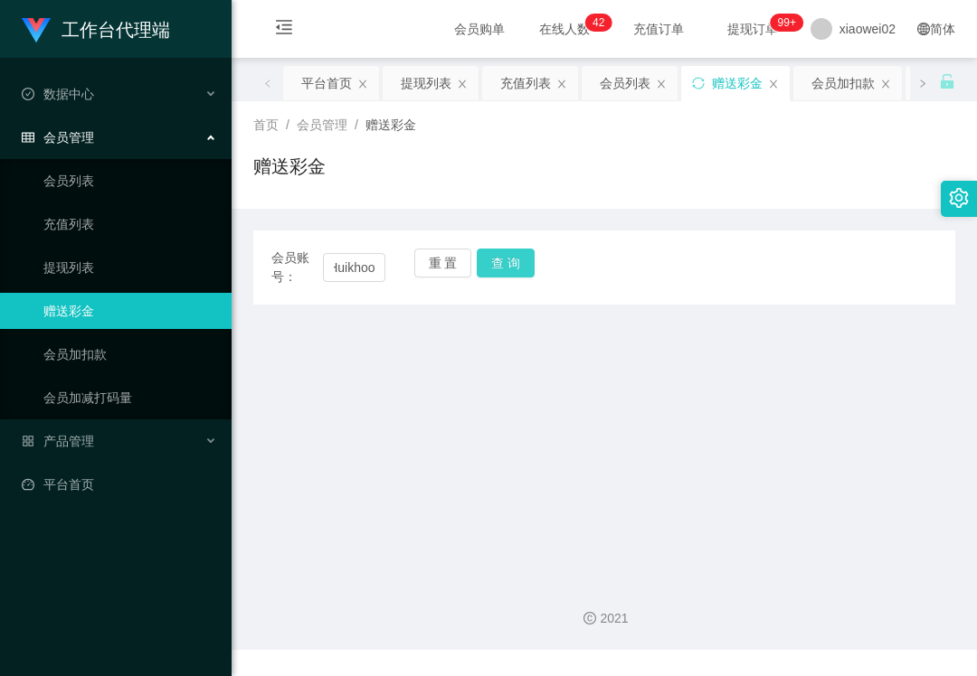
scroll to position [0, 0]
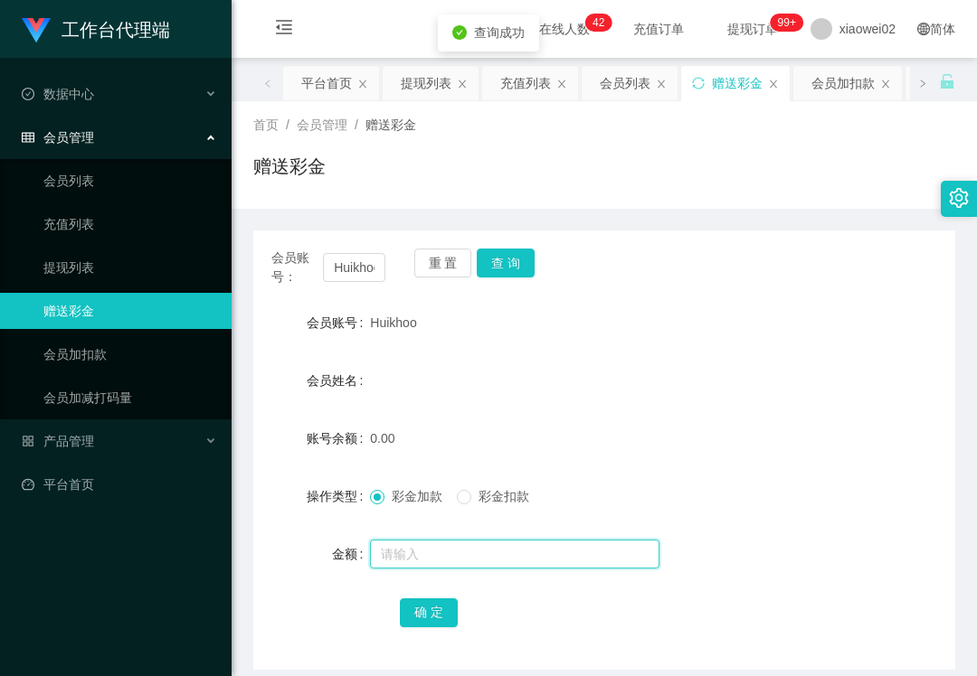
click at [457, 553] on input "text" at bounding box center [514, 554] width 289 height 29
type input "60"
click at [436, 608] on button "确 定" at bounding box center [429, 613] width 58 height 29
click at [685, 293] on div "会员账号： Huikhoo 重 置 查 询 会员账号 Huikhoo 会员姓名 账号余额 60.00 操作类型 彩金加款 彩金扣款 金额 确 定" at bounding box center [604, 450] width 702 height 439
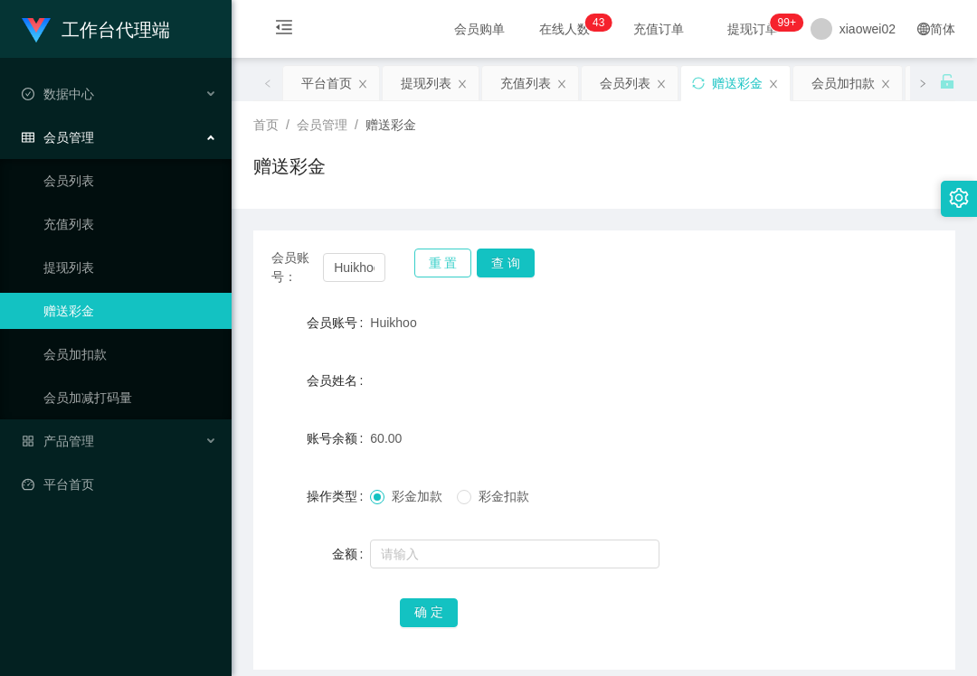
click at [454, 261] on button "重 置" at bounding box center [443, 263] width 58 height 29
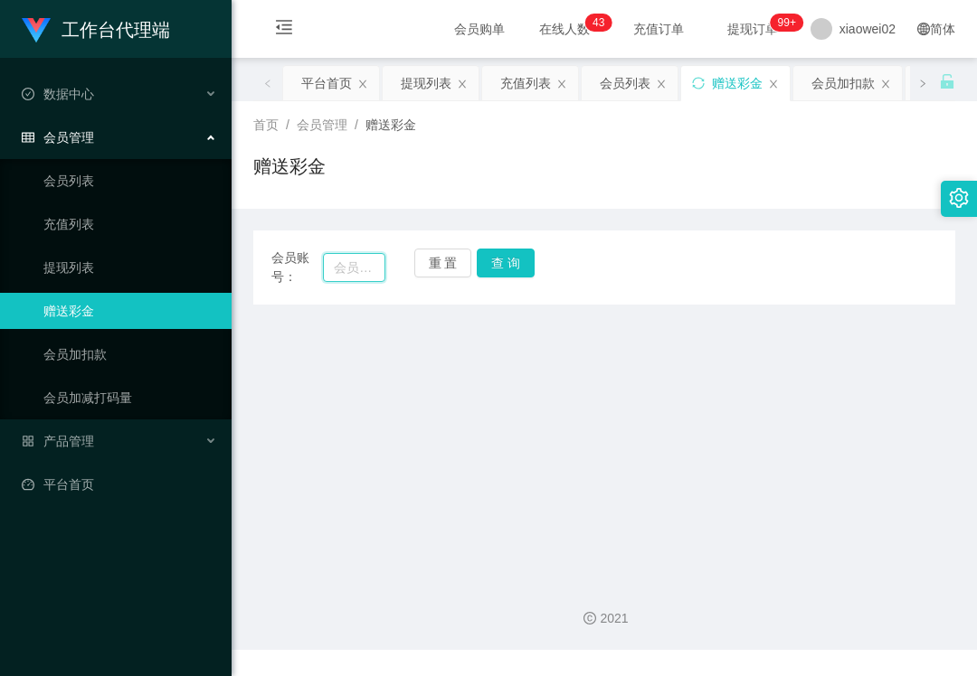
click at [327, 261] on input "text" at bounding box center [354, 267] width 62 height 29
paste input "Teoh123456"
type input "Teoh123456"
click at [501, 262] on button "查 询" at bounding box center [506, 263] width 58 height 29
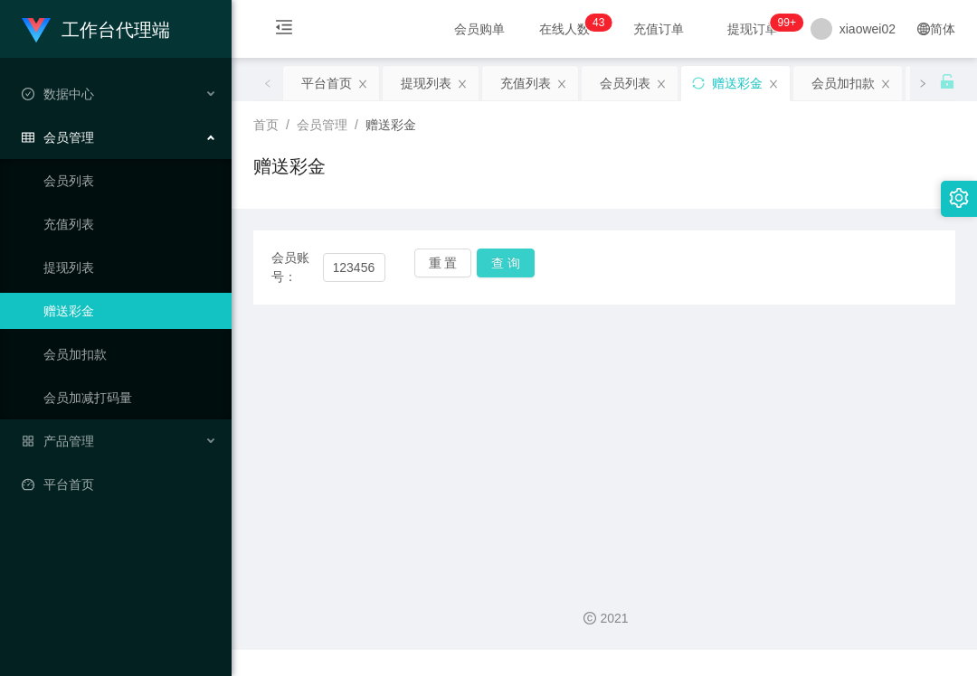
scroll to position [0, 0]
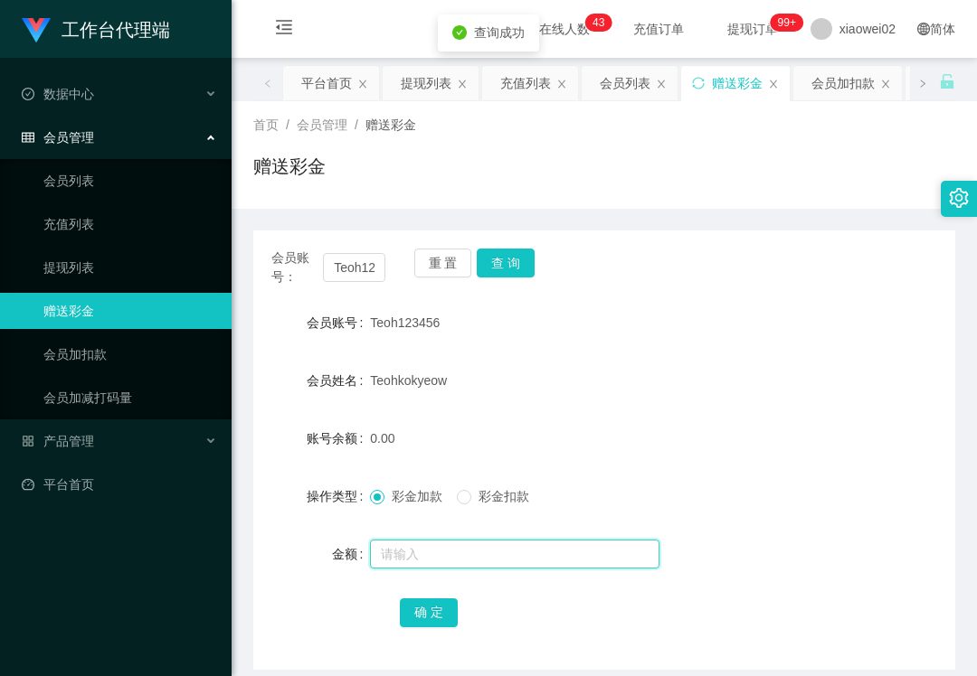
click at [470, 553] on input "text" at bounding box center [514, 554] width 289 height 29
type input "60"
drag, startPoint x: 424, startPoint y: 606, endPoint x: 470, endPoint y: 586, distance: 50.2
click at [424, 606] on button "确 定" at bounding box center [429, 613] width 58 height 29
drag, startPoint x: 127, startPoint y: 652, endPoint x: 153, endPoint y: 583, distance: 73.6
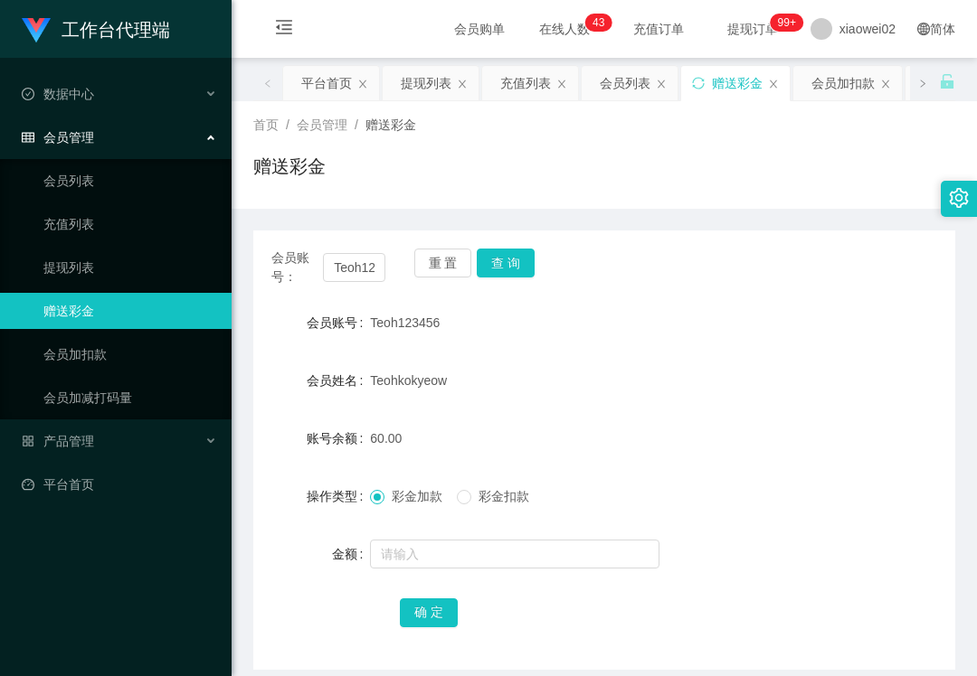
click at [130, 647] on div "工作台代理端 数据中心 会员管理 会员列表 充值列表 提现列表 赠送彩金 会员加扣款 会员加减打码量 产品管理 开奖记录 注单管理 产品列表 即时注单 产品预…" at bounding box center [115, 338] width 231 height 676
click at [159, 412] on ul "会员列表 充值列表 提现列表 赠送彩金 会员加扣款 会员加减打码量" at bounding box center [115, 289] width 231 height 260
click at [163, 443] on div "产品管理" at bounding box center [115, 441] width 231 height 36
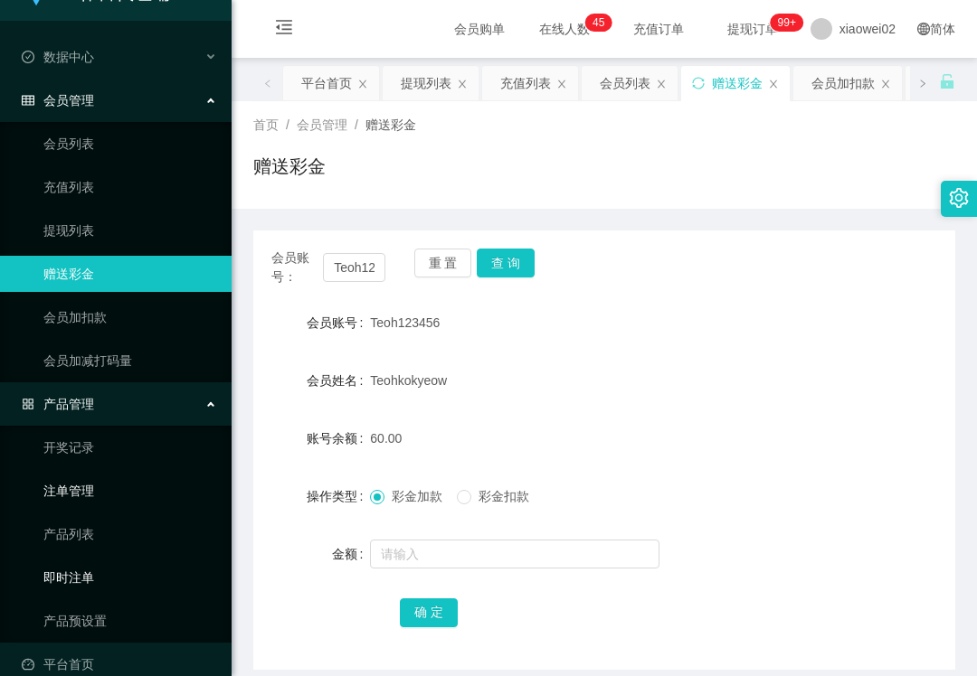
scroll to position [58, 0]
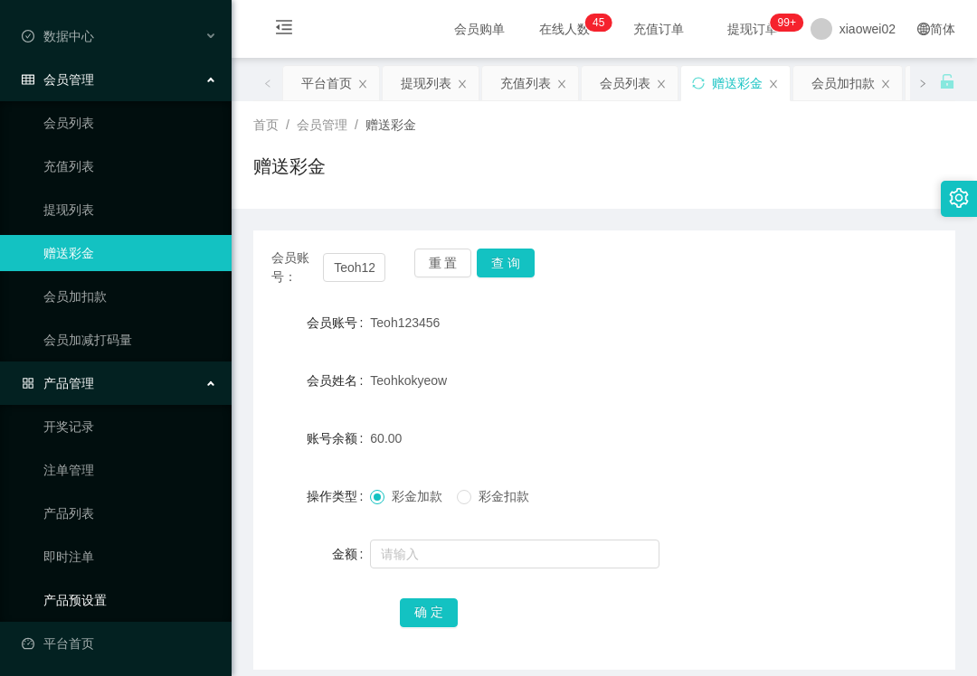
click at [109, 582] on link "产品预设置" at bounding box center [130, 600] width 174 height 36
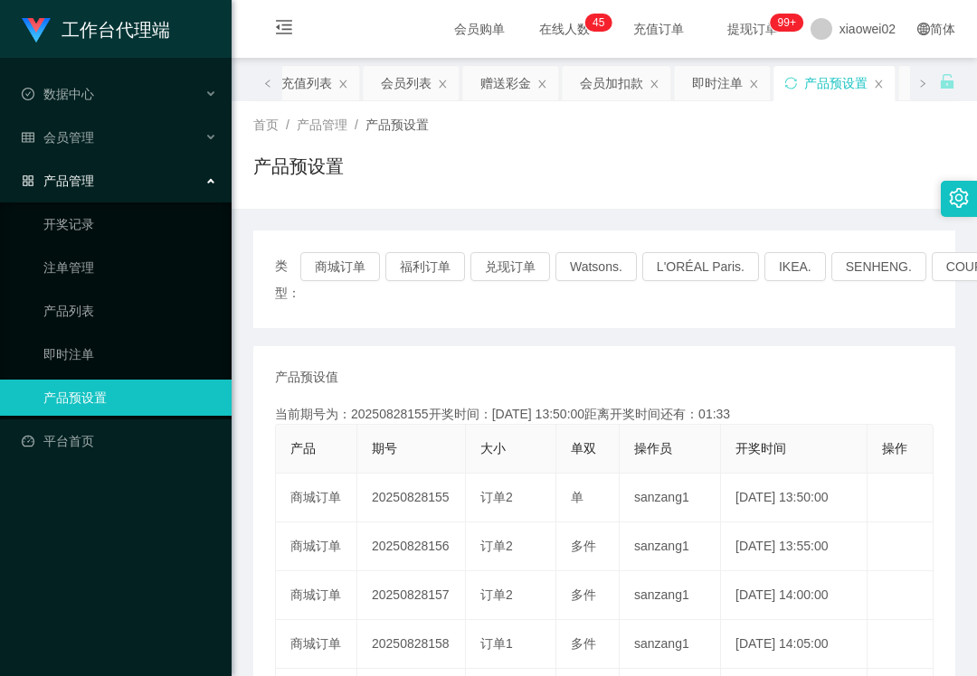
drag, startPoint x: 181, startPoint y: 630, endPoint x: 193, endPoint y: 598, distance: 34.6
click at [181, 630] on div "工作台代理端 数据中心 会员管理 产品管理 开奖记录 注单管理 产品列表 即时注单 产品预设置 平台首页" at bounding box center [115, 338] width 231 height 676
drag, startPoint x: 143, startPoint y: 112, endPoint x: 145, endPoint y: 136, distance: 23.6
click at [143, 114] on ul "数据中心 会员管理 产品管理 开奖记录 注单管理 产品列表 即时注单 产品预设置 平台首页" at bounding box center [115, 268] width 231 height 420
click at [145, 136] on div "会员管理" at bounding box center [115, 137] width 231 height 36
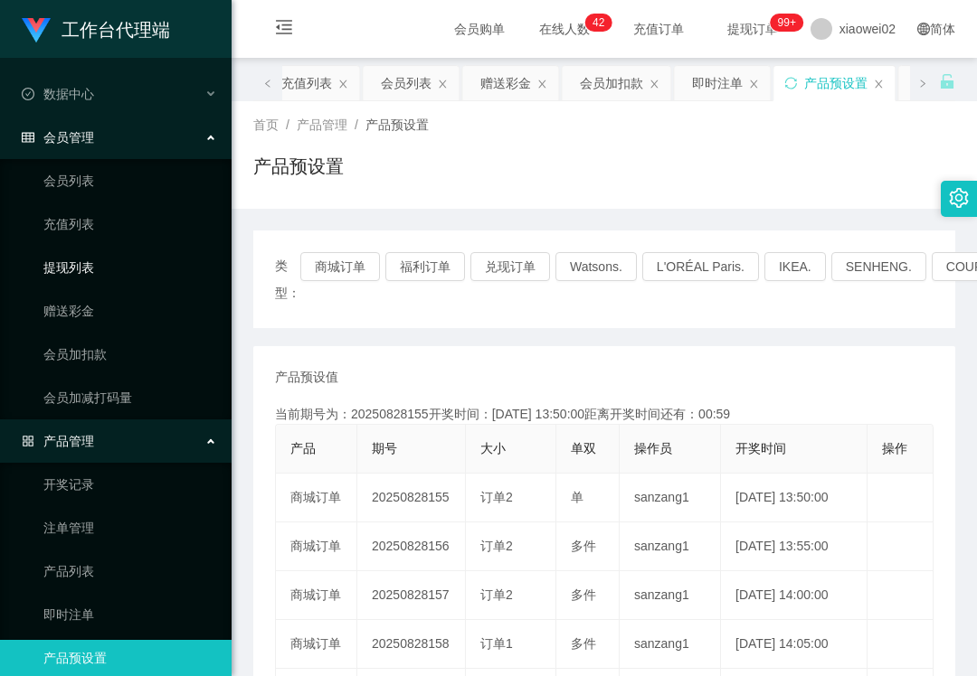
click at [132, 261] on link "提现列表" at bounding box center [130, 268] width 174 height 36
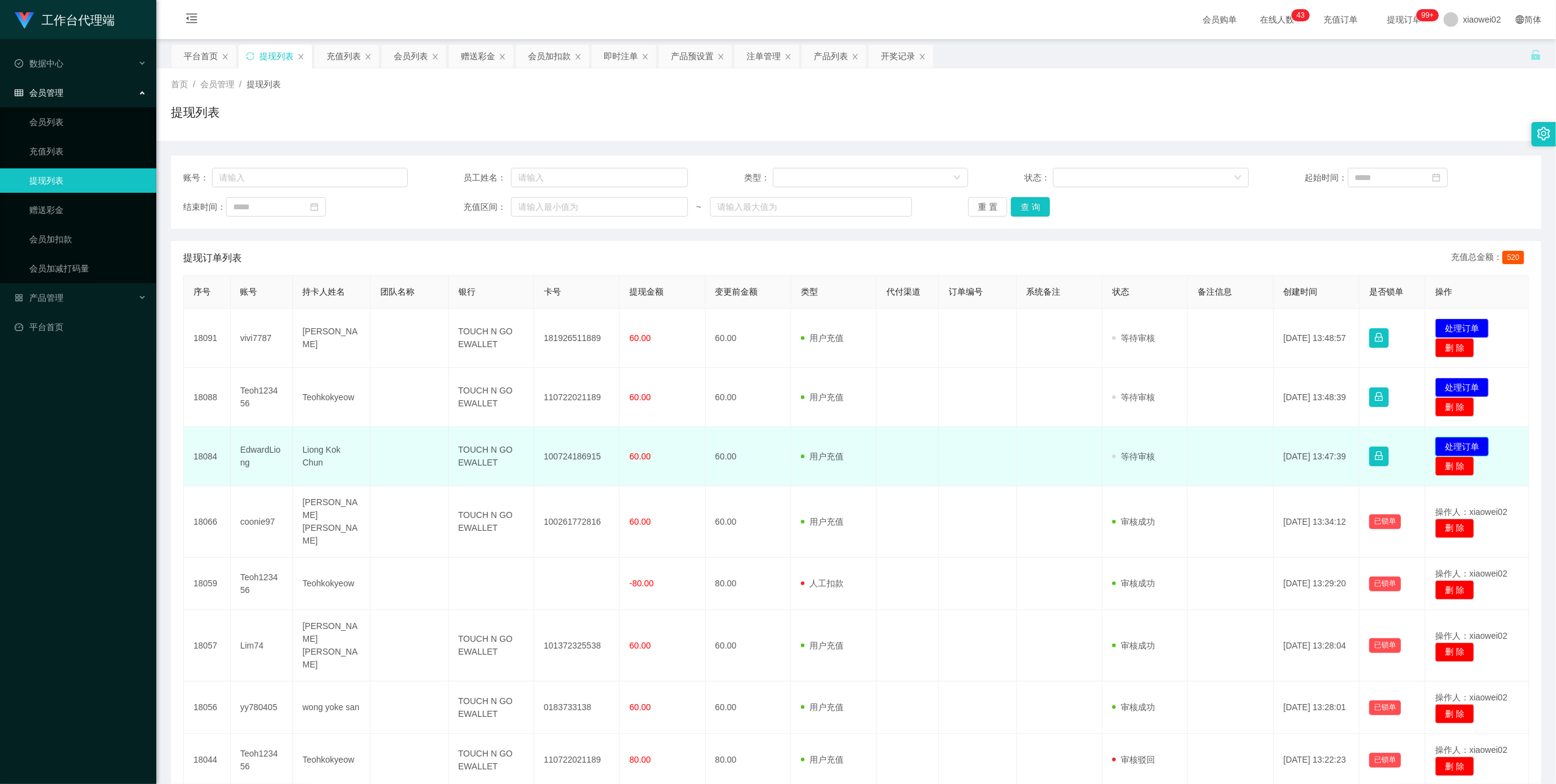
click at [1448, 445] on button "处理订单" at bounding box center [1462, 446] width 54 height 20
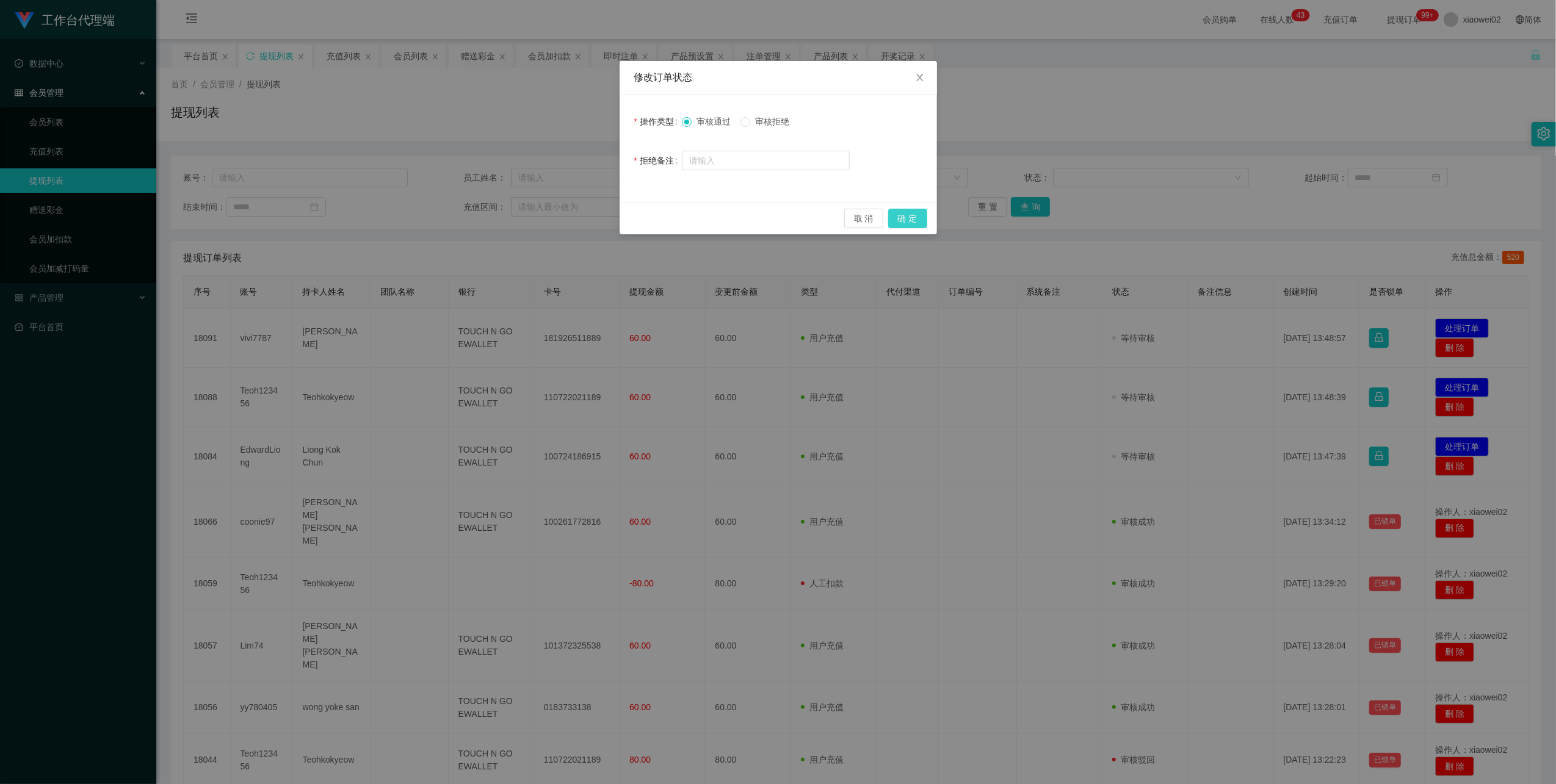
click at [911, 223] on button "确 定" at bounding box center [908, 218] width 39 height 20
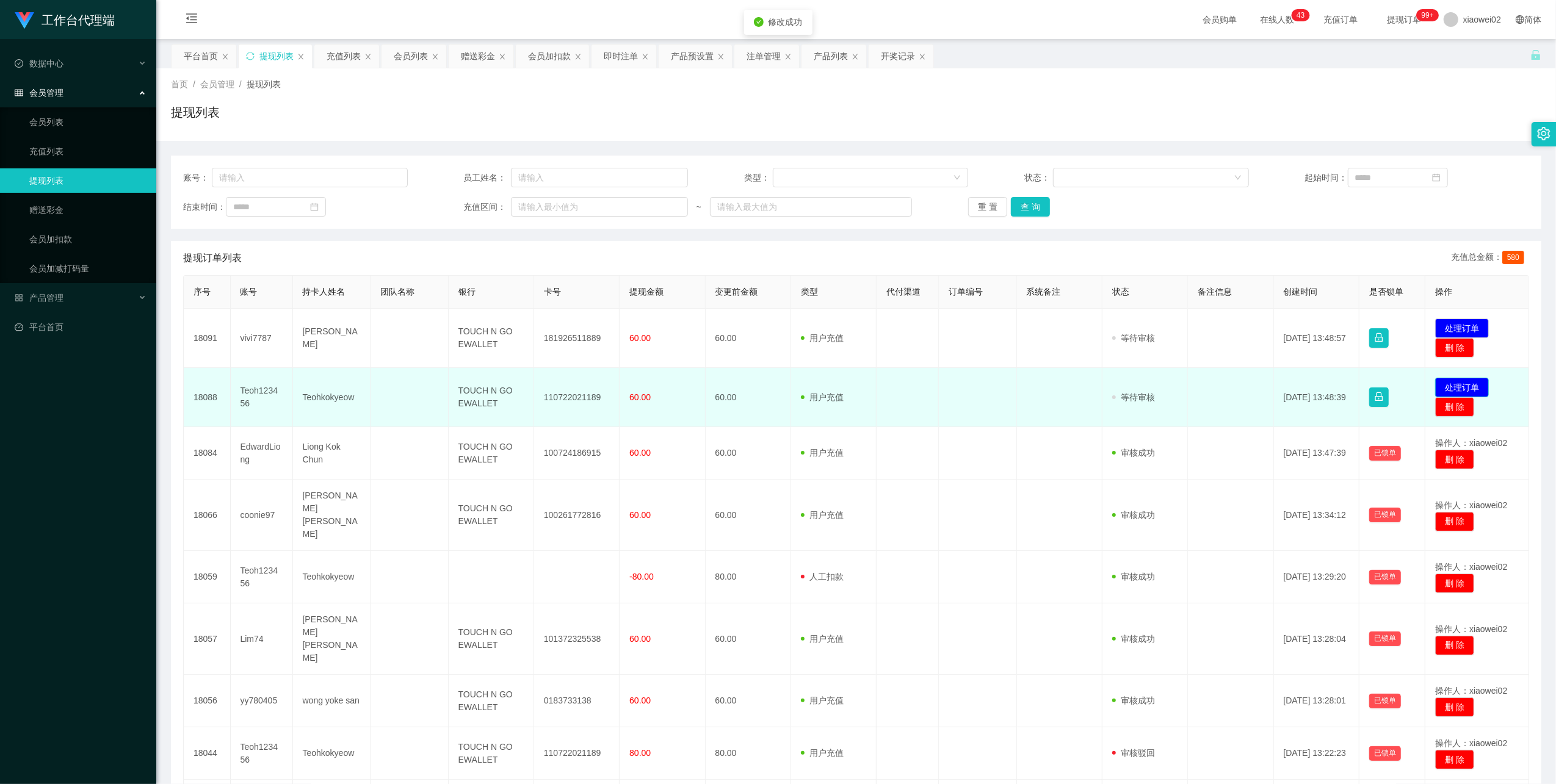
click at [1465, 383] on button "处理订单" at bounding box center [1462, 387] width 54 height 20
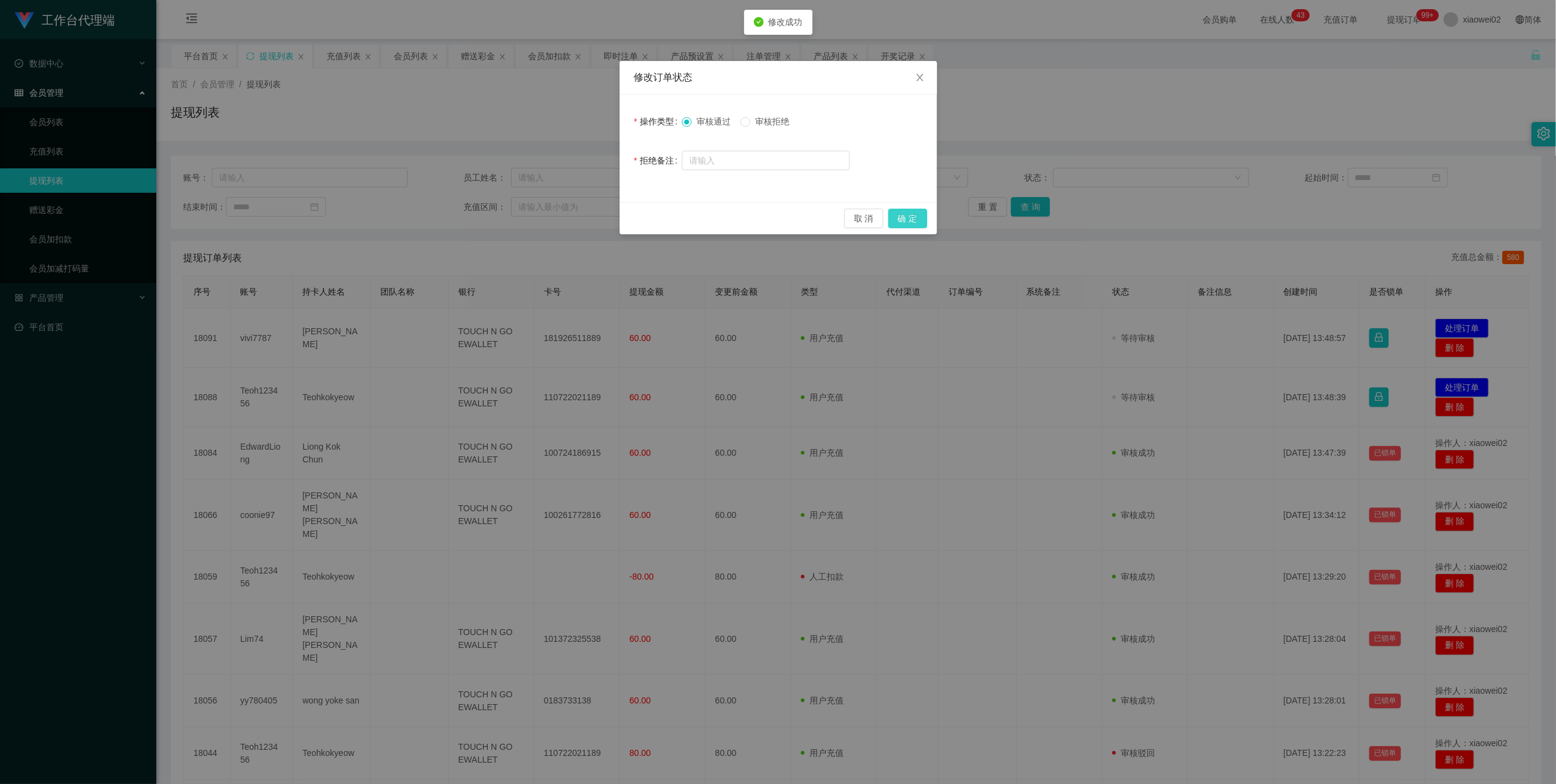
click at [911, 219] on button "确 定" at bounding box center [908, 218] width 39 height 20
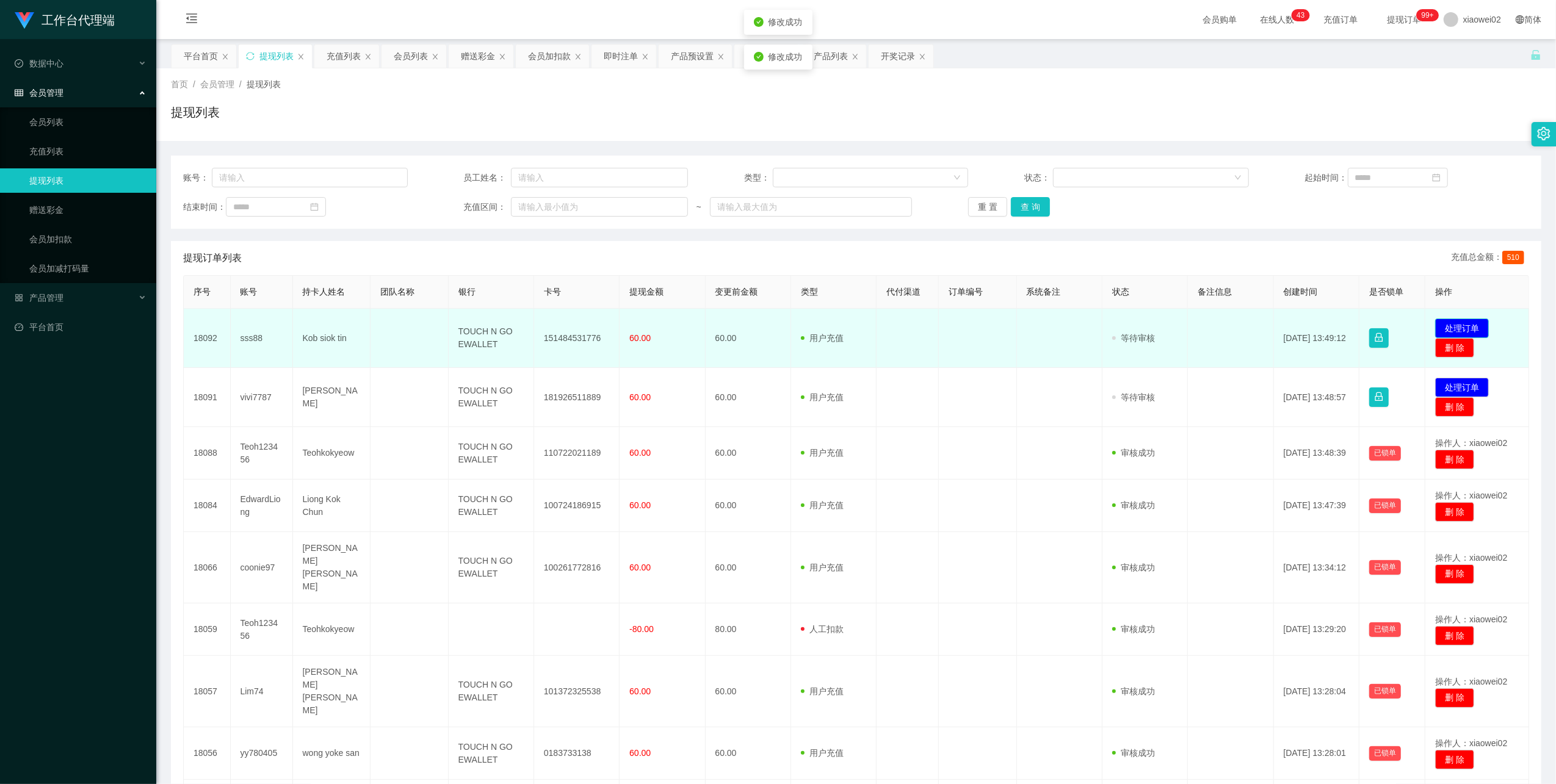
click at [1441, 327] on button "处理订单" at bounding box center [1462, 328] width 54 height 20
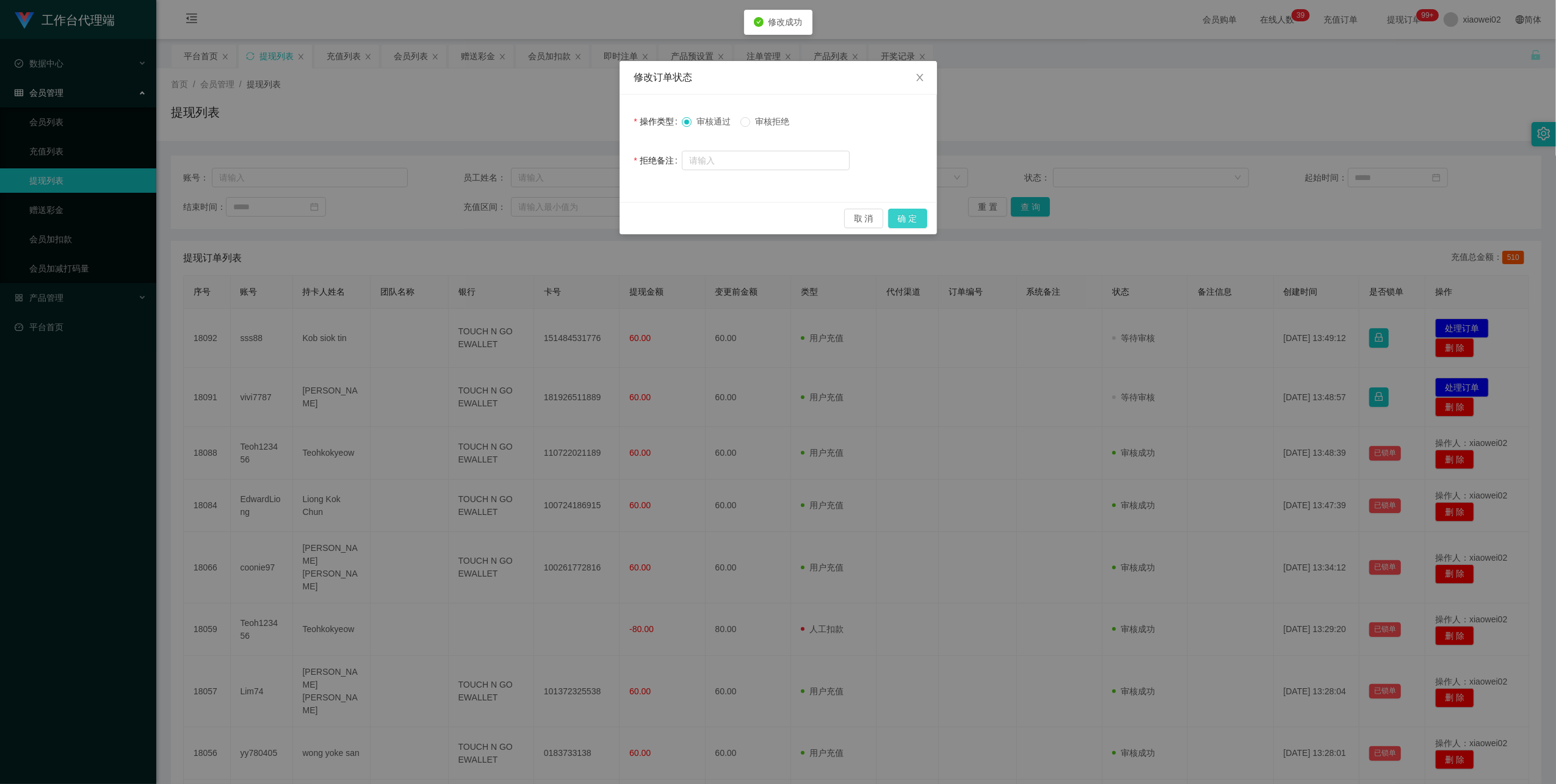
click at [914, 220] on button "确 定" at bounding box center [908, 218] width 39 height 20
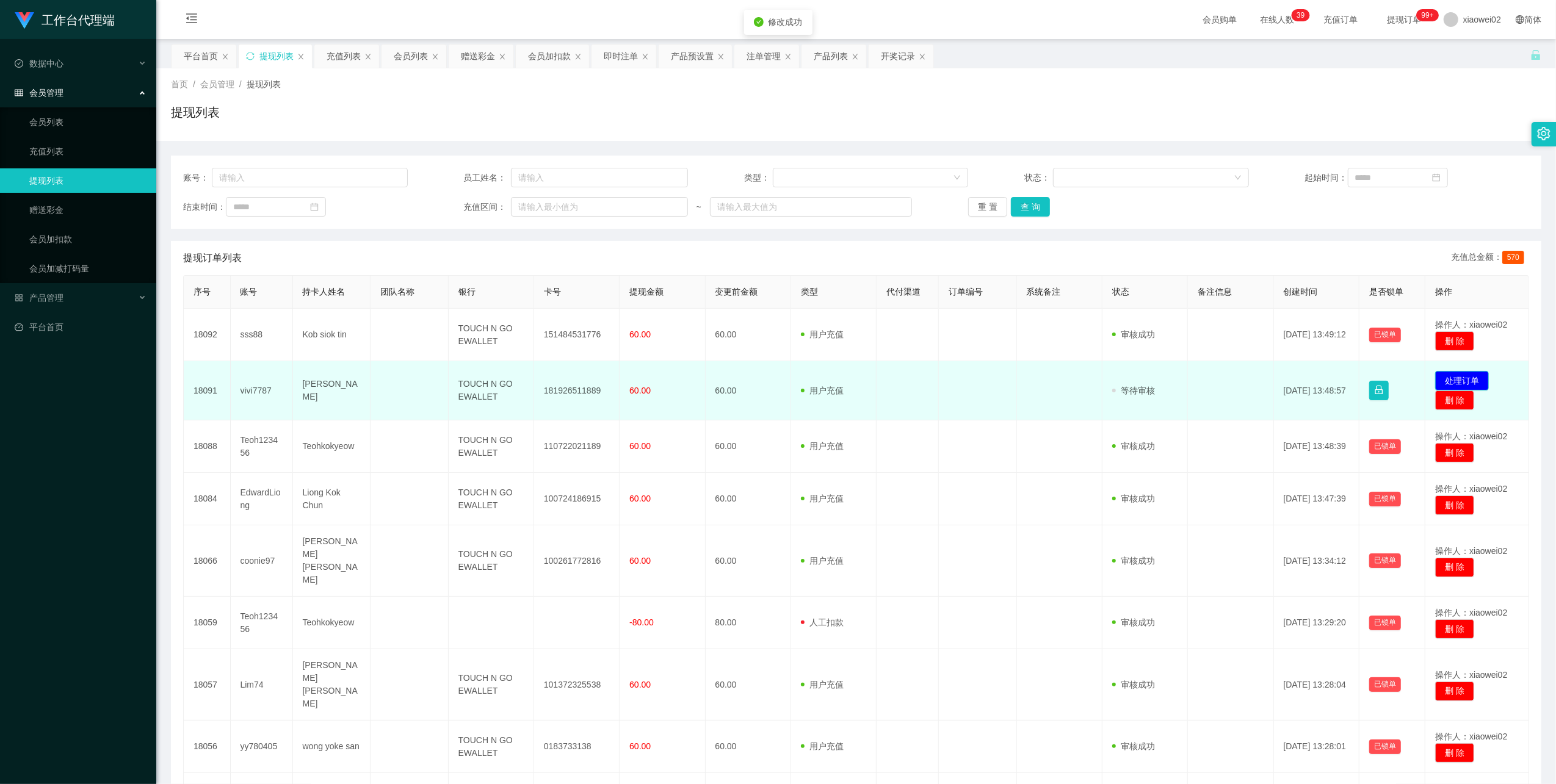
click at [1456, 376] on button "处理订单" at bounding box center [1462, 381] width 54 height 20
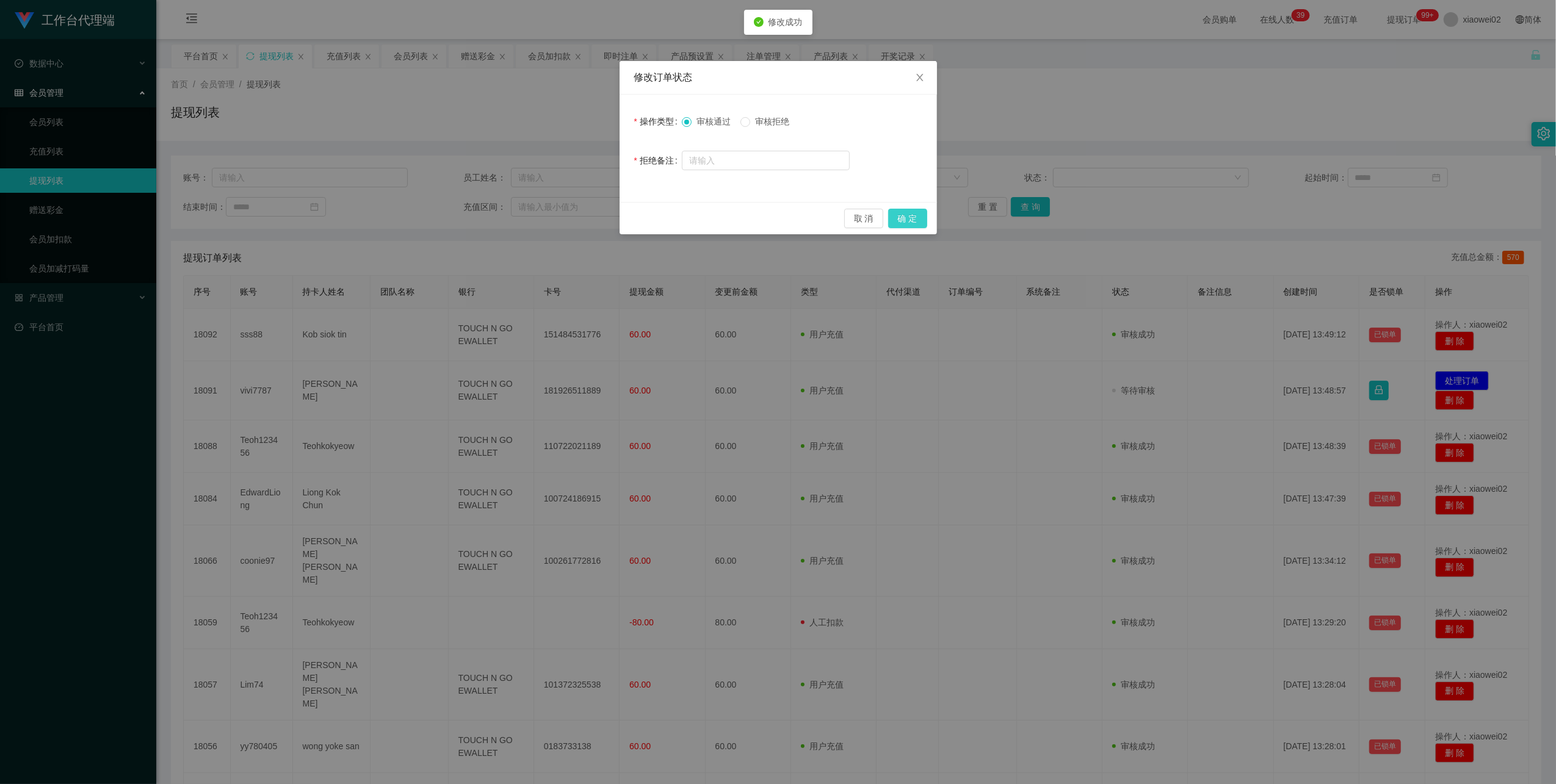
click at [913, 213] on button "确 定" at bounding box center [908, 218] width 39 height 20
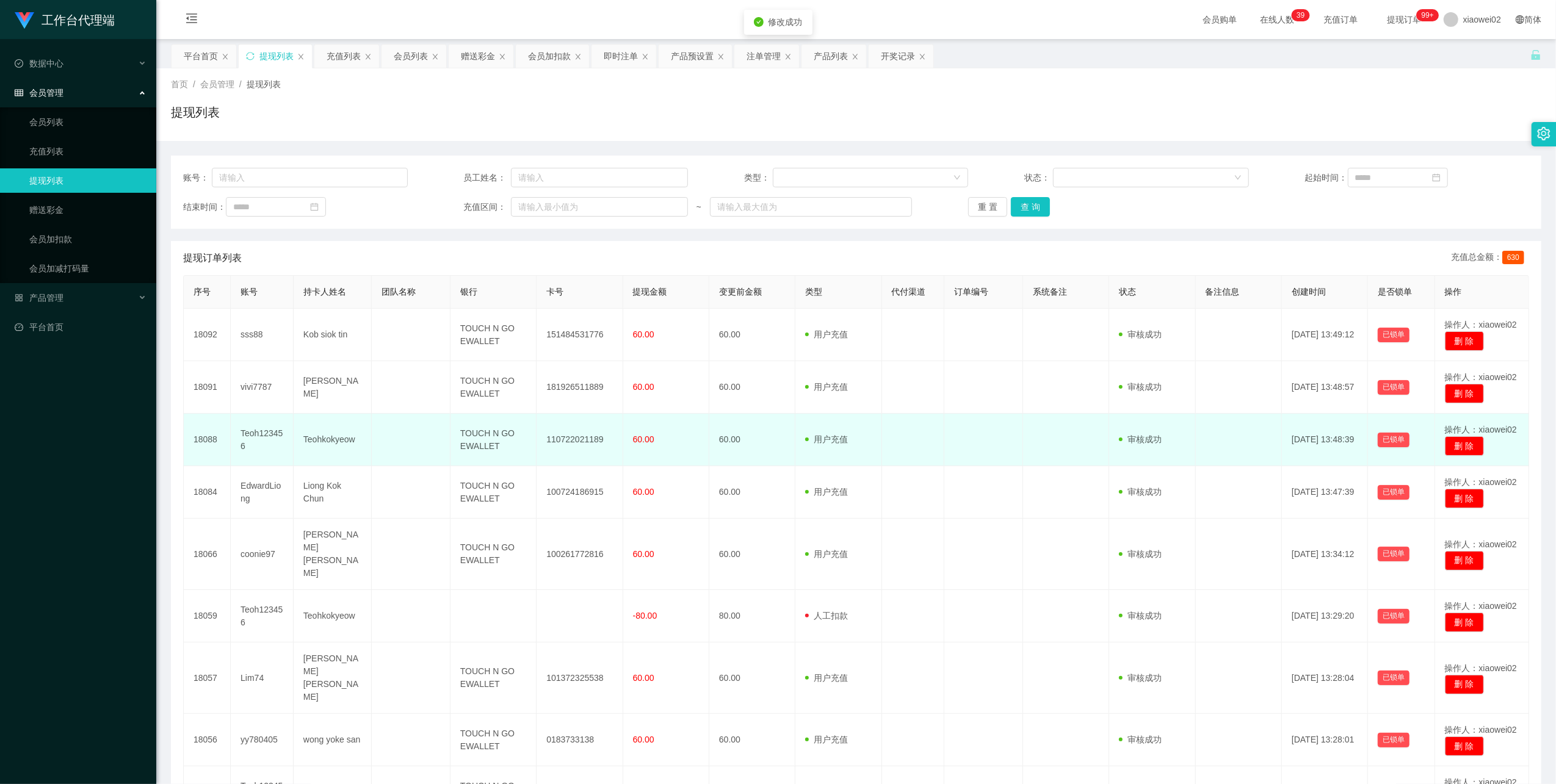
click at [574, 437] on td "110722021189" at bounding box center [580, 440] width 86 height 53
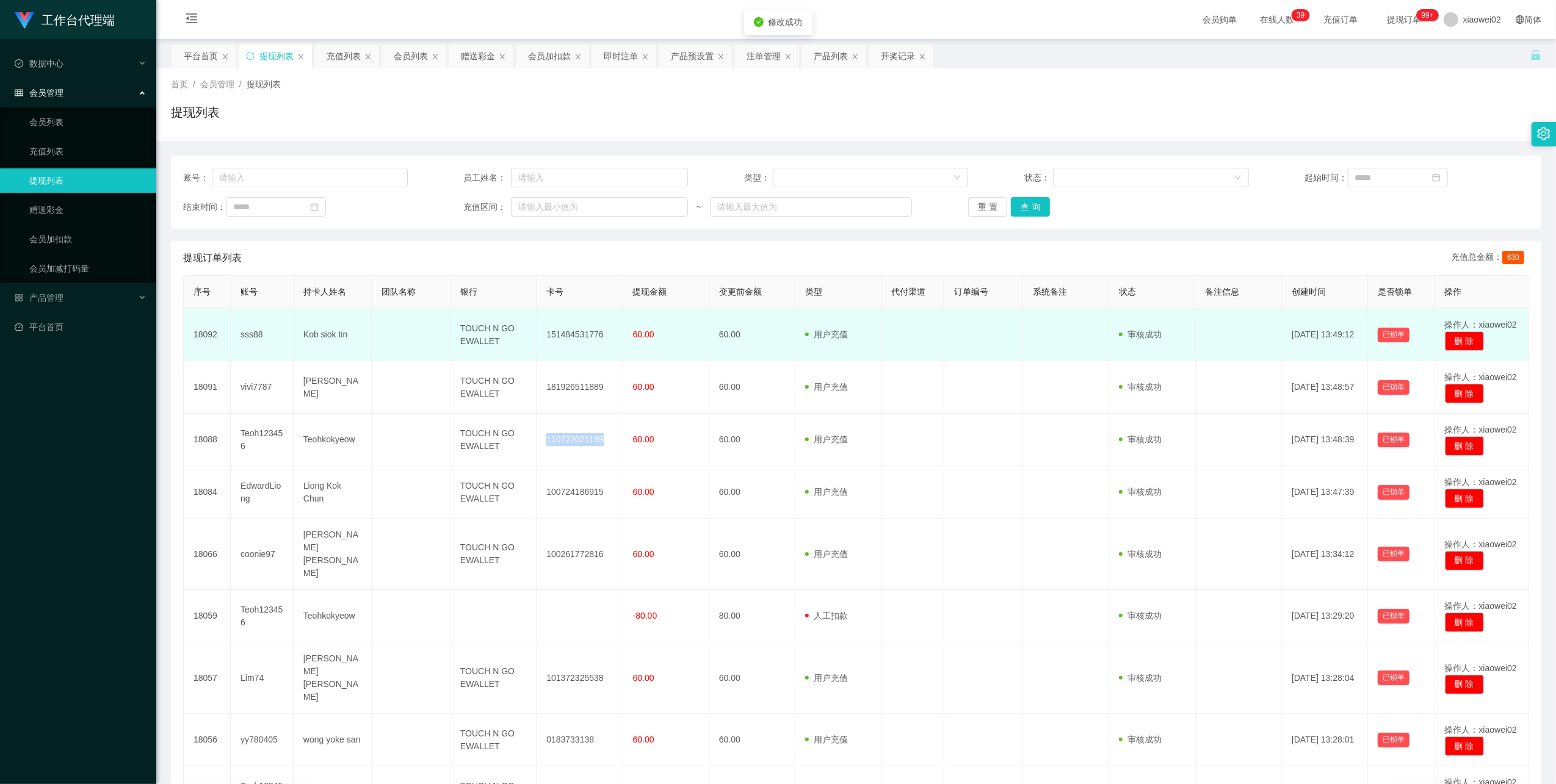
copy td "110722021189"
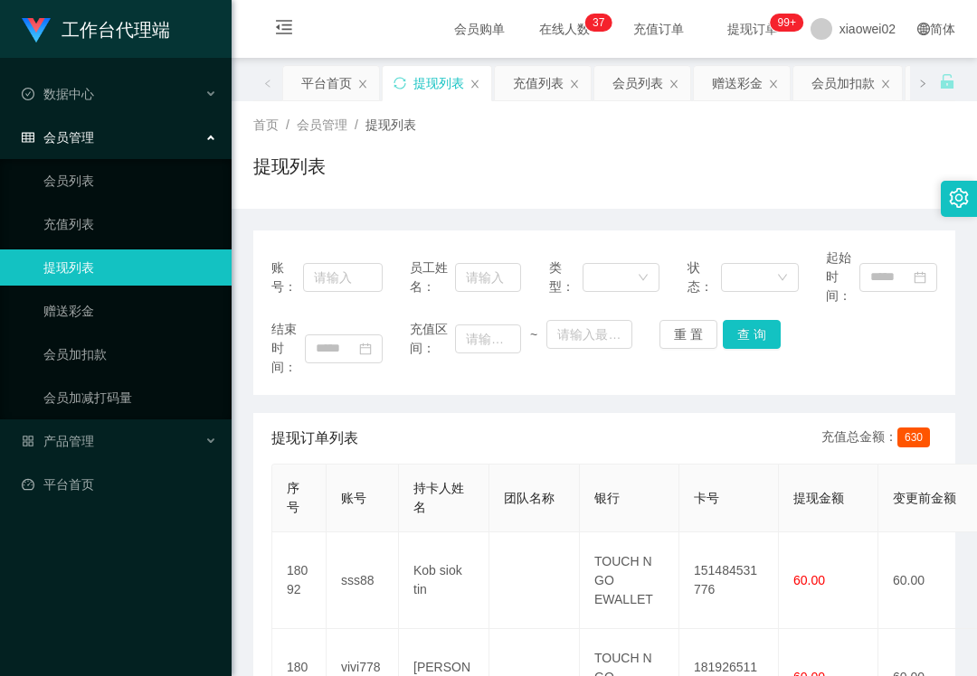
scroll to position [241, 0]
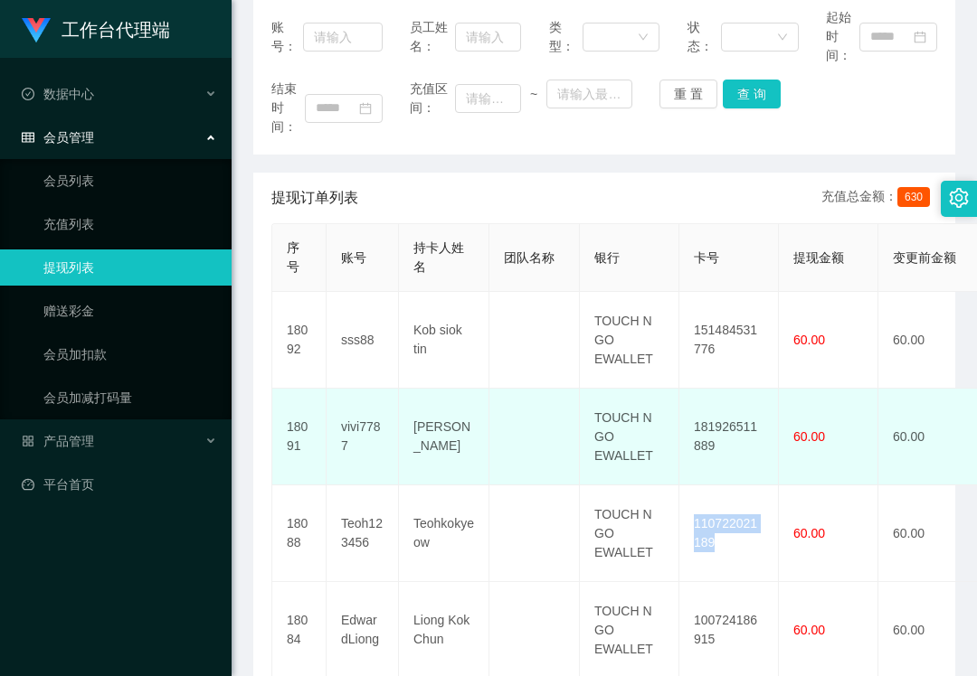
click at [724, 420] on td "181926511889" at bounding box center [728, 437] width 99 height 97
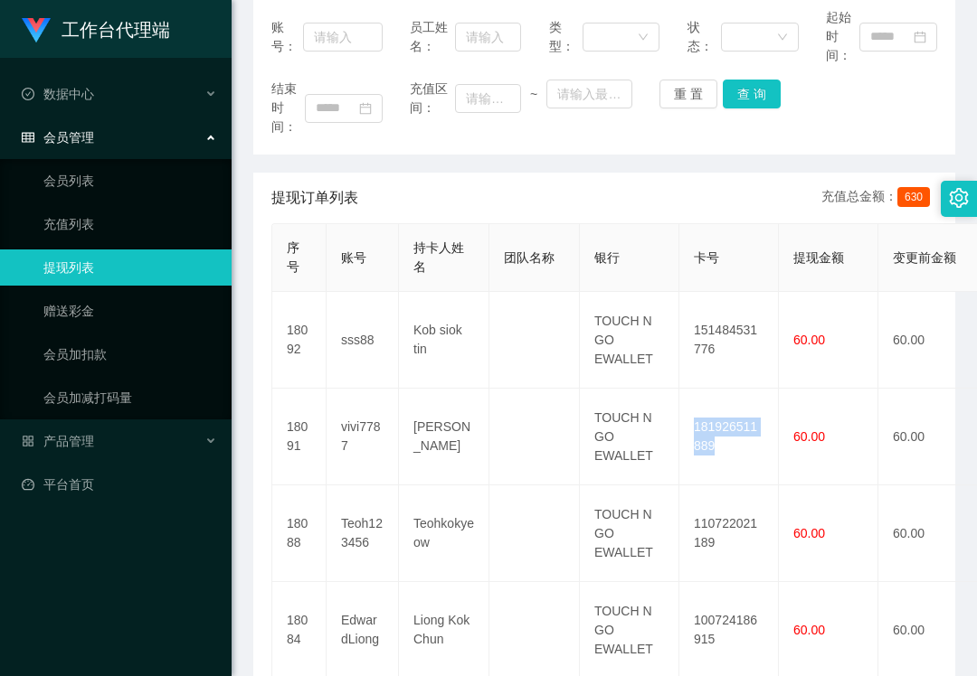
copy td "181926511889"
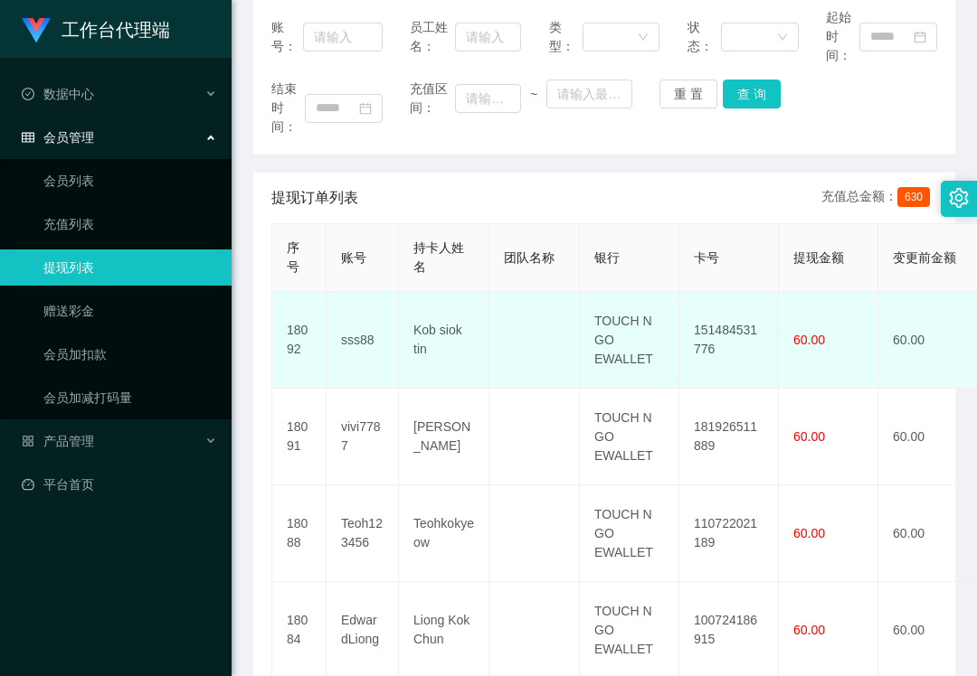
click at [722, 324] on td "151484531776" at bounding box center [728, 340] width 99 height 97
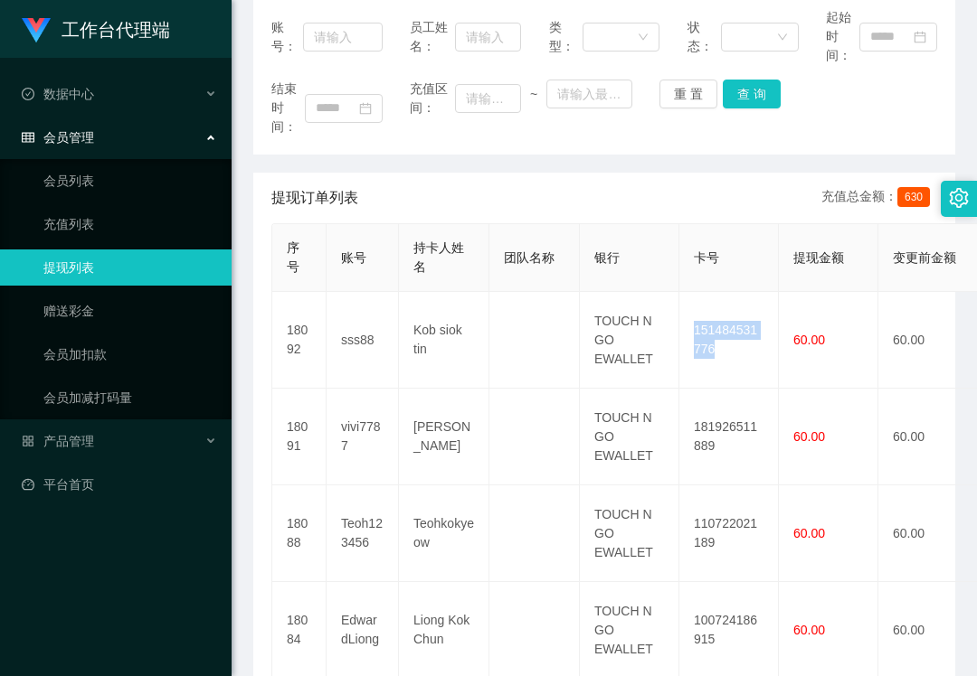
copy td "151484531776"
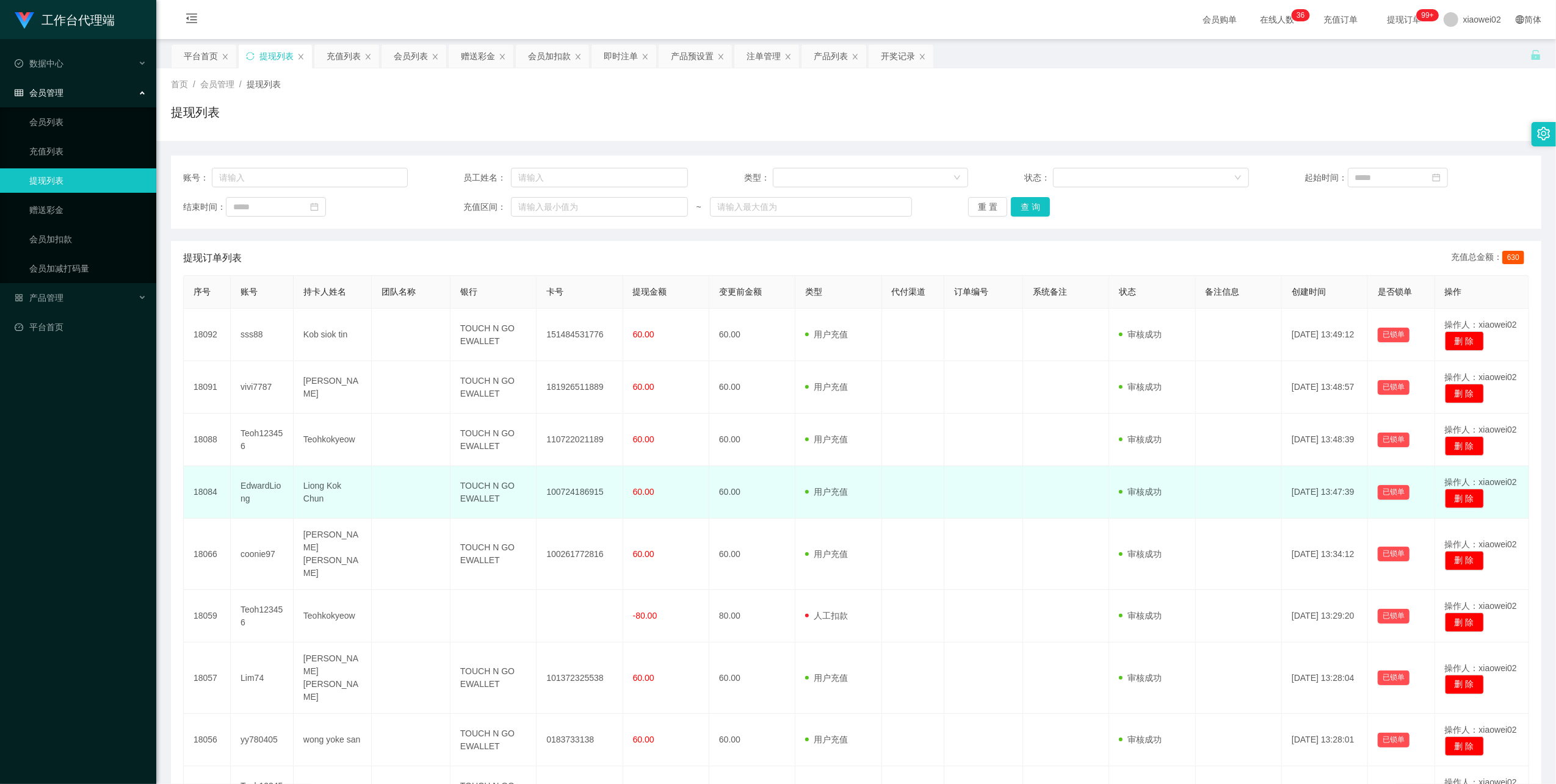
click at [553, 493] on td "100724186915" at bounding box center [580, 493] width 86 height 53
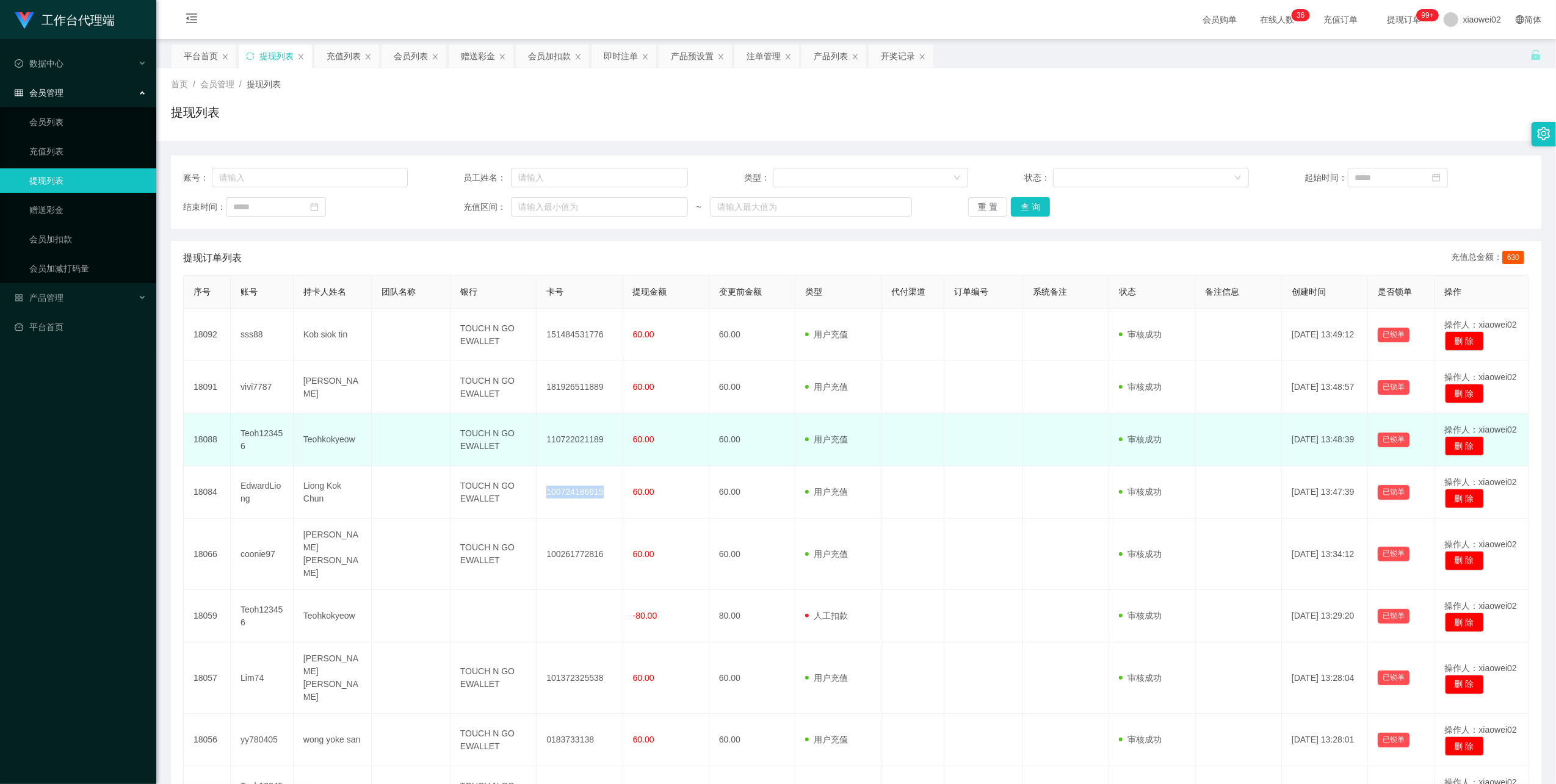
copy td "100724186915"
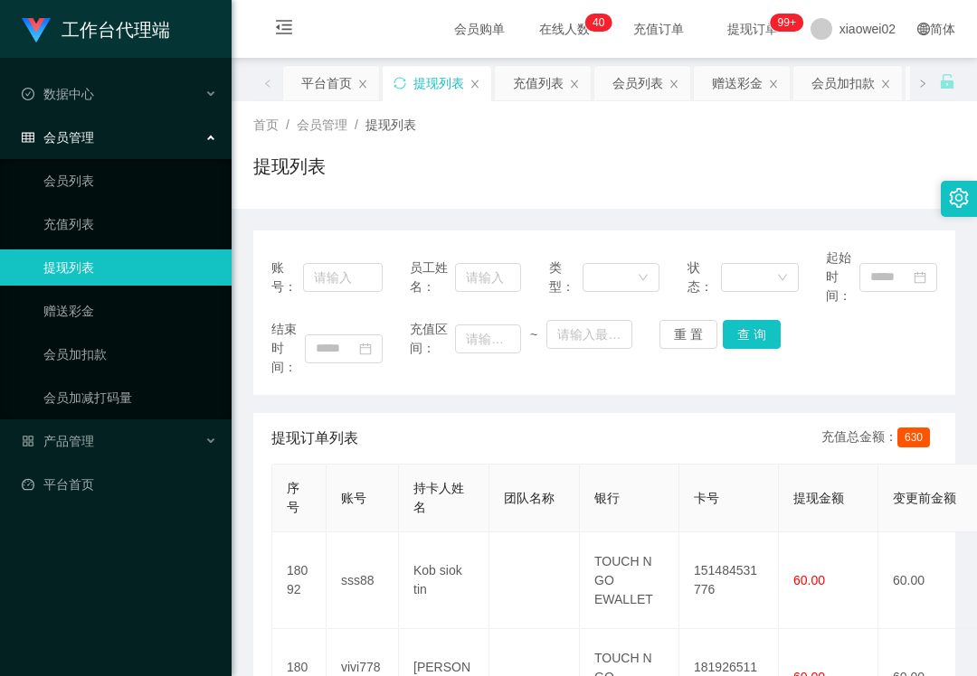
click at [449, 273] on span "员工姓名：" at bounding box center [432, 278] width 45 height 38
drag, startPoint x: 369, startPoint y: 279, endPoint x: 439, endPoint y: 283, distance: 70.7
click at [369, 279] on input "text" at bounding box center [343, 277] width 80 height 29
paste input "Huikhoo"
type input "Huikhoo"
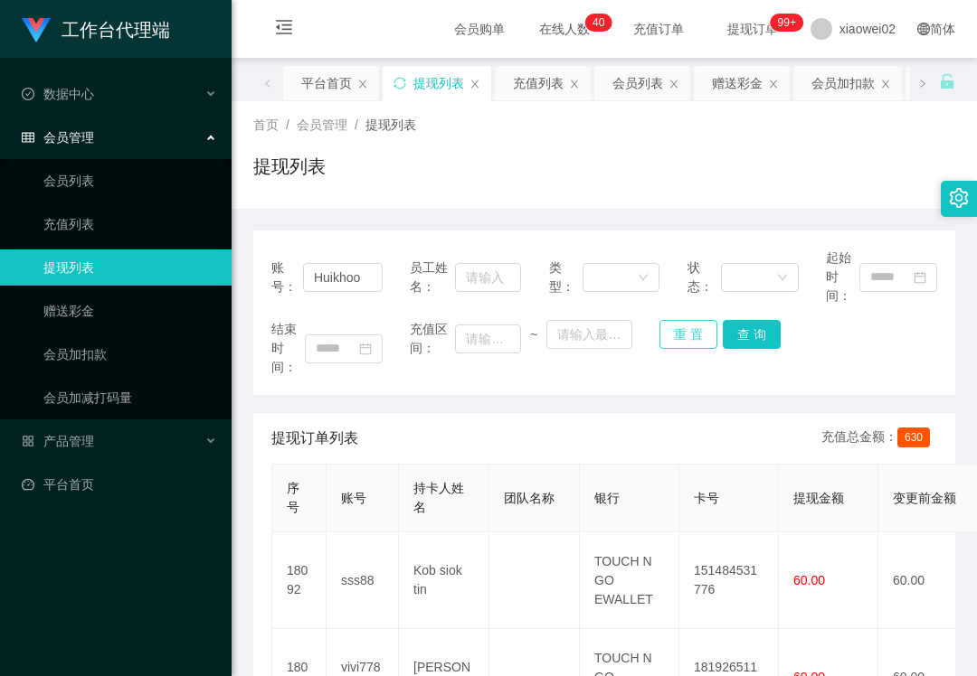
click at [682, 338] on button "重 置" at bounding box center [688, 334] width 58 height 29
click at [380, 272] on input "text" at bounding box center [343, 277] width 80 height 29
paste input "Huikhoo"
type input "Huikhoo"
click at [743, 334] on button "查 询" at bounding box center [752, 334] width 58 height 29
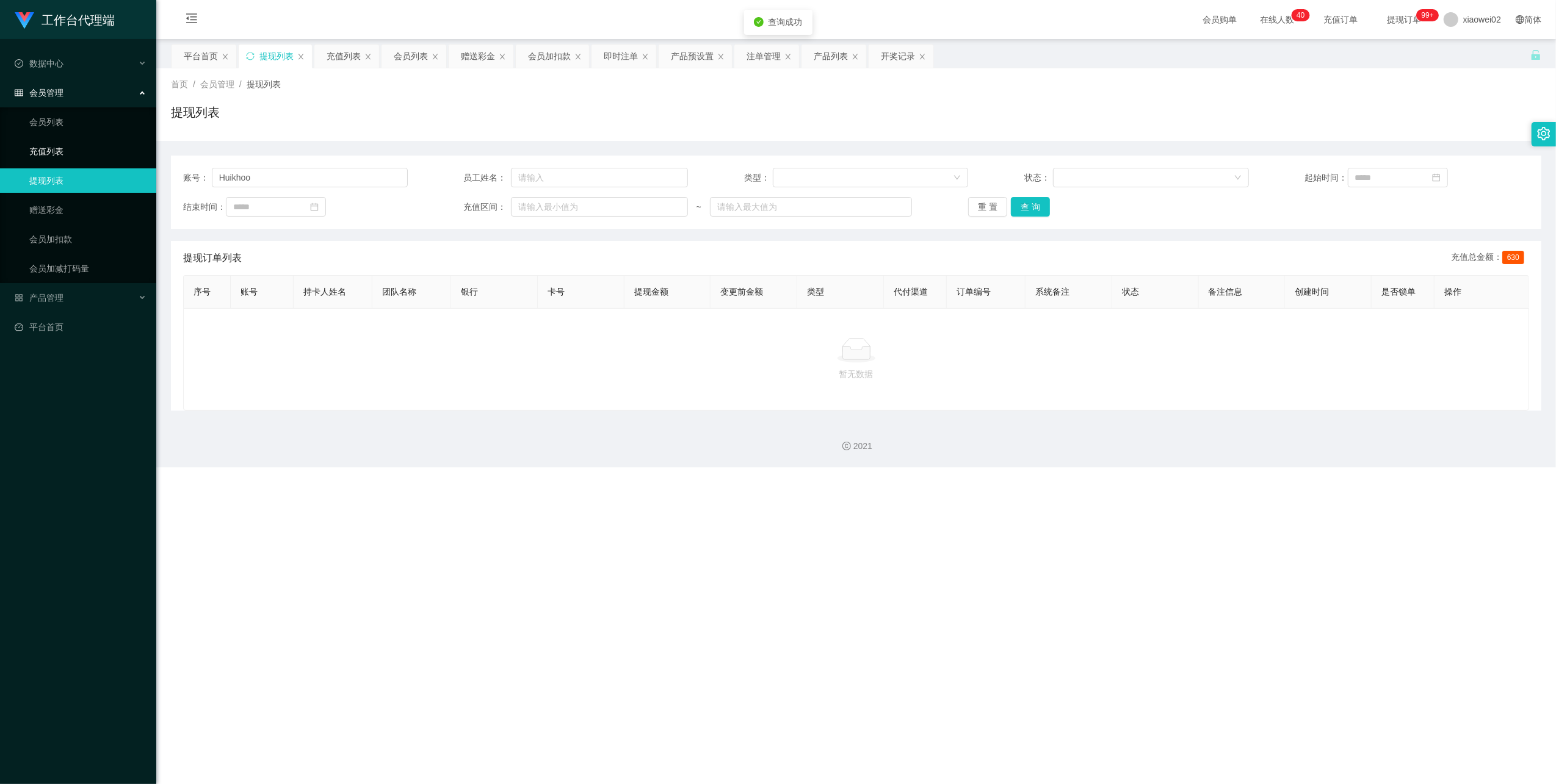
click at [94, 147] on link "充值列表" at bounding box center [88, 151] width 117 height 24
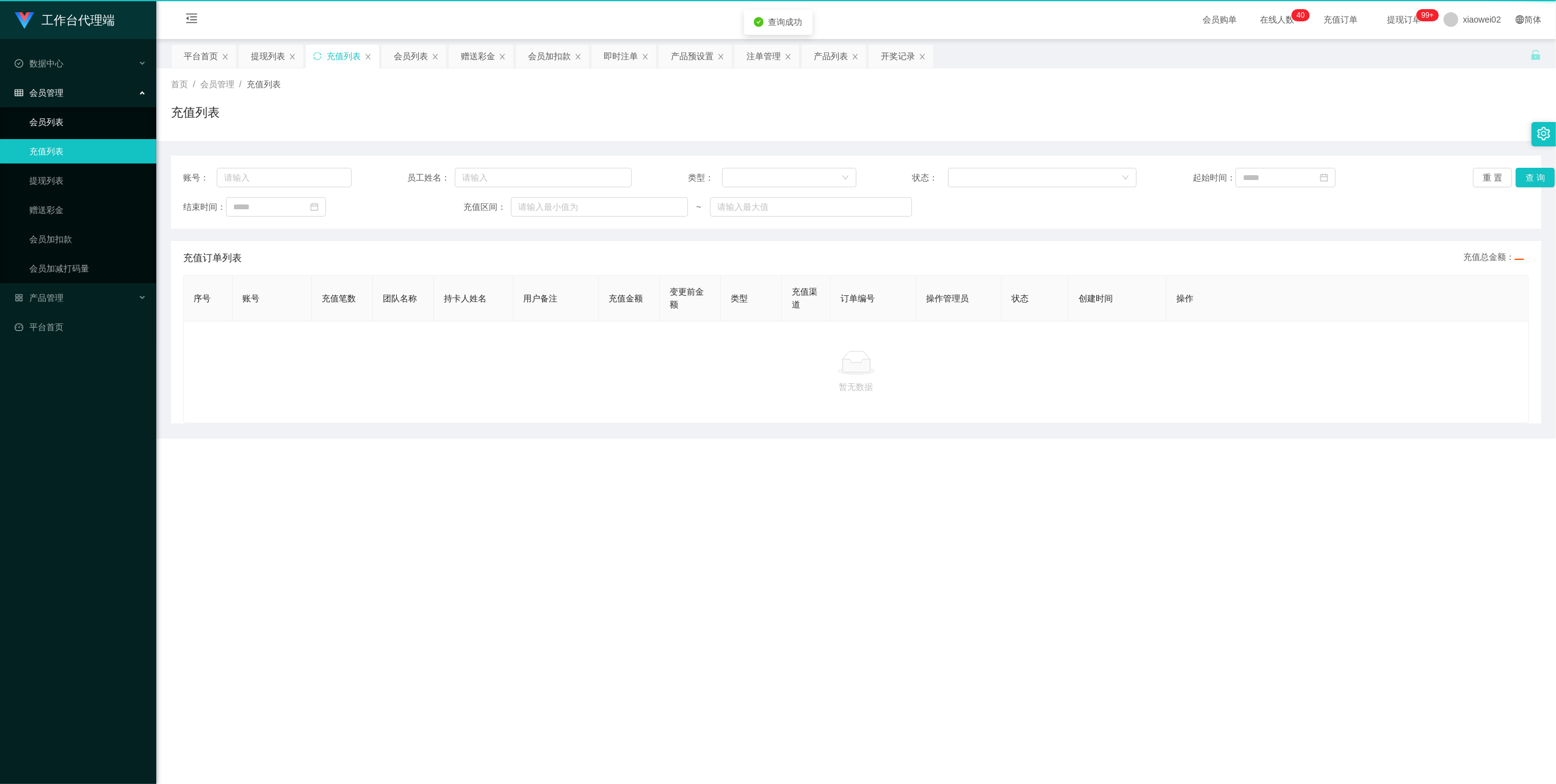
click at [94, 120] on link "会员列表" at bounding box center [88, 122] width 117 height 24
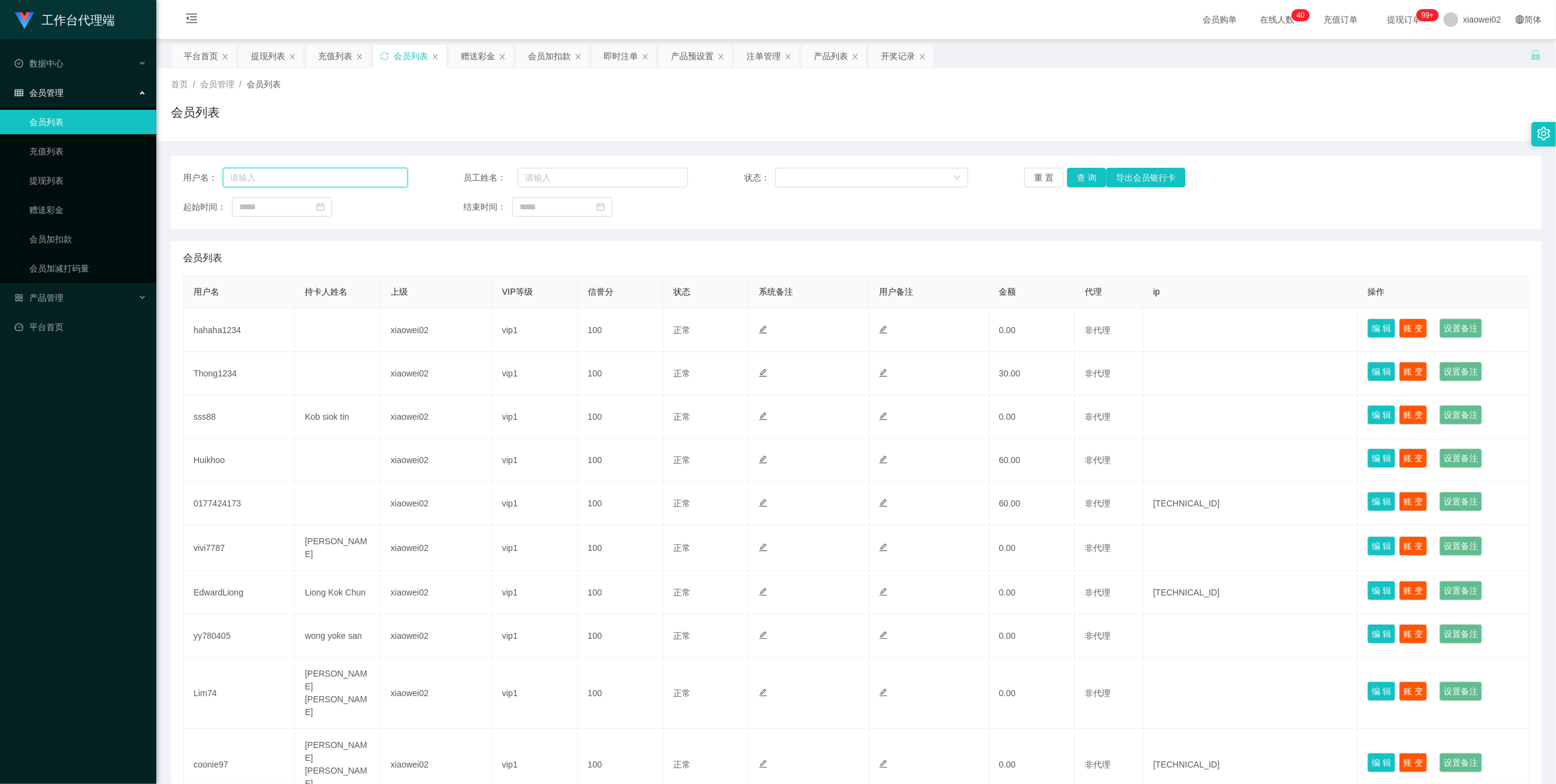
click at [342, 181] on input "text" at bounding box center [315, 177] width 185 height 20
paste input "Huikhoo"
type input "Huikhoo"
click at [1075, 181] on button "查 询" at bounding box center [1087, 177] width 39 height 20
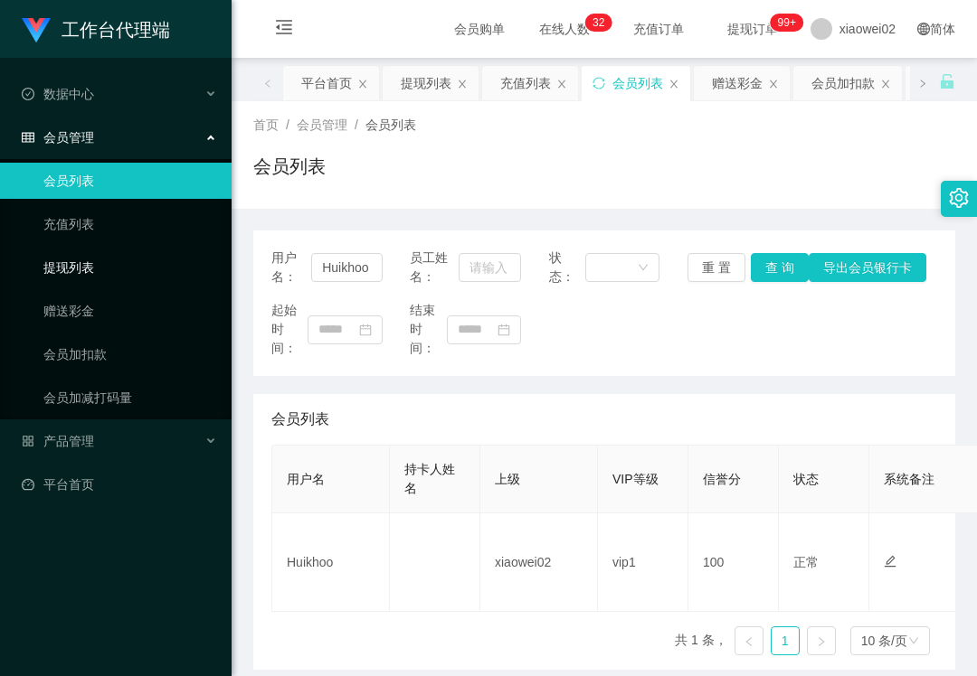
click at [109, 269] on link "提现列表" at bounding box center [130, 268] width 174 height 36
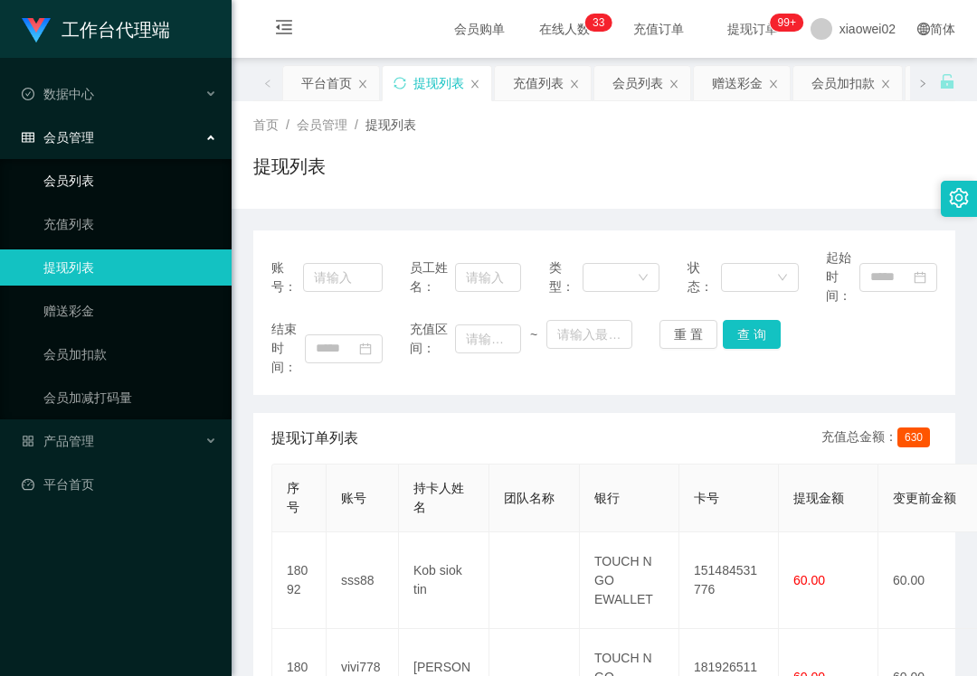
drag, startPoint x: 101, startPoint y: 177, endPoint x: 80, endPoint y: 19, distance: 159.6
click at [101, 175] on link "会员列表" at bounding box center [130, 181] width 174 height 36
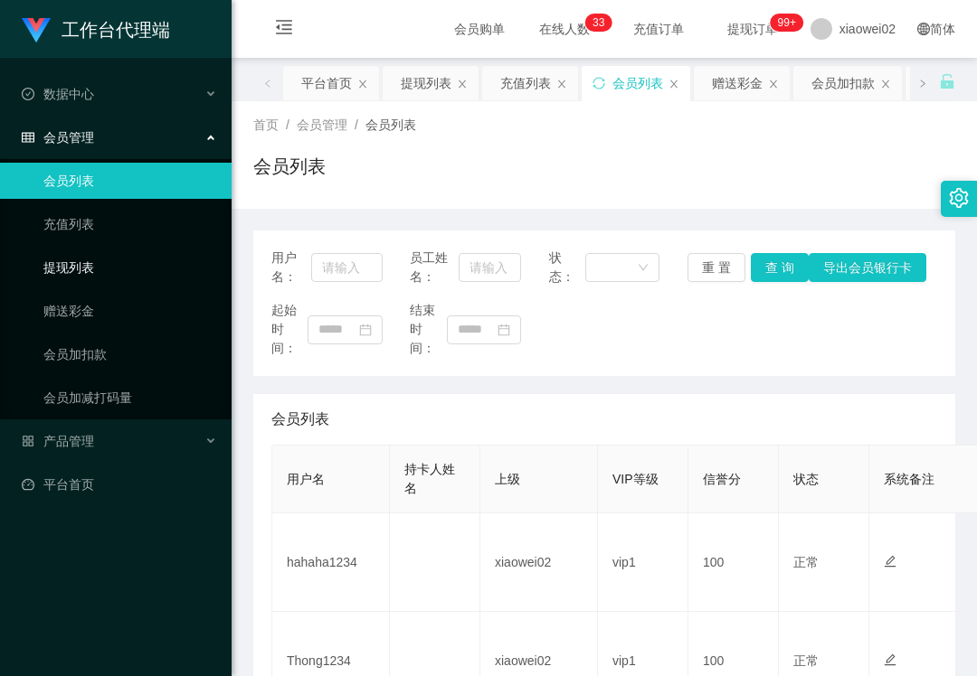
click at [80, 268] on link "提现列表" at bounding box center [130, 268] width 174 height 36
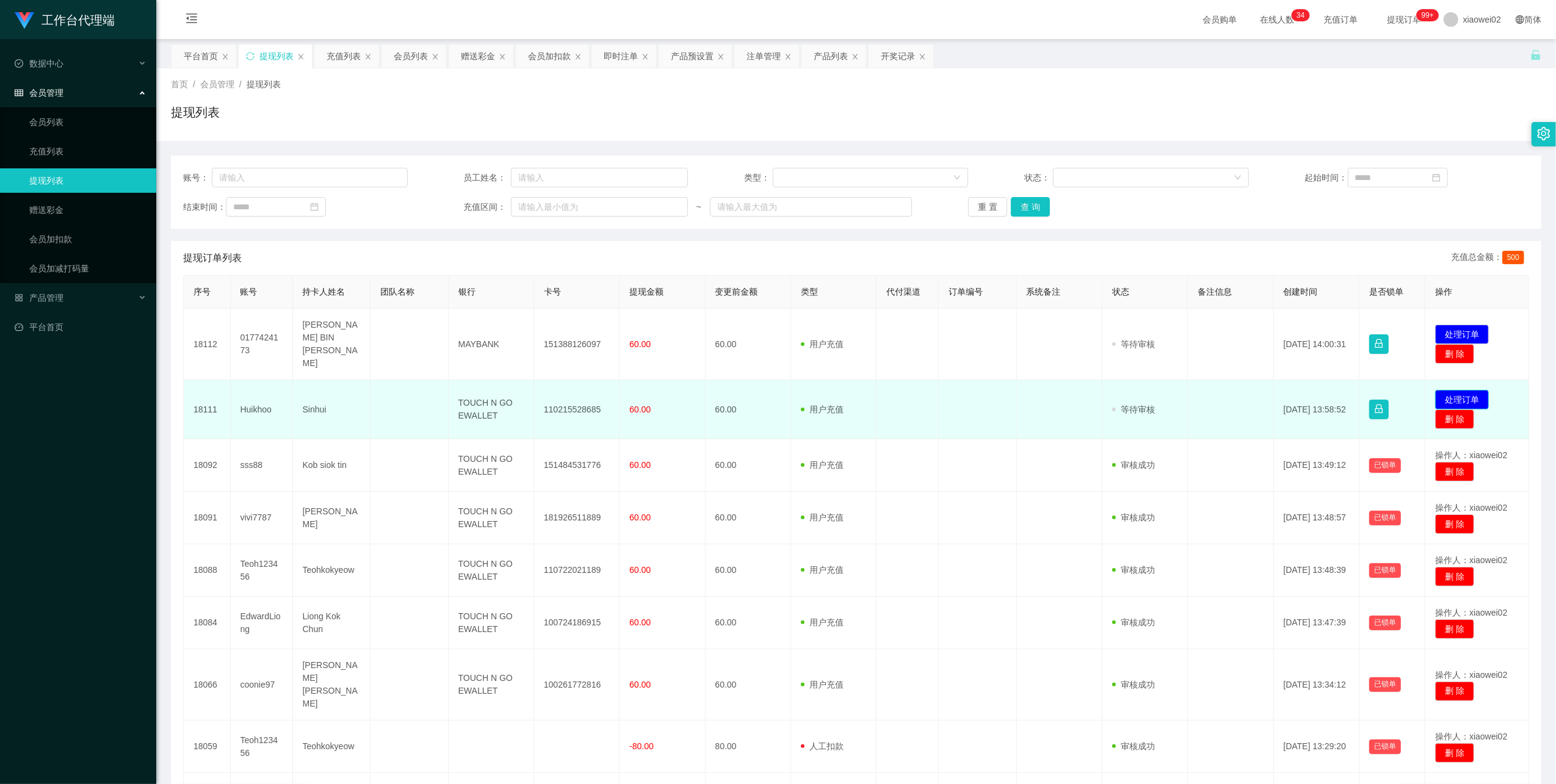
click at [1449, 390] on button "处理订单" at bounding box center [1462, 399] width 54 height 20
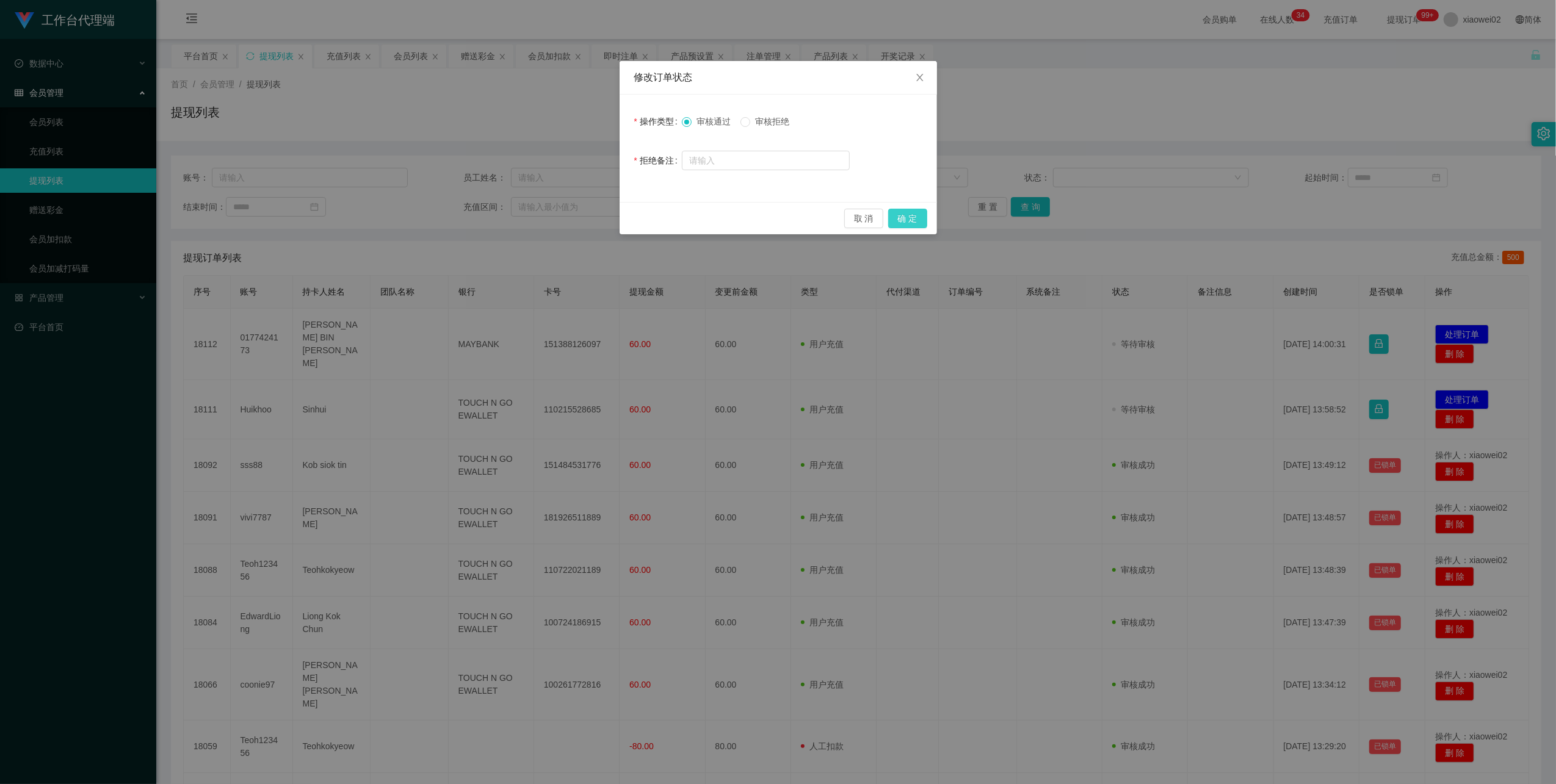
click at [906, 218] on button "确 定" at bounding box center [908, 218] width 39 height 20
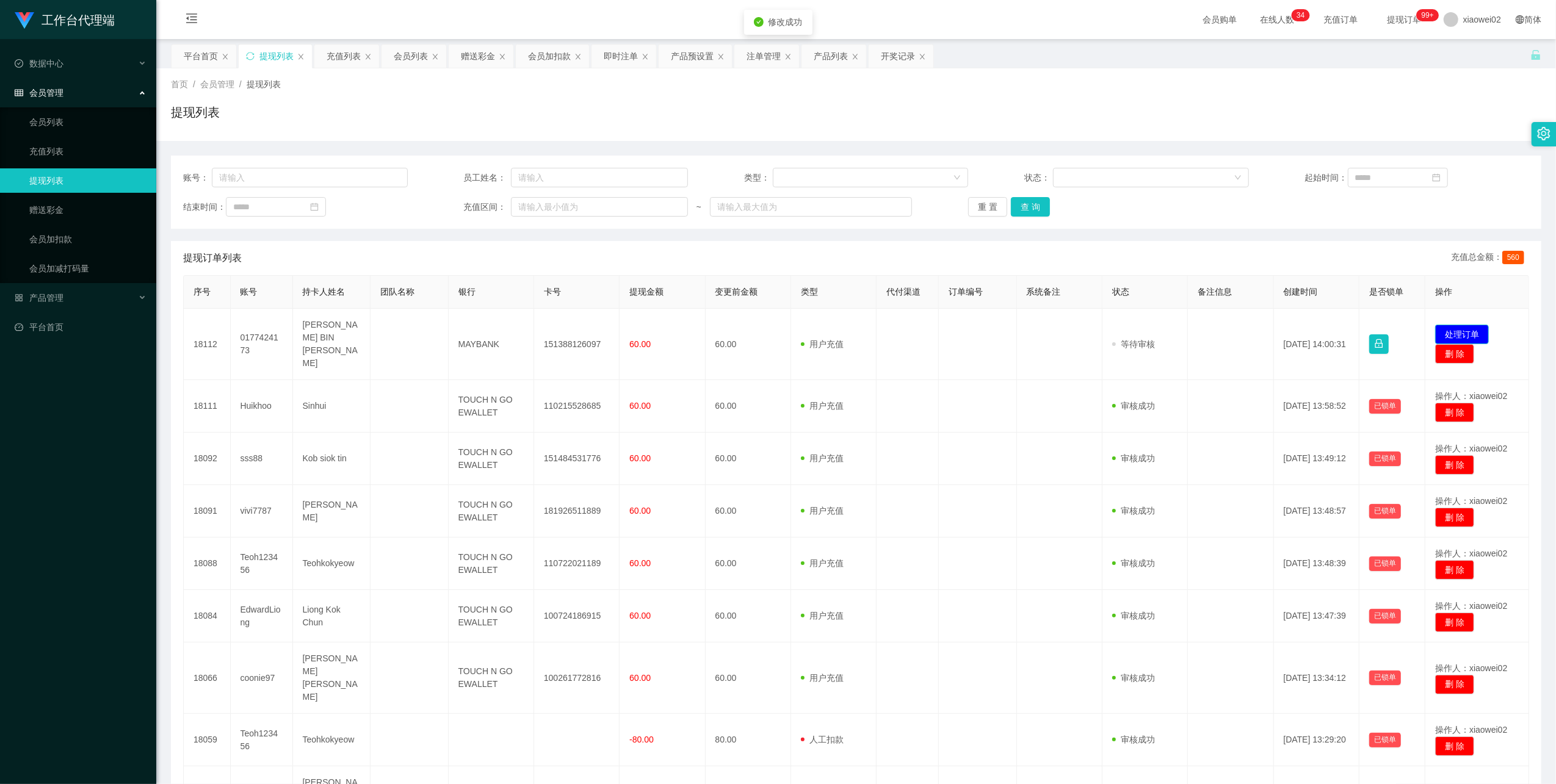
drag, startPoint x: 1437, startPoint y: 326, endPoint x: 1377, endPoint y: 305, distance: 63.6
click at [1437, 326] on button "处理订单" at bounding box center [1462, 334] width 54 height 20
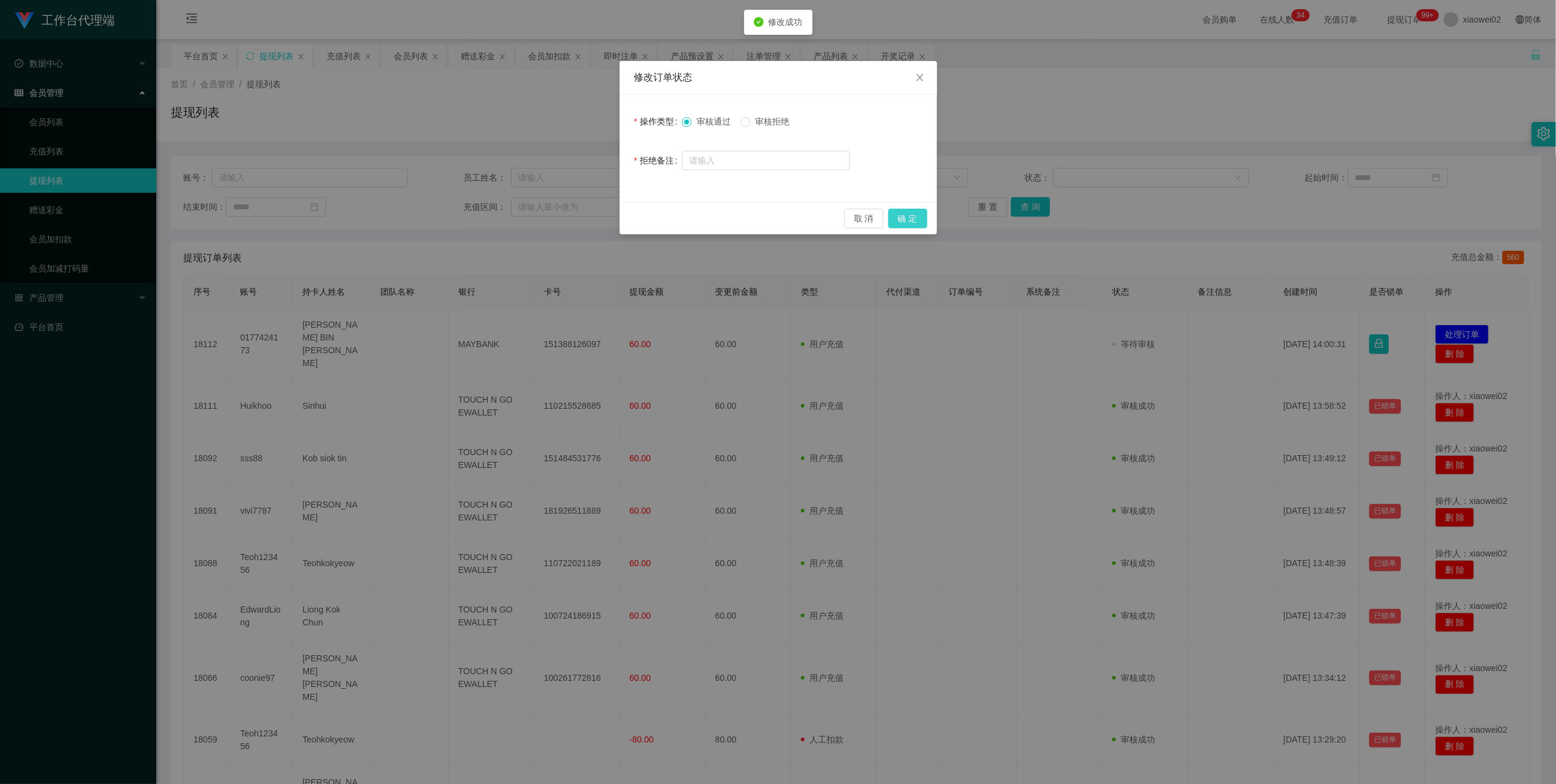
click at [911, 217] on button "确 定" at bounding box center [908, 218] width 39 height 20
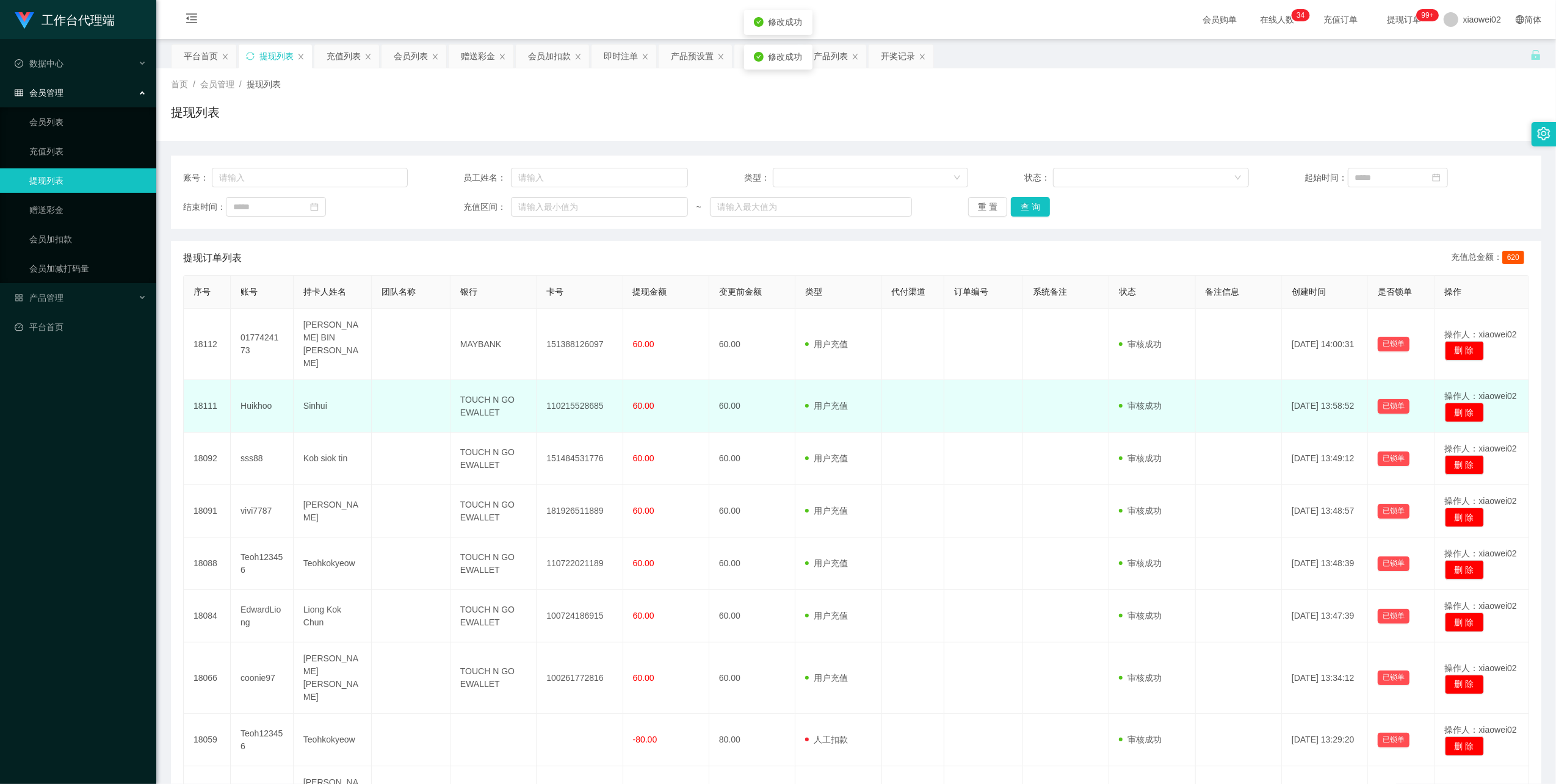
click at [587, 389] on td "110215528685" at bounding box center [580, 406] width 86 height 53
copy td "110215528685"
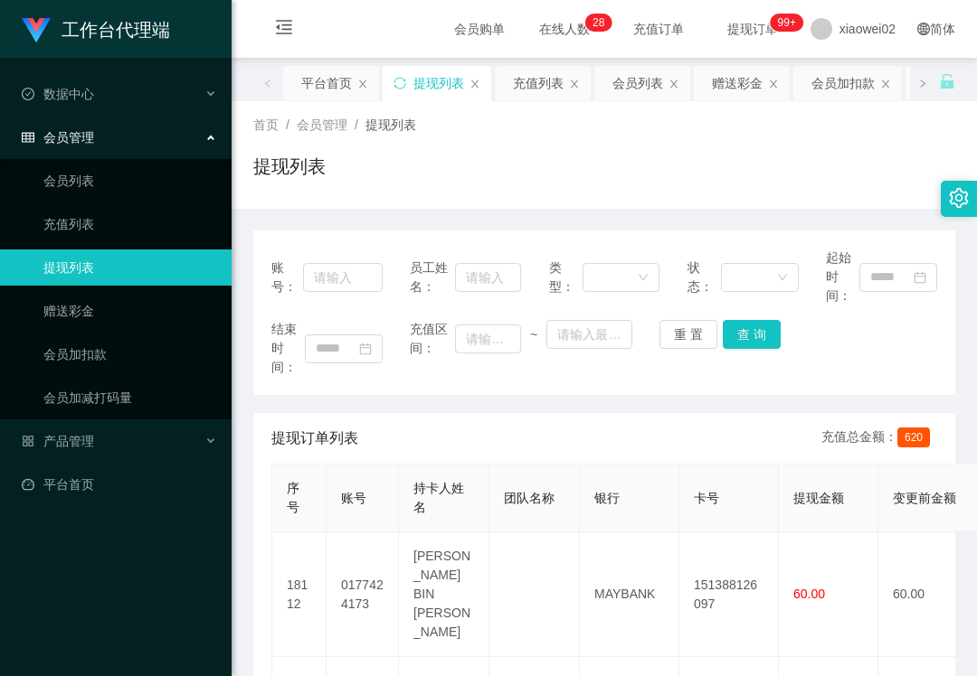
click at [789, 160] on div "提现列表" at bounding box center [604, 174] width 702 height 42
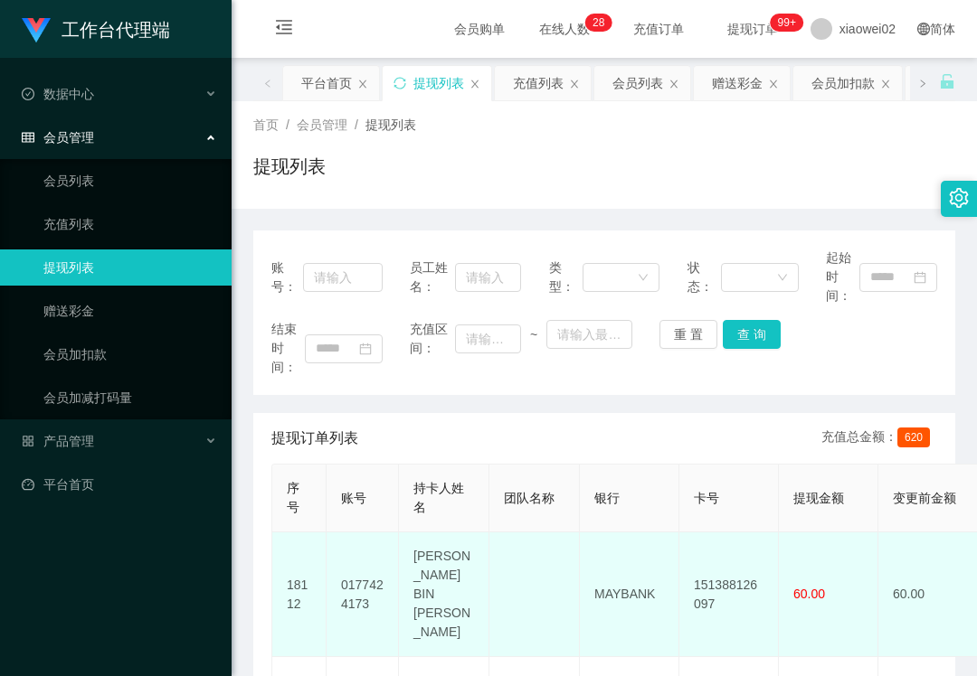
click at [750, 572] on td "151388126097" at bounding box center [728, 595] width 99 height 125
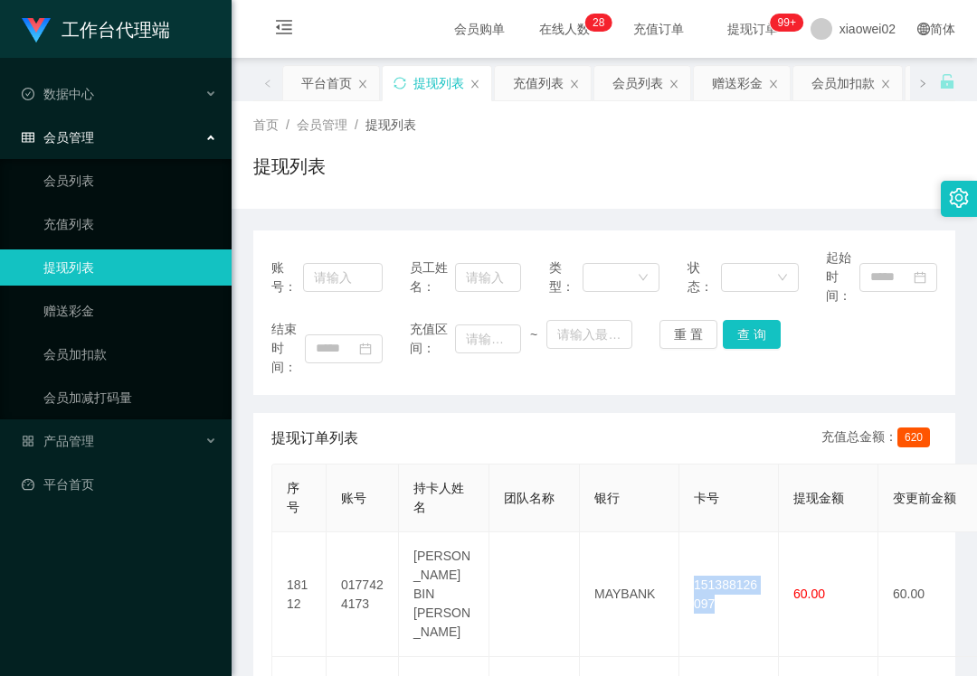
copy td "151388126097"
click at [751, 137] on div "首页 / 会员管理 / 提现列表 / 提现列表" at bounding box center [604, 155] width 702 height 79
